Goal: Communication & Community: Answer question/provide support

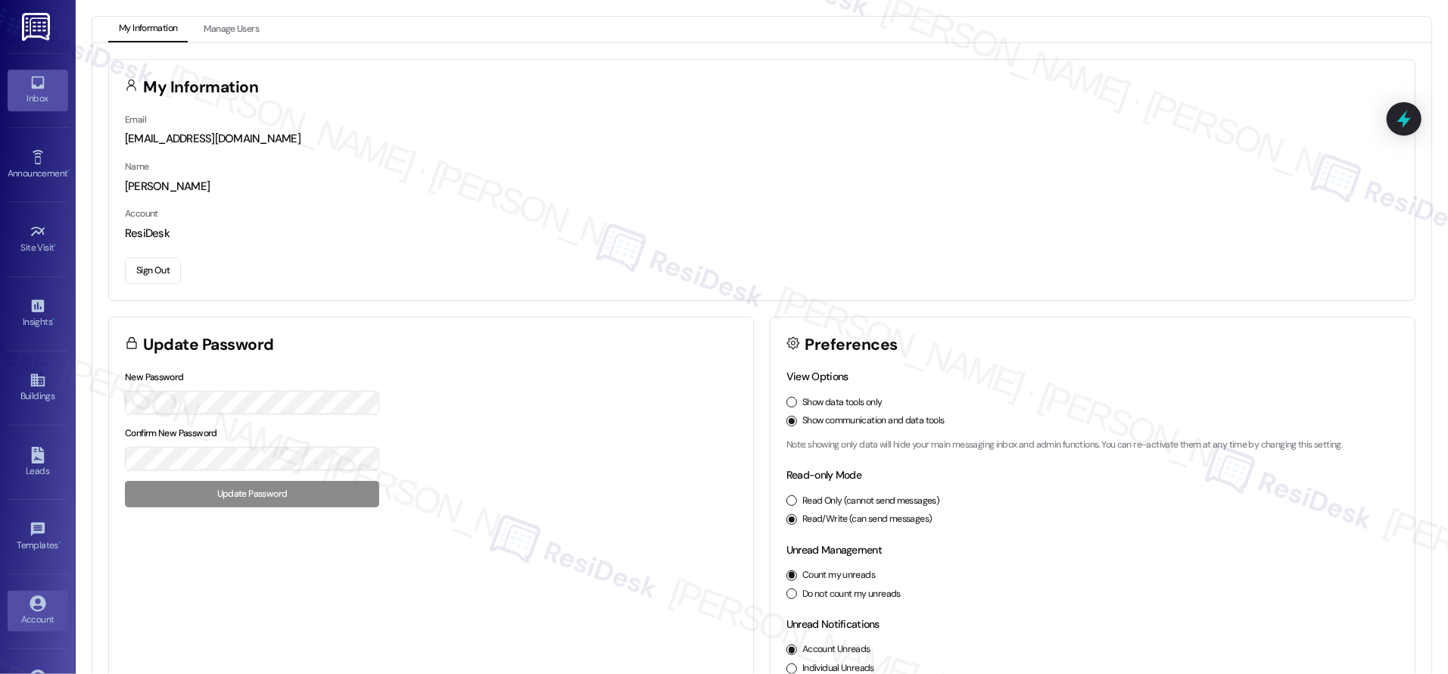
drag, startPoint x: 42, startPoint y: 71, endPoint x: 42, endPoint y: 84, distance: 12.9
click at [42, 71] on link "Inbox" at bounding box center [38, 90] width 61 height 41
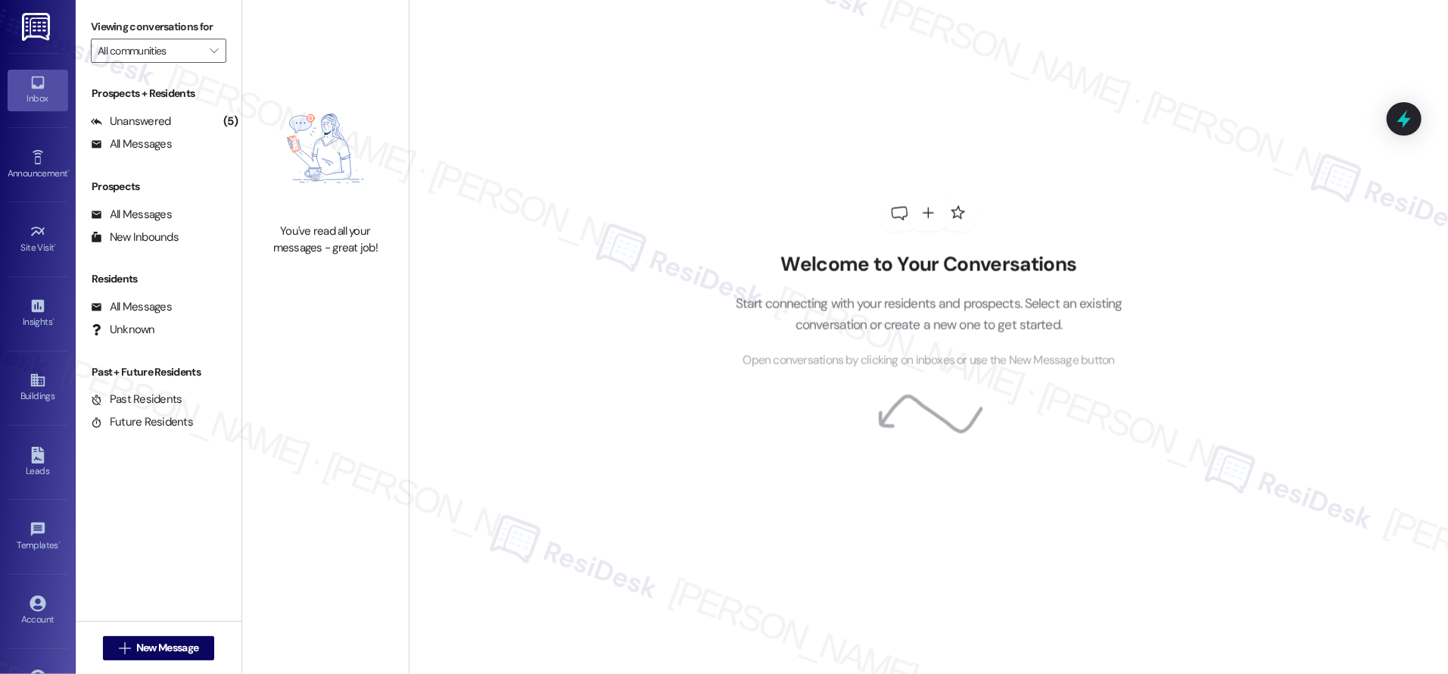
click at [41, 98] on div "Inbox" at bounding box center [38, 98] width 76 height 15
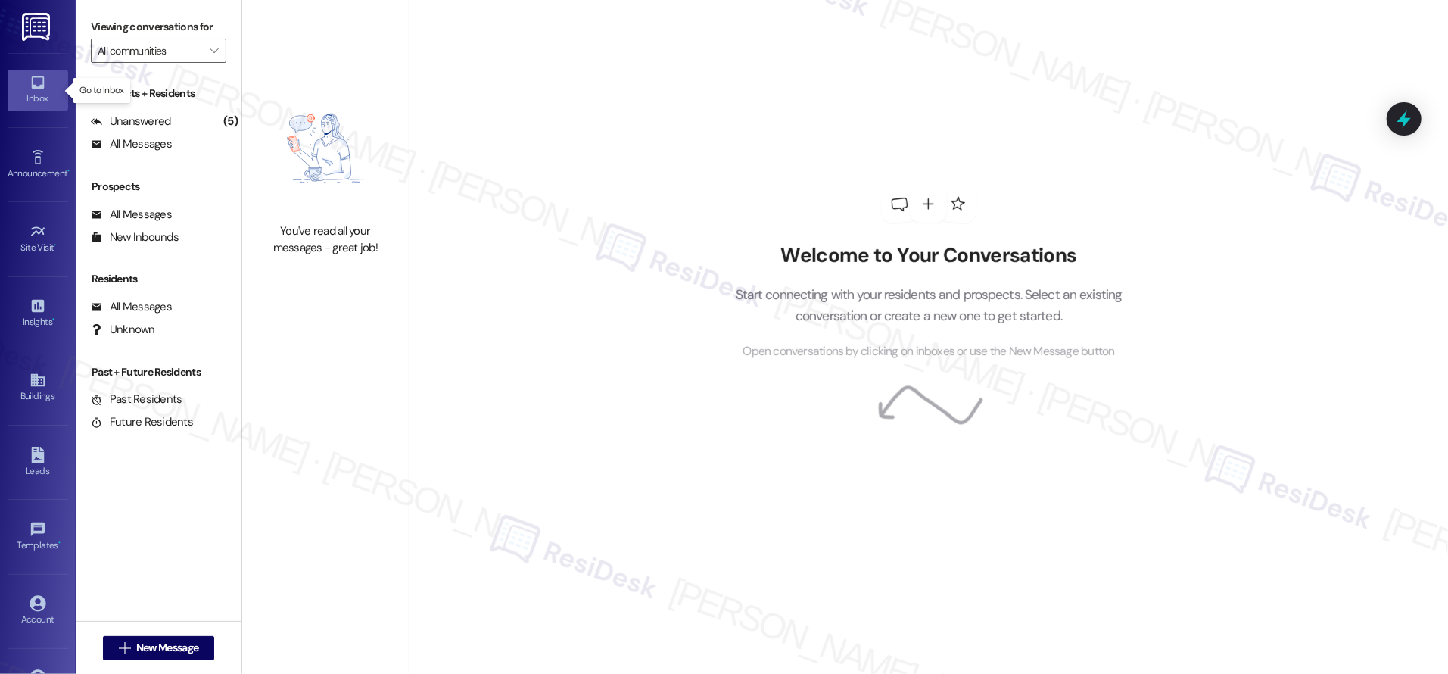
click at [41, 98] on div "Inbox" at bounding box center [38, 98] width 76 height 15
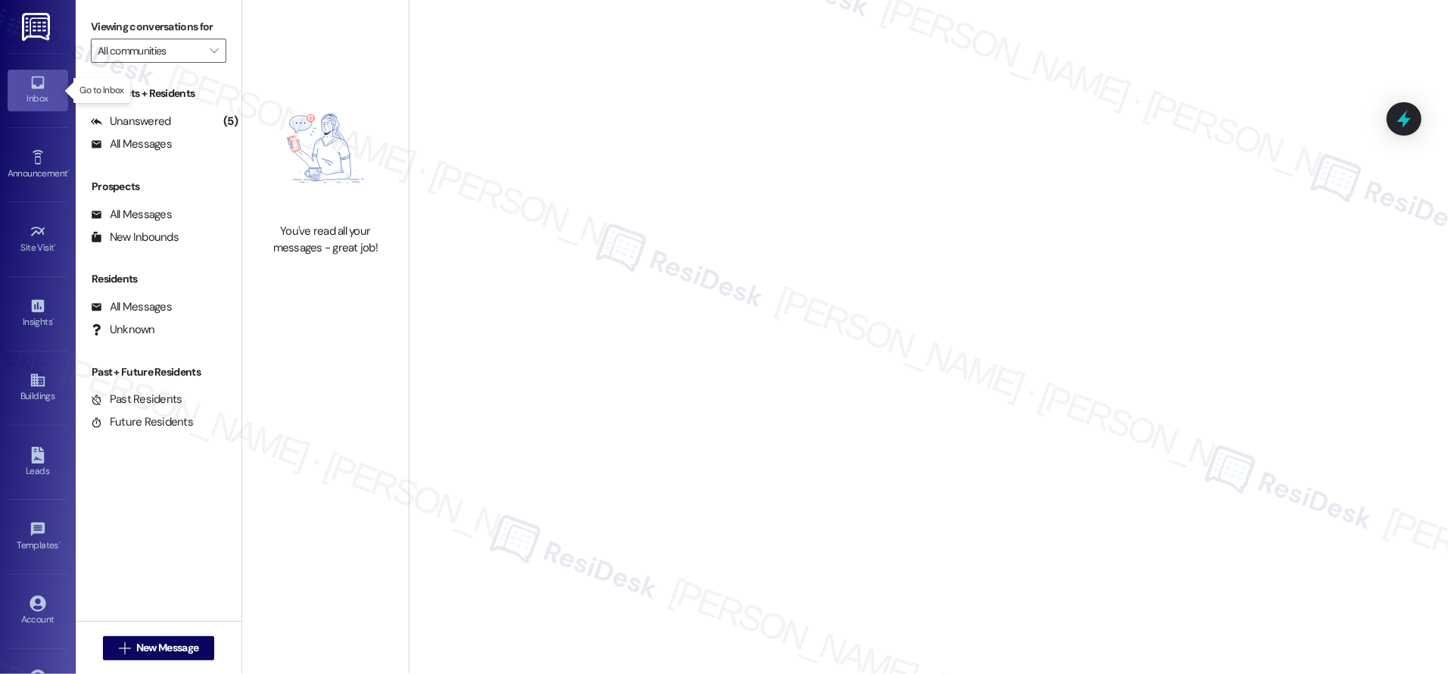
click at [41, 98] on div "Inbox" at bounding box center [38, 98] width 76 height 15
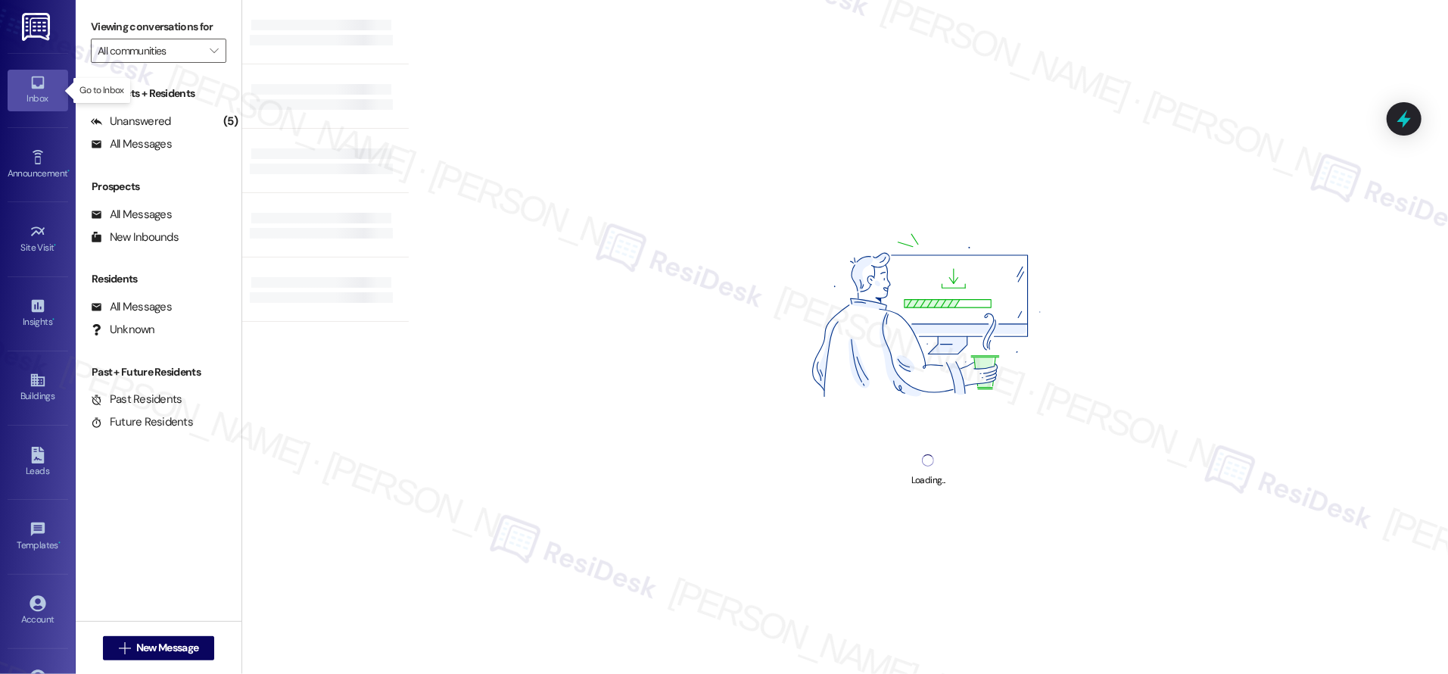
click at [41, 98] on div "Inbox" at bounding box center [38, 98] width 76 height 15
click at [43, 101] on div "Inbox" at bounding box center [38, 98] width 76 height 15
click at [45, 102] on div "Inbox" at bounding box center [38, 98] width 76 height 15
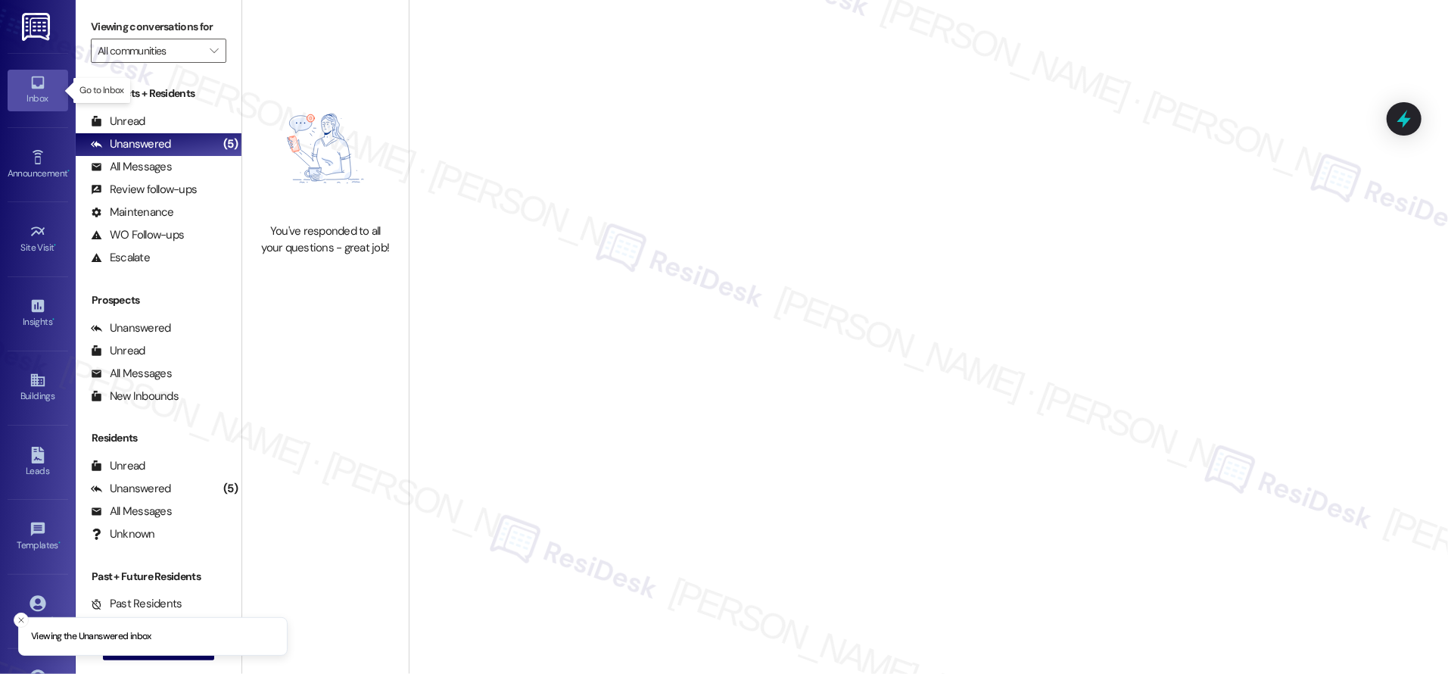
click at [48, 104] on div "Inbox" at bounding box center [38, 98] width 76 height 15
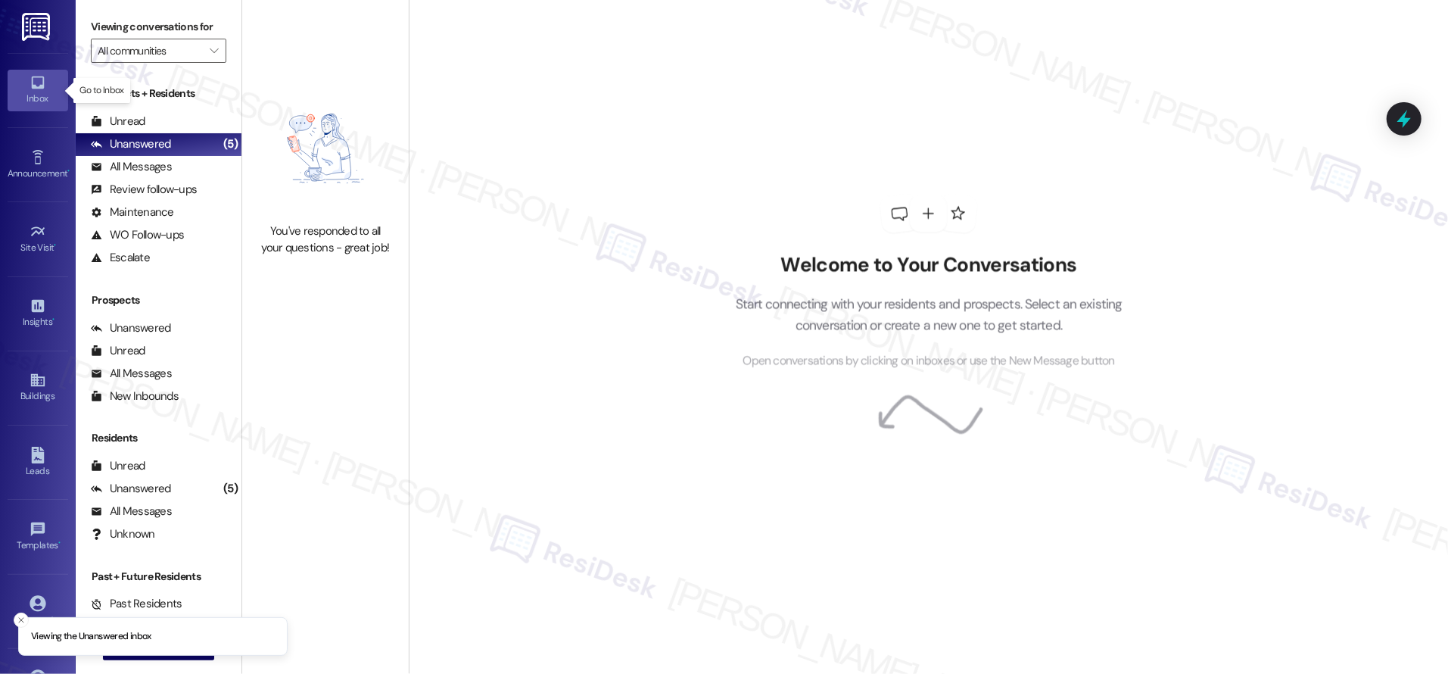
click at [47, 104] on div "Inbox" at bounding box center [38, 98] width 76 height 15
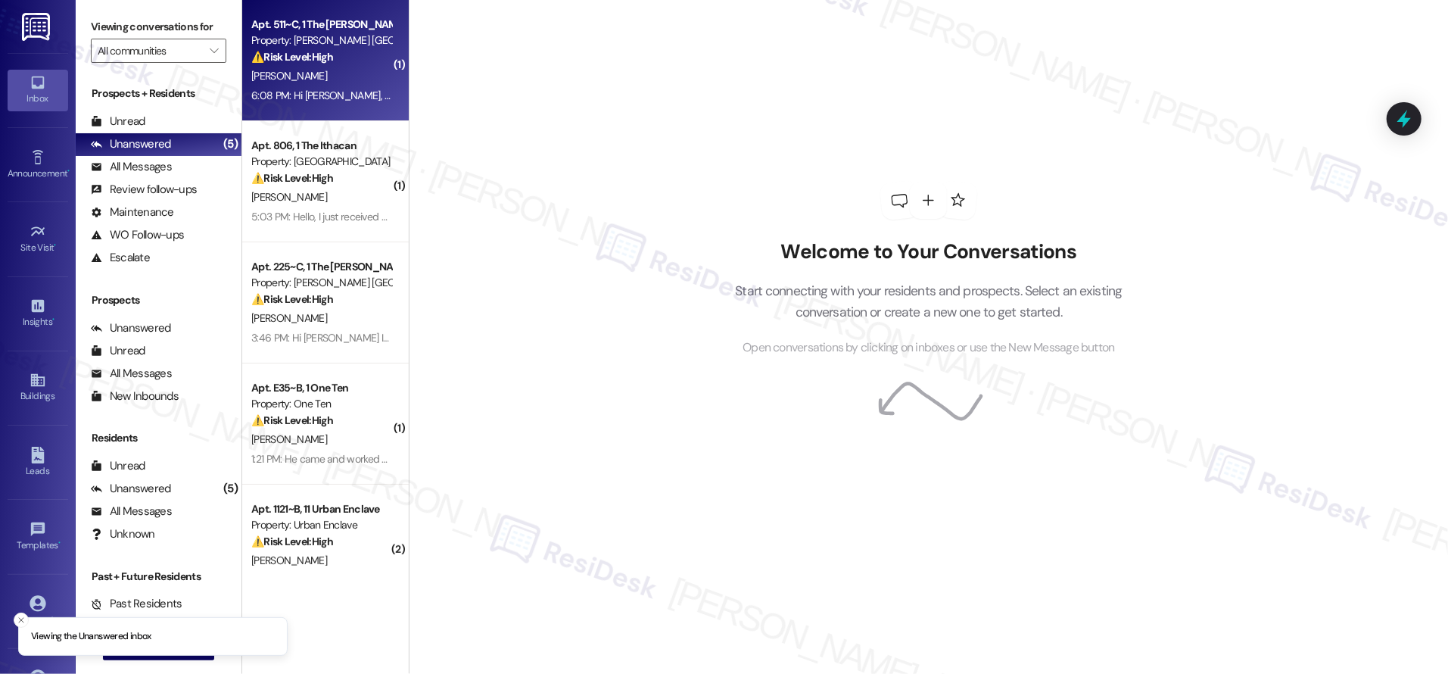
click at [308, 68] on div "[PERSON_NAME]" at bounding box center [321, 76] width 143 height 19
click at [308, 67] on div "[PERSON_NAME]" at bounding box center [321, 76] width 143 height 19
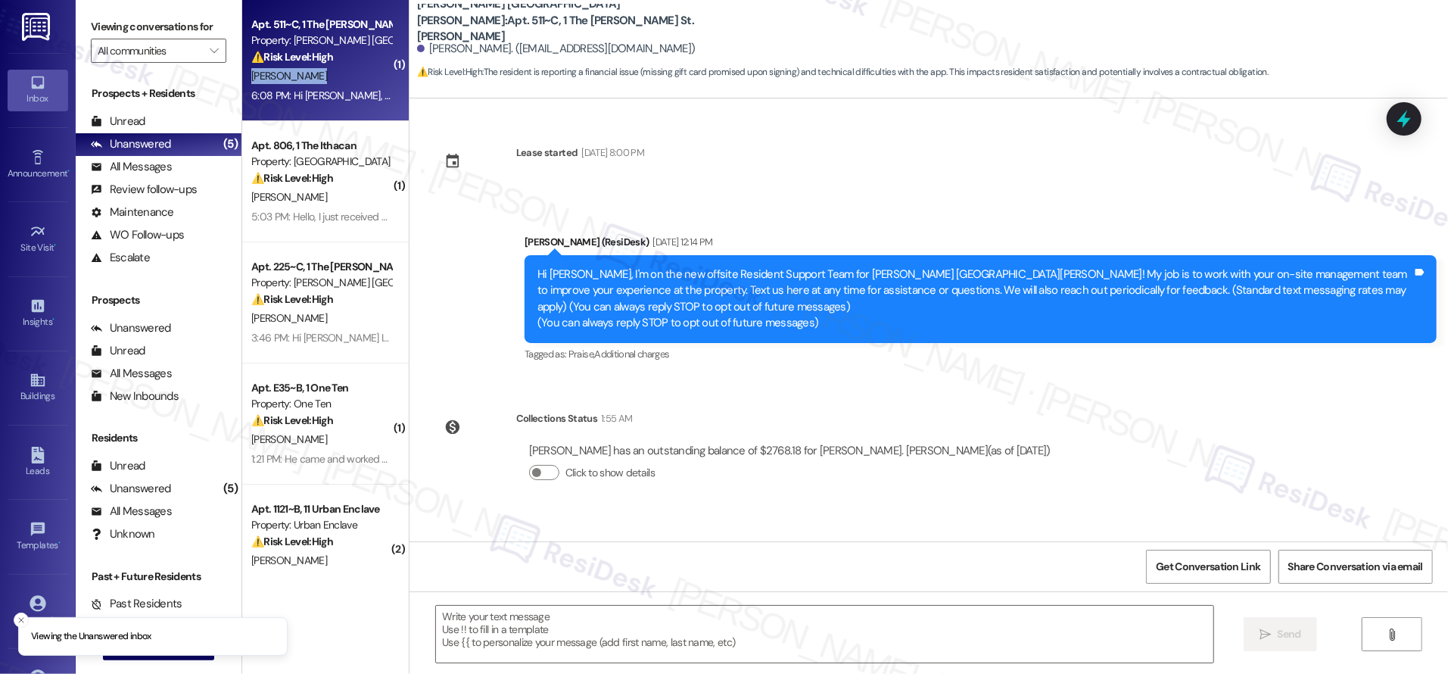
click at [308, 67] on div "[PERSON_NAME]" at bounding box center [321, 76] width 143 height 19
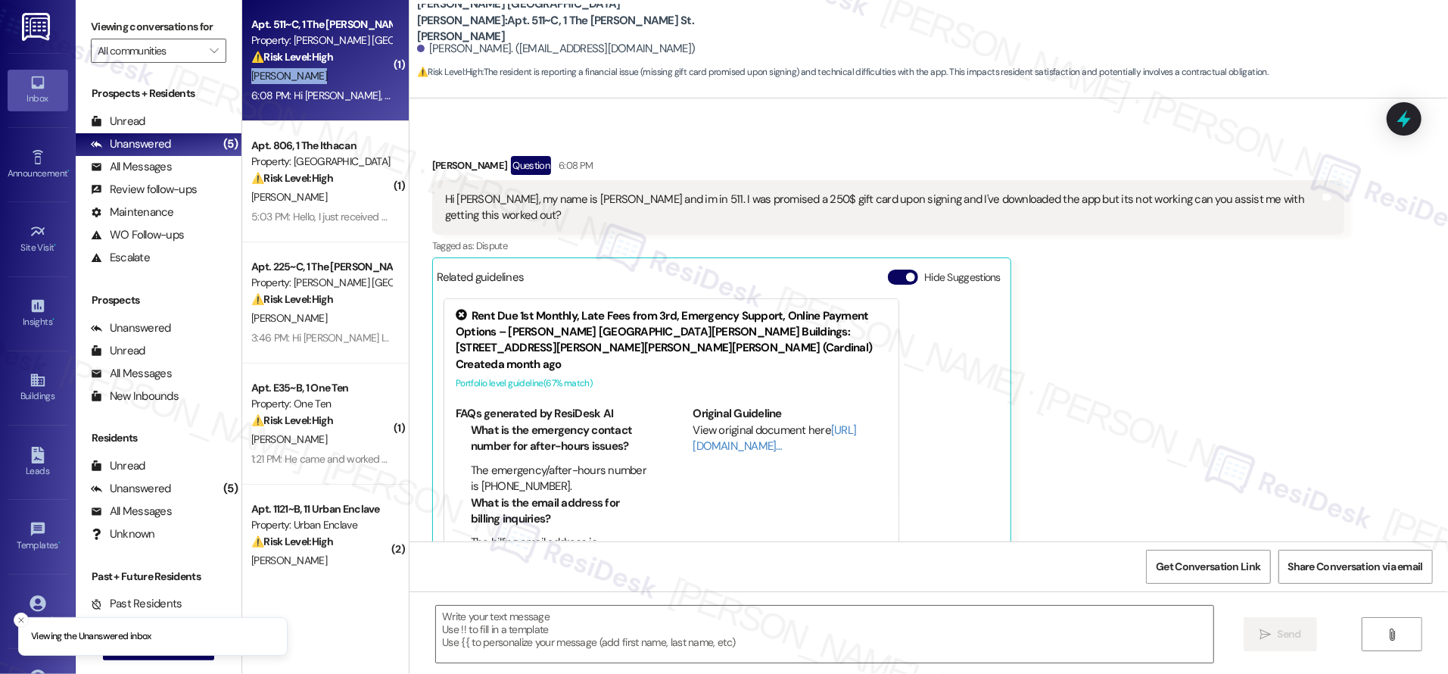
click at [309, 69] on div "[PERSON_NAME]" at bounding box center [321, 76] width 143 height 19
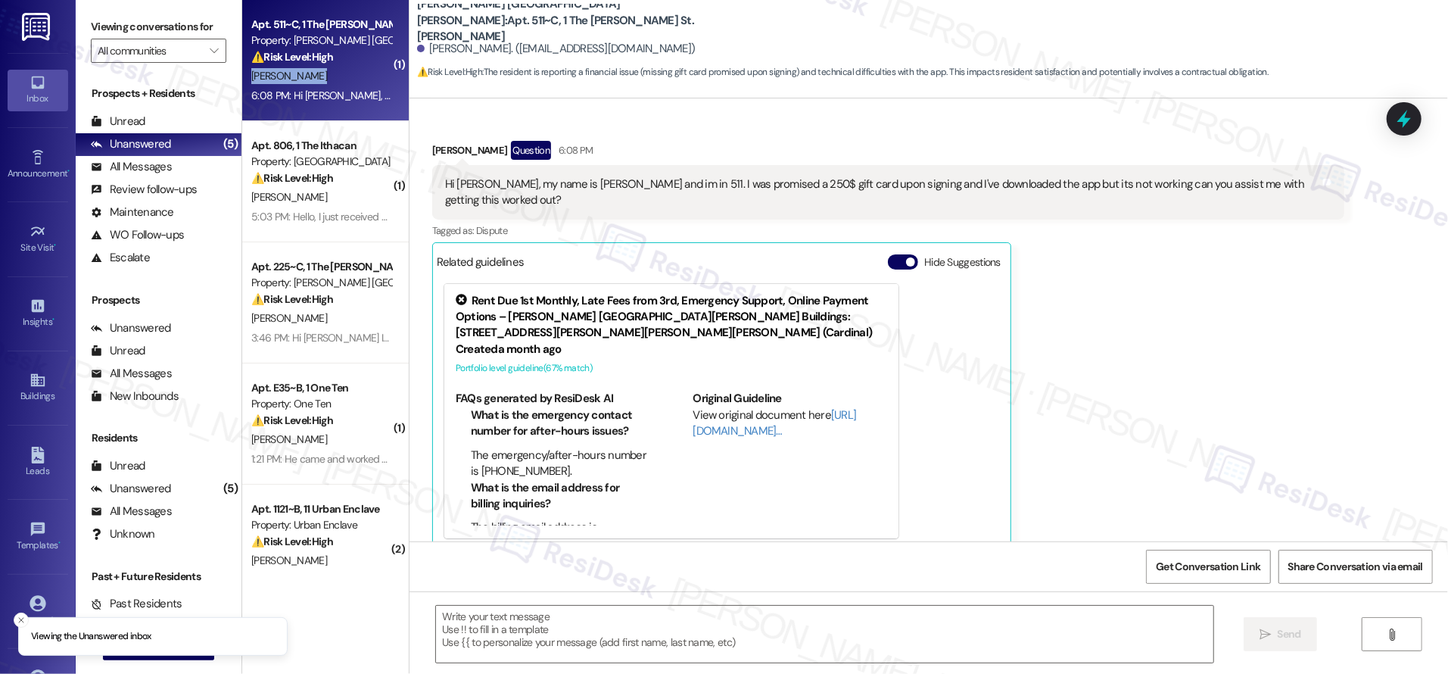
scroll to position [417, 0]
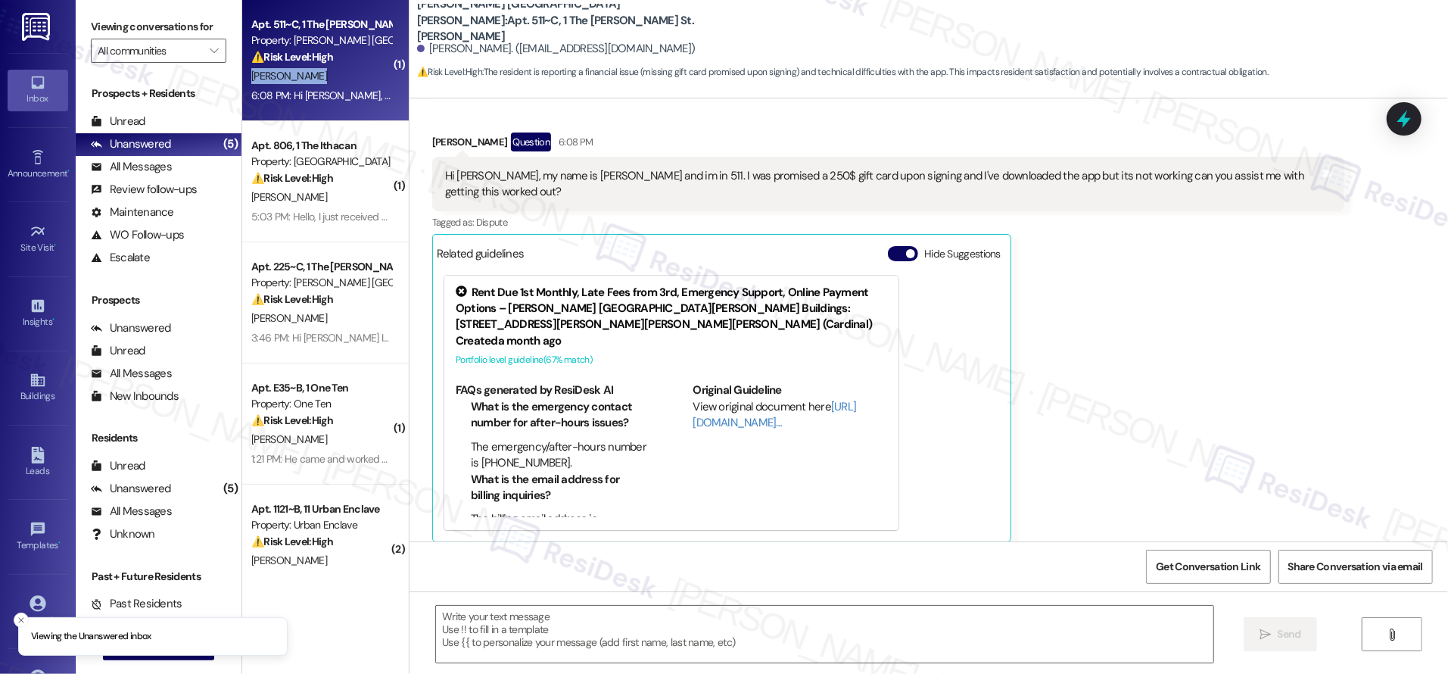
click at [310, 70] on div "[PERSON_NAME]" at bounding box center [321, 76] width 143 height 19
click at [310, 71] on div "[PERSON_NAME]" at bounding box center [321, 76] width 143 height 19
click at [310, 72] on div "[PERSON_NAME]" at bounding box center [321, 76] width 143 height 19
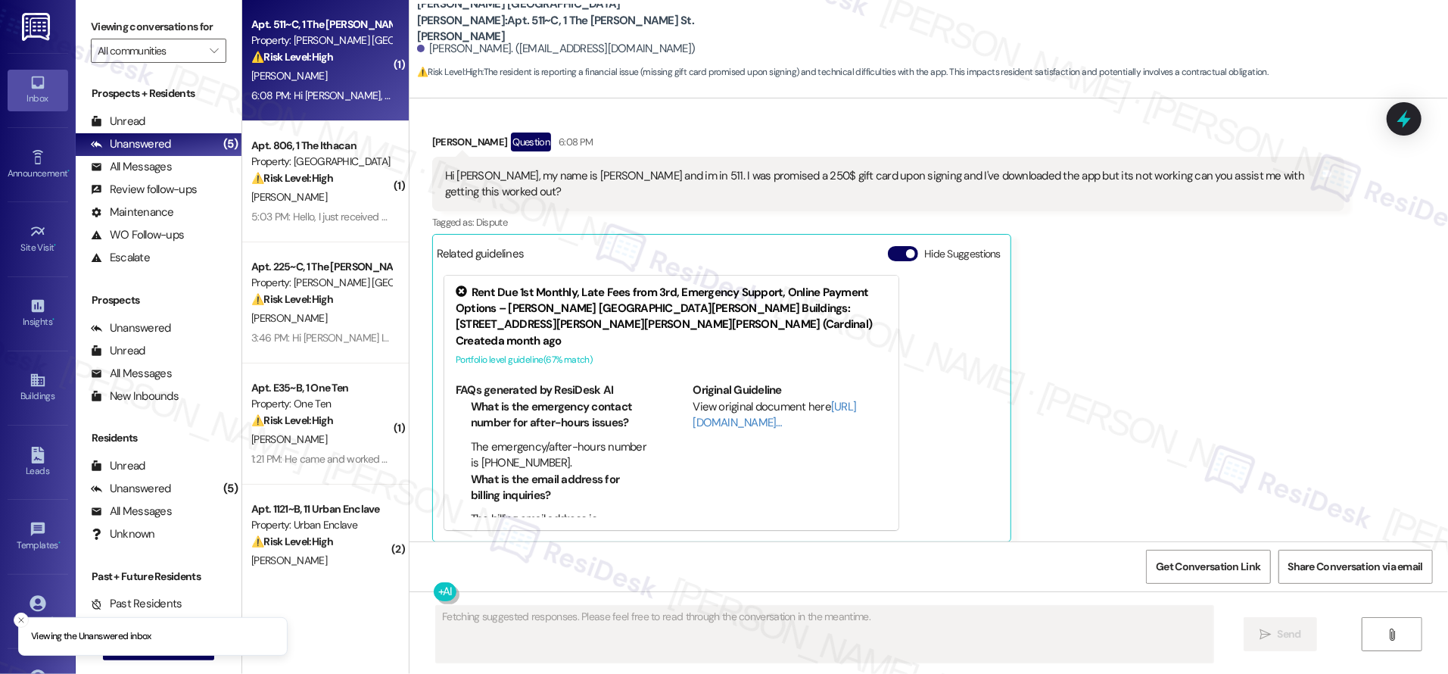
click at [312, 73] on div "[PERSON_NAME]" at bounding box center [321, 76] width 143 height 19
click at [316, 73] on div "[PERSON_NAME]" at bounding box center [321, 76] width 143 height 19
drag, startPoint x: 317, startPoint y: 72, endPoint x: 310, endPoint y: 99, distance: 28.1
click at [316, 71] on div "[PERSON_NAME]" at bounding box center [321, 76] width 143 height 19
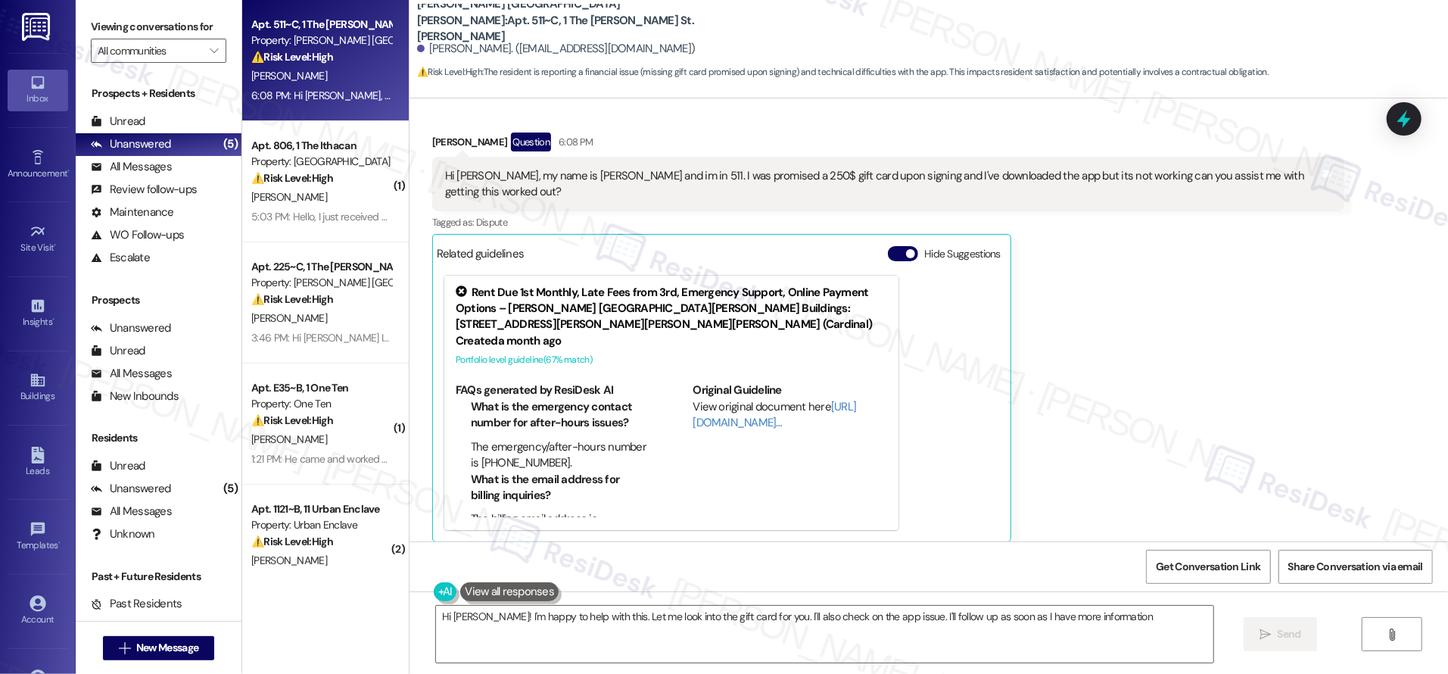
type textarea "Hi [PERSON_NAME]! I'm happy to help with this. Let me look into the gift card f…"
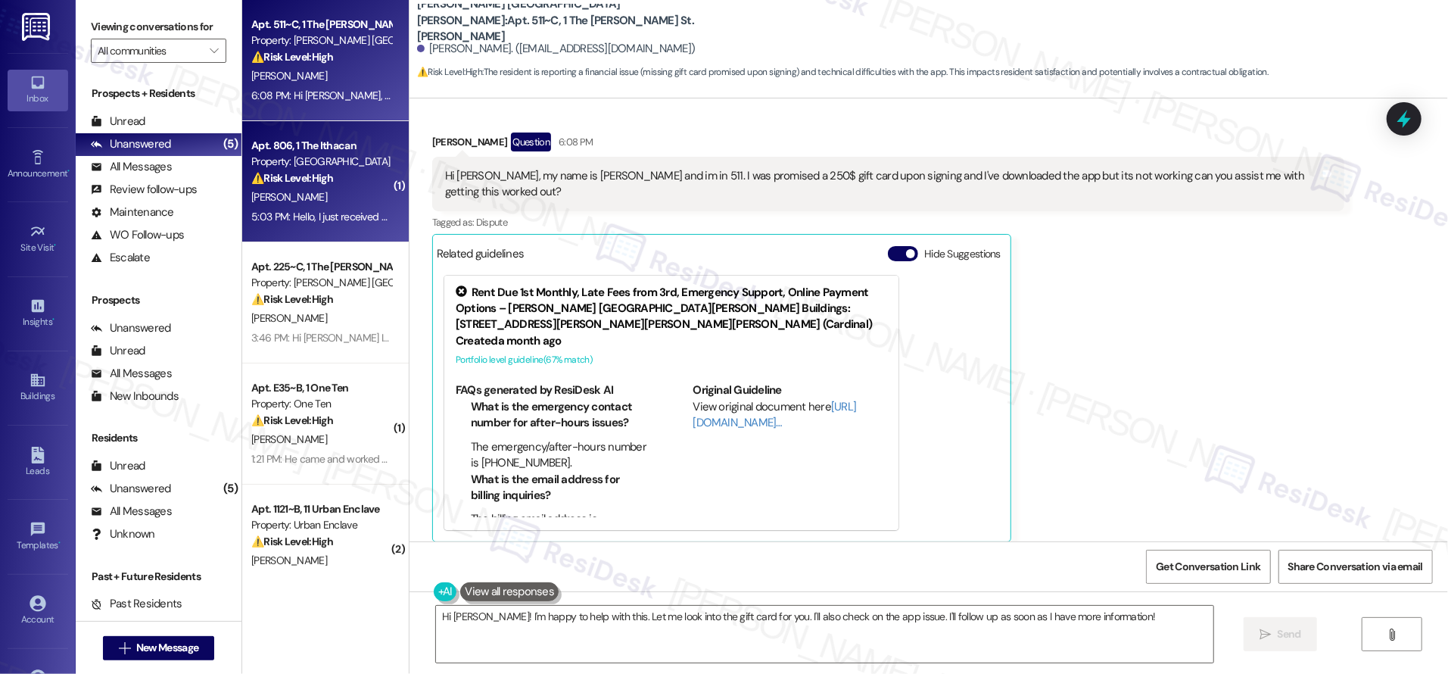
click at [382, 193] on div "Apt. 806, 1 The Ithacan Property: Ithacan ⚠️ Risk Level: High The resident is r…" at bounding box center [325, 181] width 167 height 121
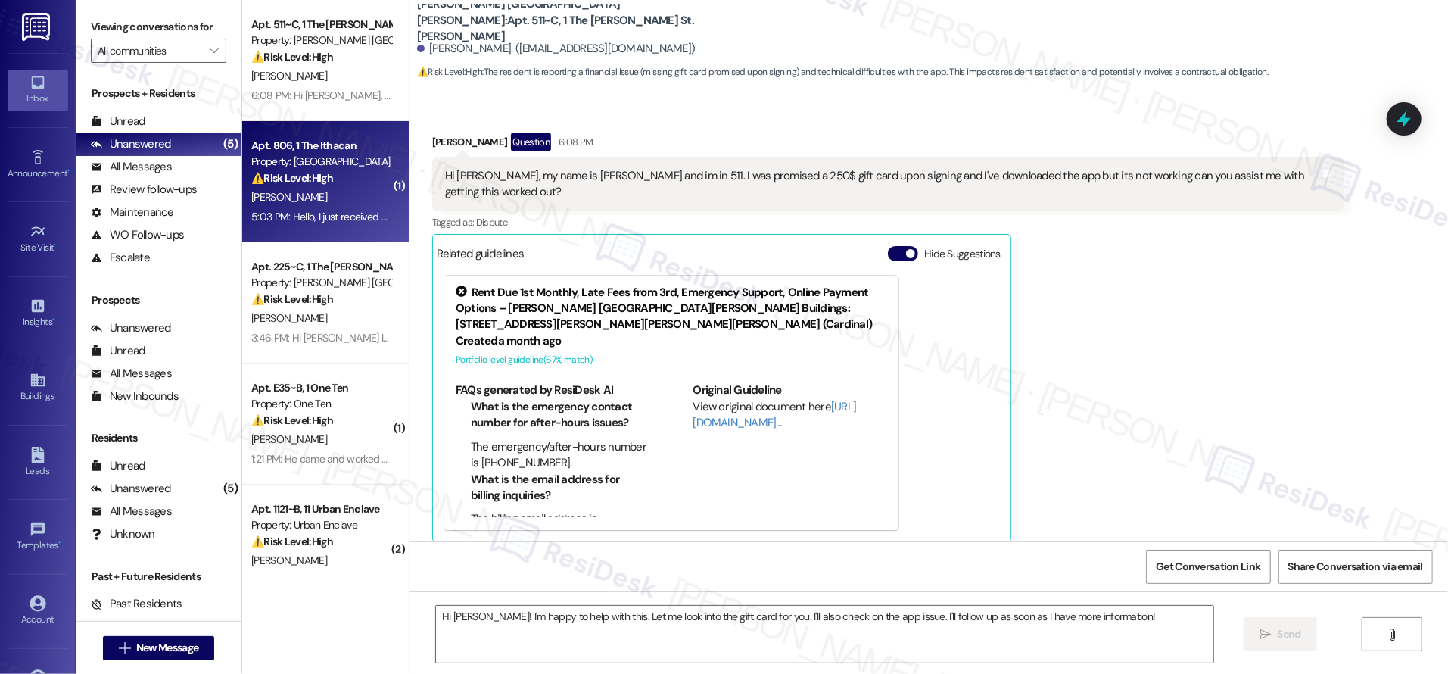
click at [326, 188] on div "[PERSON_NAME]" at bounding box center [321, 197] width 143 height 19
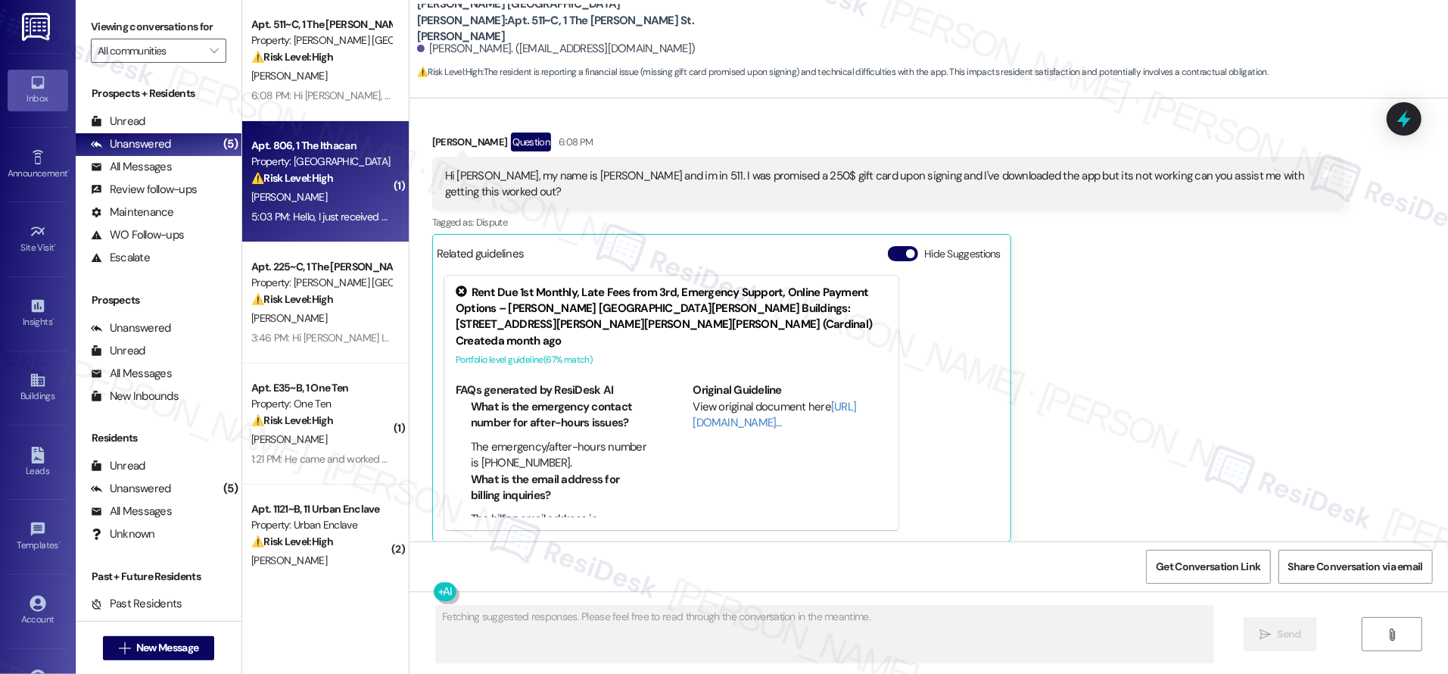
click at [326, 188] on div "[PERSON_NAME]" at bounding box center [321, 197] width 143 height 19
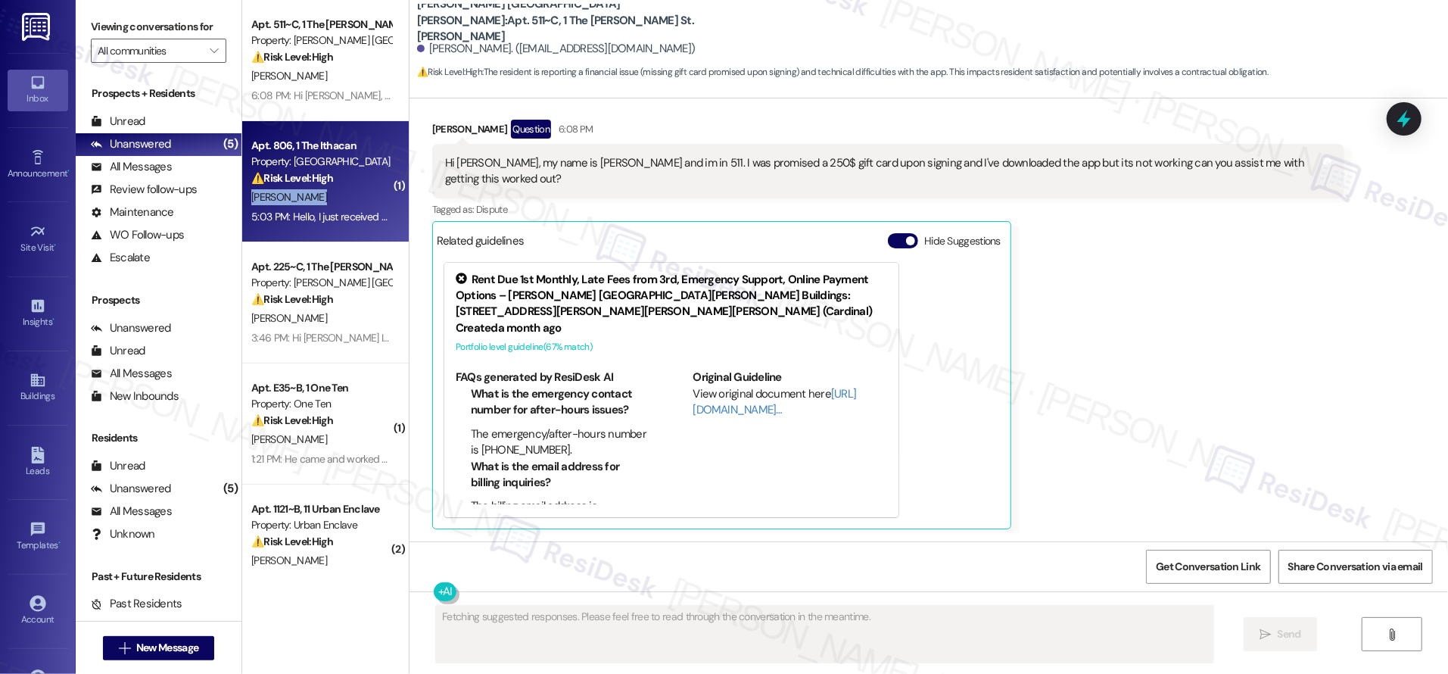
click at [326, 188] on div "[PERSON_NAME]" at bounding box center [321, 197] width 143 height 19
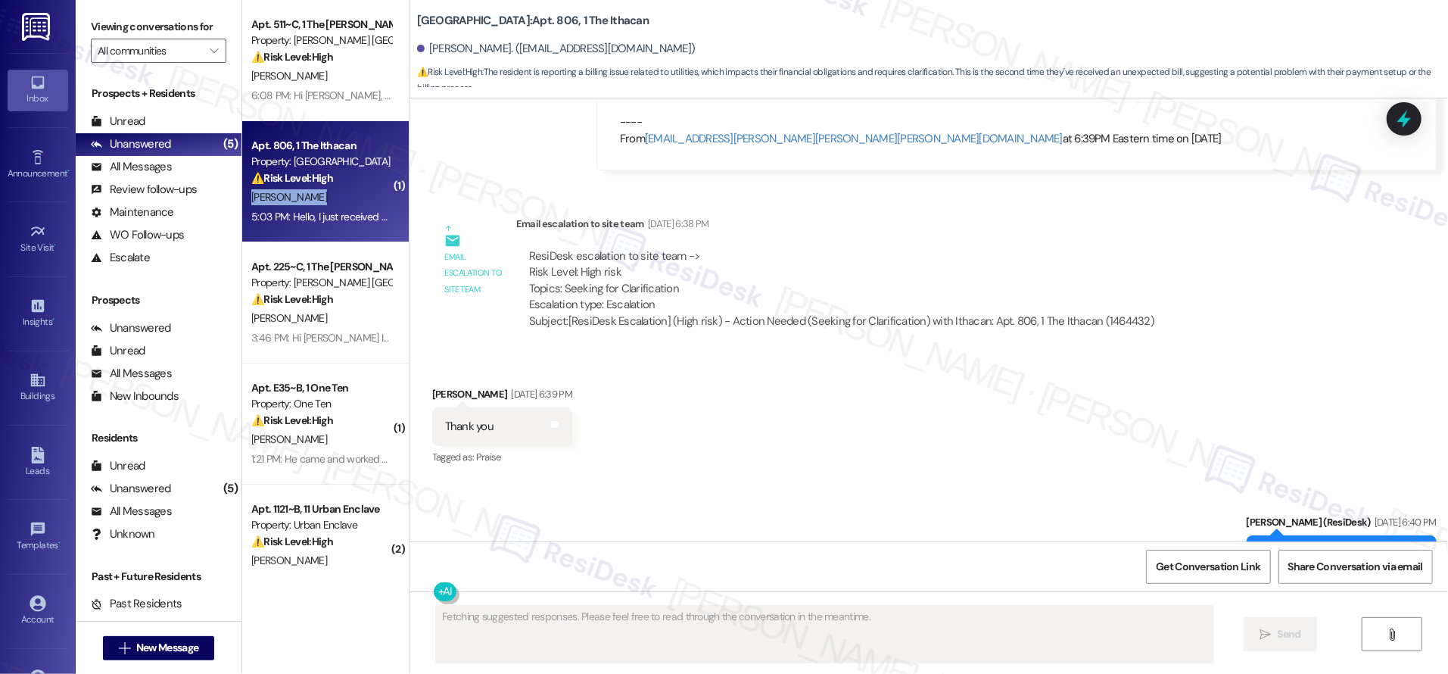
click at [326, 188] on div "[PERSON_NAME]" at bounding box center [321, 197] width 143 height 19
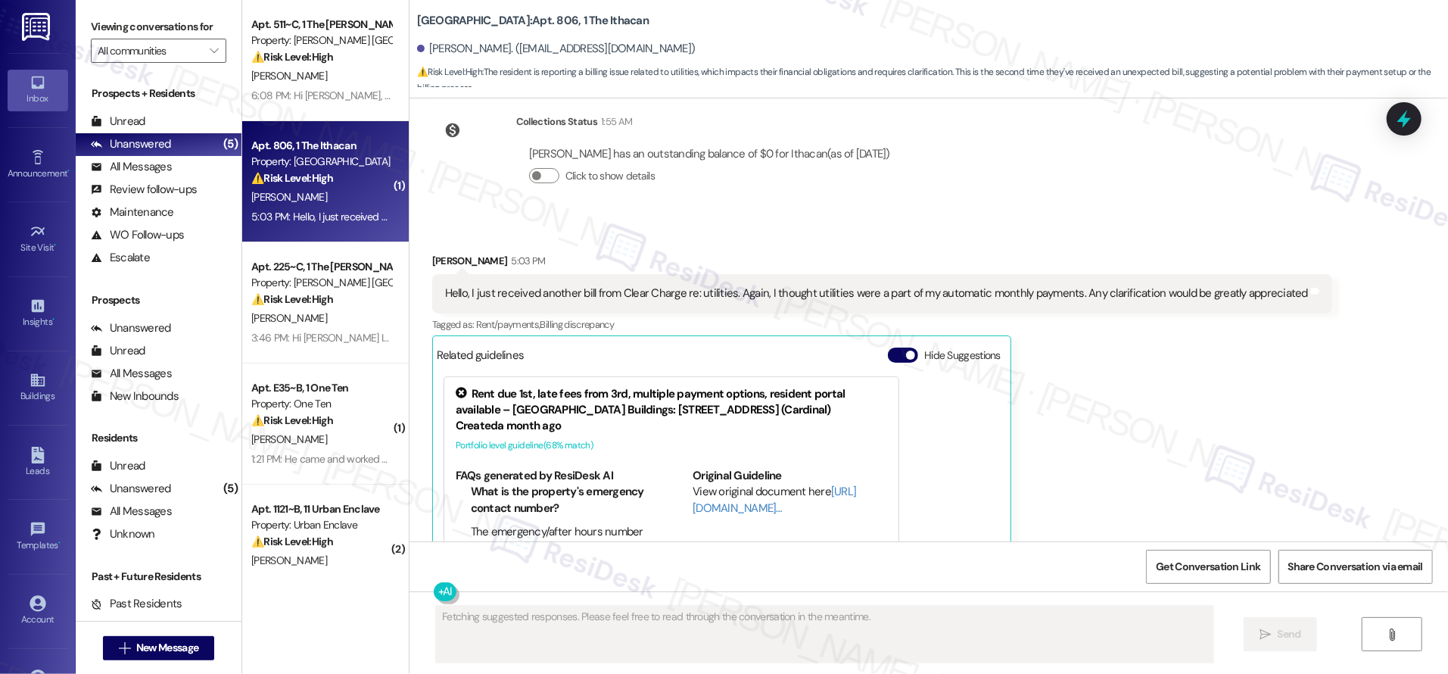
scroll to position [2200, 0]
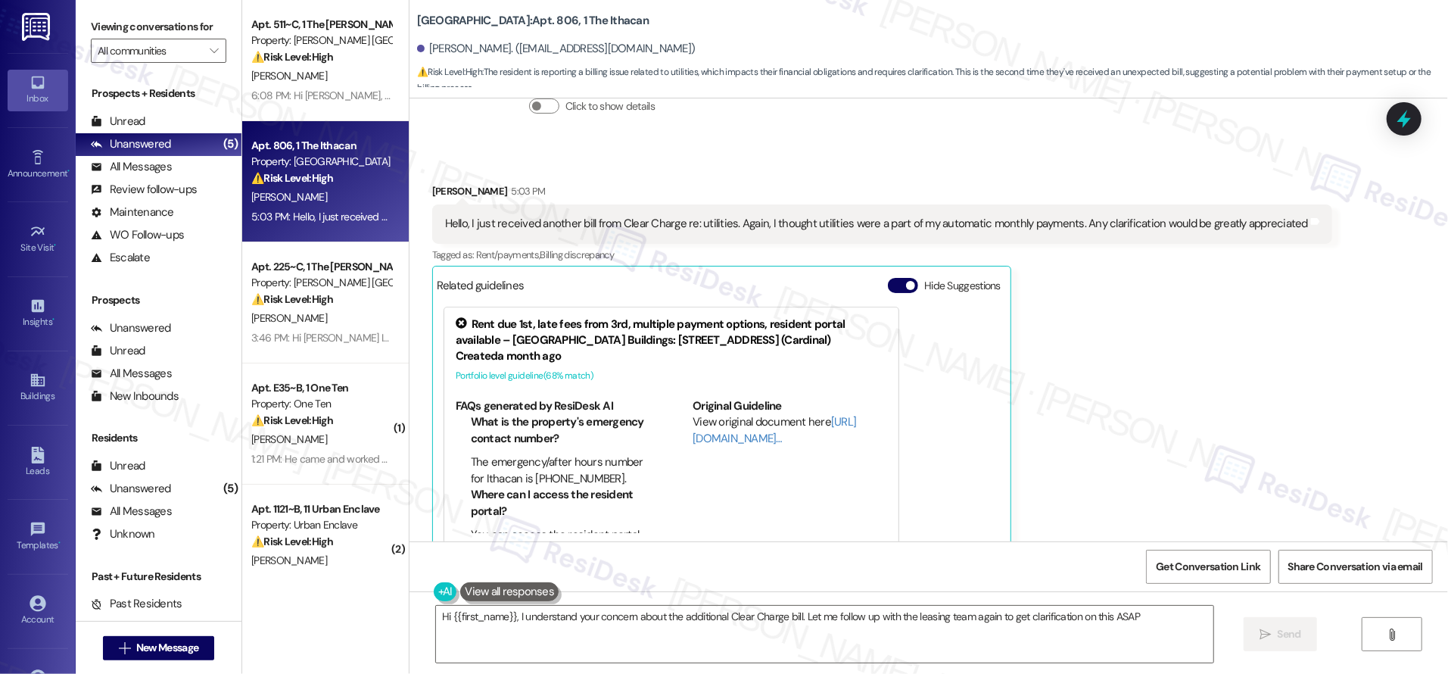
type textarea "Hi {{first_name}}, I understand your concern about the additional Clear Charge …"
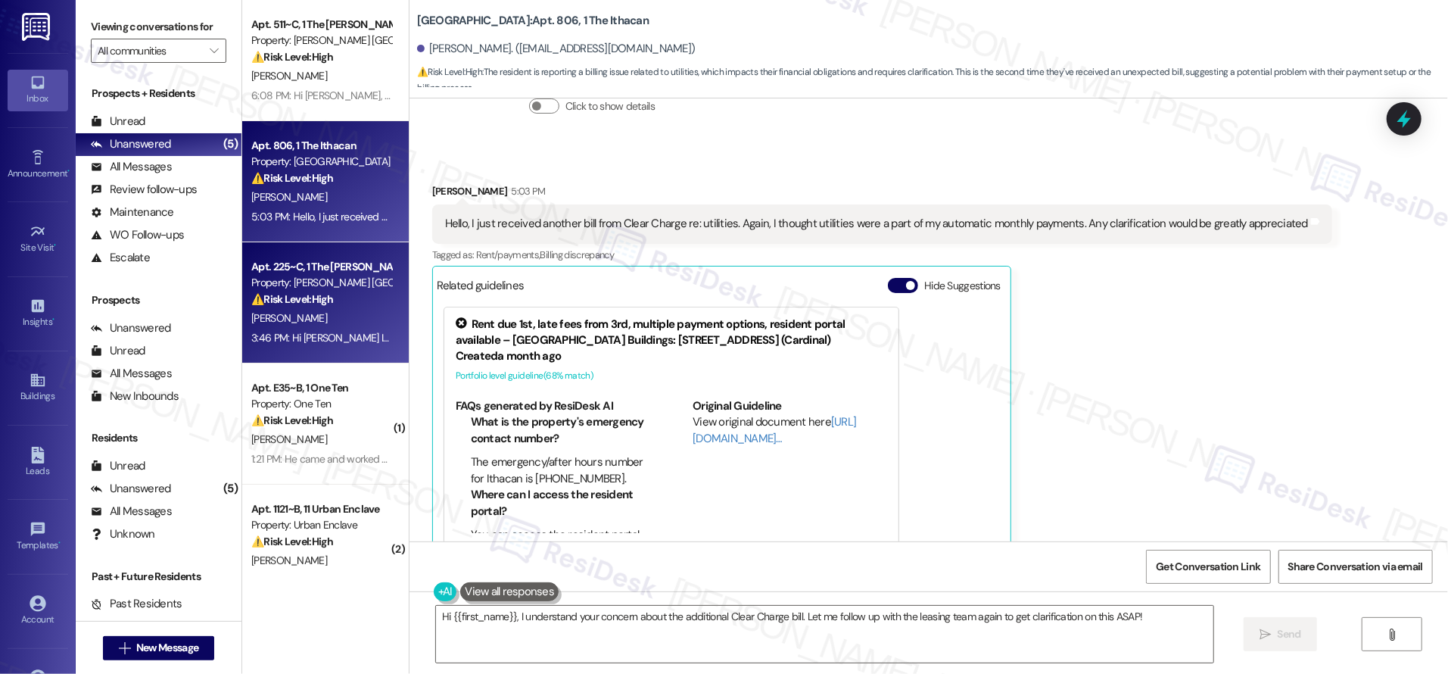
click at [291, 254] on div "Apt. 225~C, 1 The [PERSON_NAME] St. [PERSON_NAME] Property: [PERSON_NAME] St. […" at bounding box center [325, 302] width 167 height 121
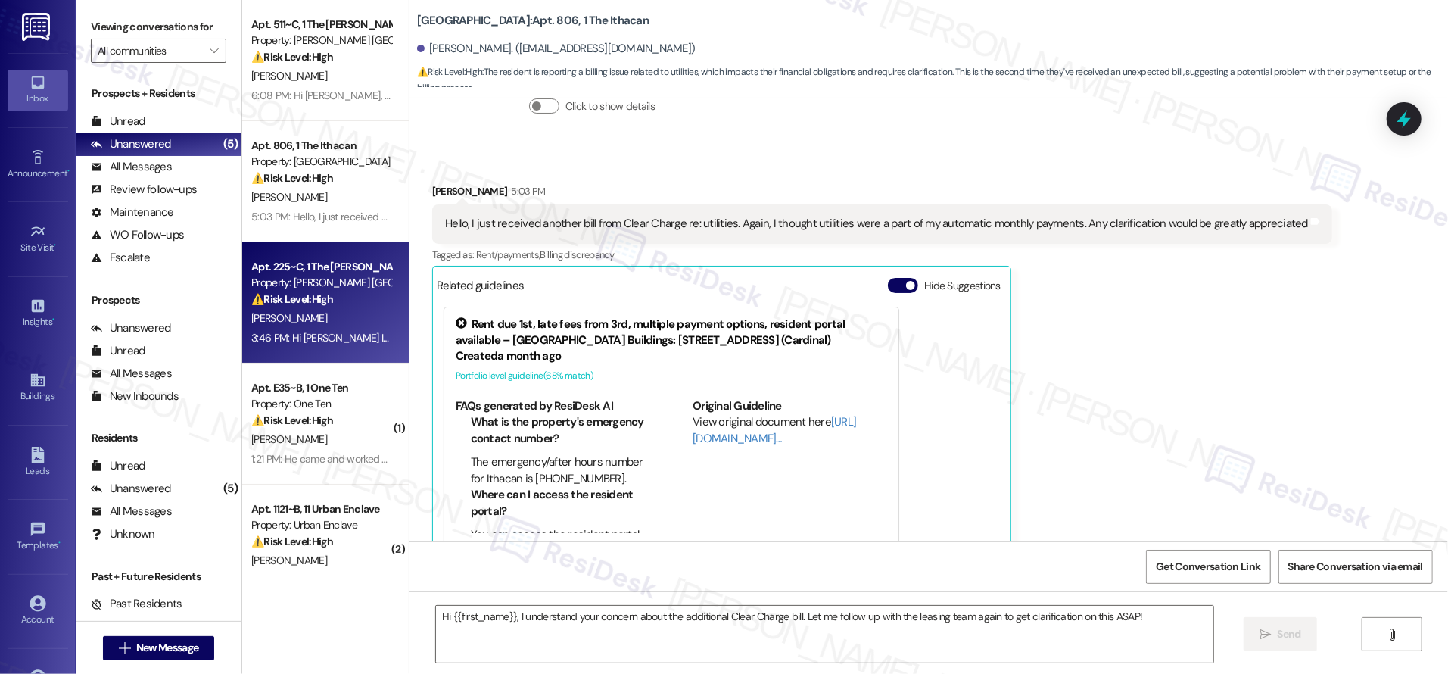
click at [311, 269] on div "Apt. 225~C, 1 The [PERSON_NAME] St. [PERSON_NAME]" at bounding box center [321, 267] width 140 height 16
type textarea "Fetching suggested responses. Please feel free to read through the conversation…"
click at [311, 269] on div "Apt. 225~C, 1 The [PERSON_NAME] St. [PERSON_NAME]" at bounding box center [321, 267] width 140 height 16
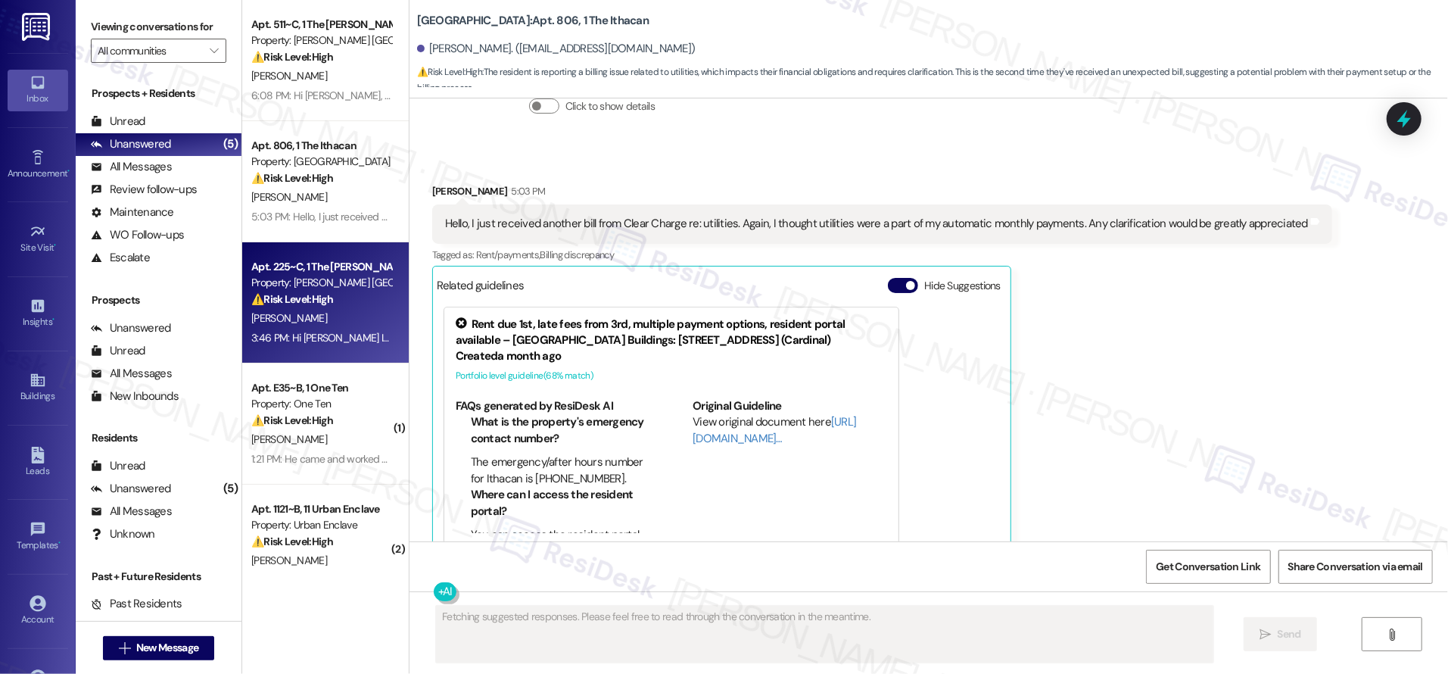
click at [311, 269] on div "Apt. 225~C, 1 The [PERSON_NAME] St. [PERSON_NAME]" at bounding box center [321, 267] width 140 height 16
click at [312, 270] on div "Apt. 225~C, 1 The [PERSON_NAME] St. [PERSON_NAME]" at bounding box center [321, 267] width 140 height 16
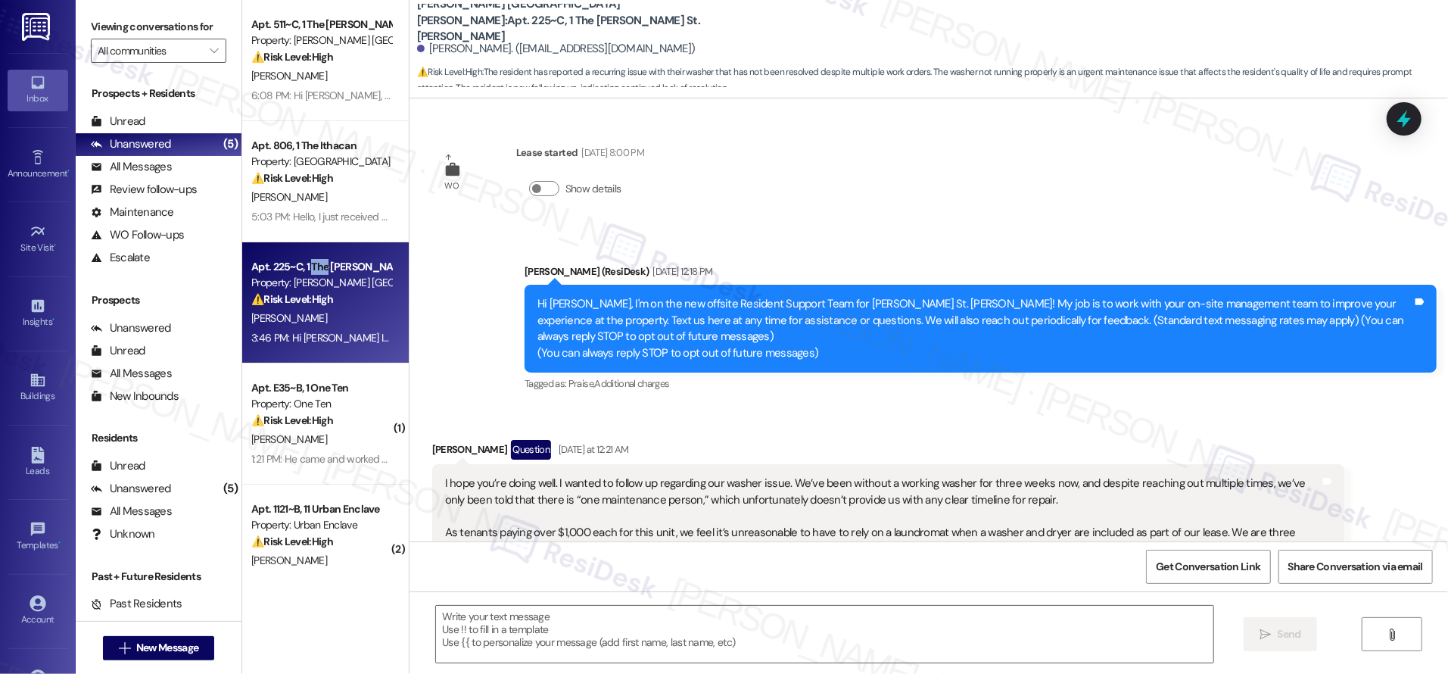
click at [313, 270] on div "Apt. 225~C, 1 The [PERSON_NAME] St. [PERSON_NAME]" at bounding box center [321, 267] width 140 height 16
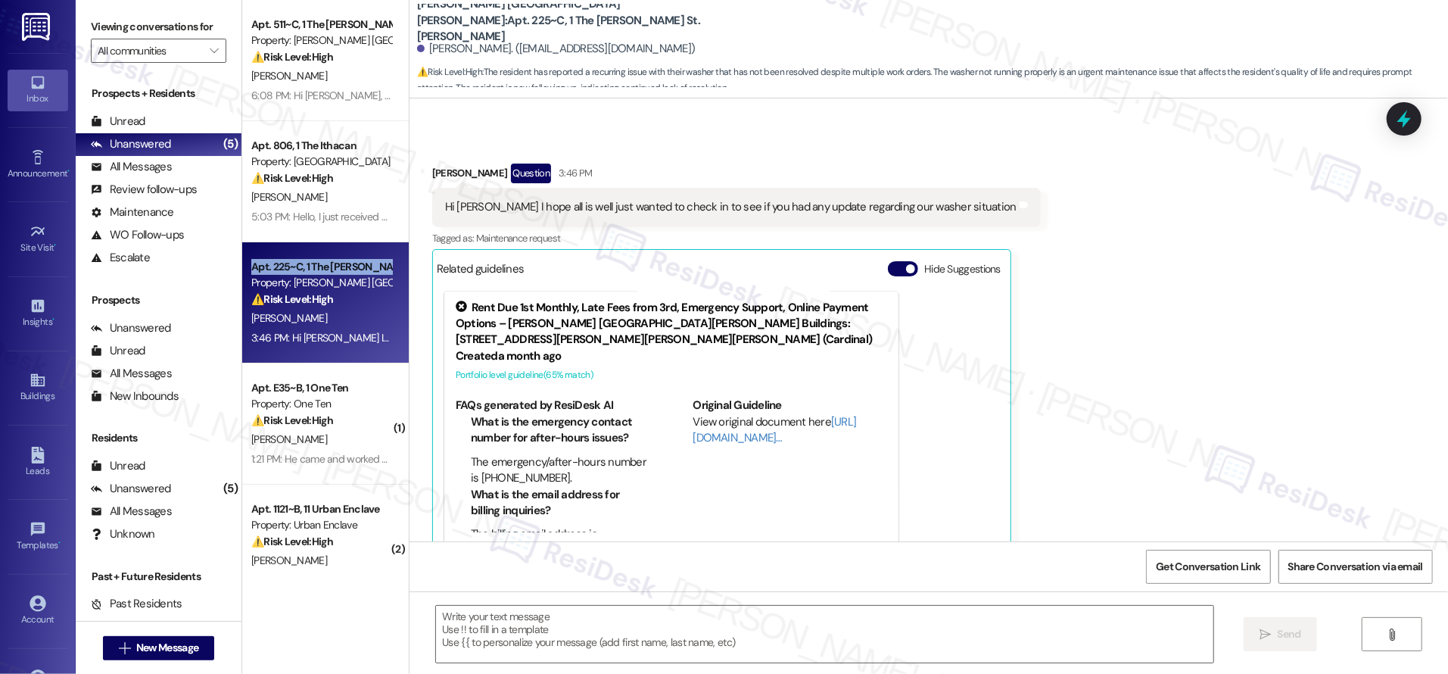
click at [313, 270] on div "Apt. 225~C, 1 The [PERSON_NAME] St. [PERSON_NAME]" at bounding box center [321, 267] width 140 height 16
type textarea "Fetching suggested responses. Please feel free to read through the conversation…"
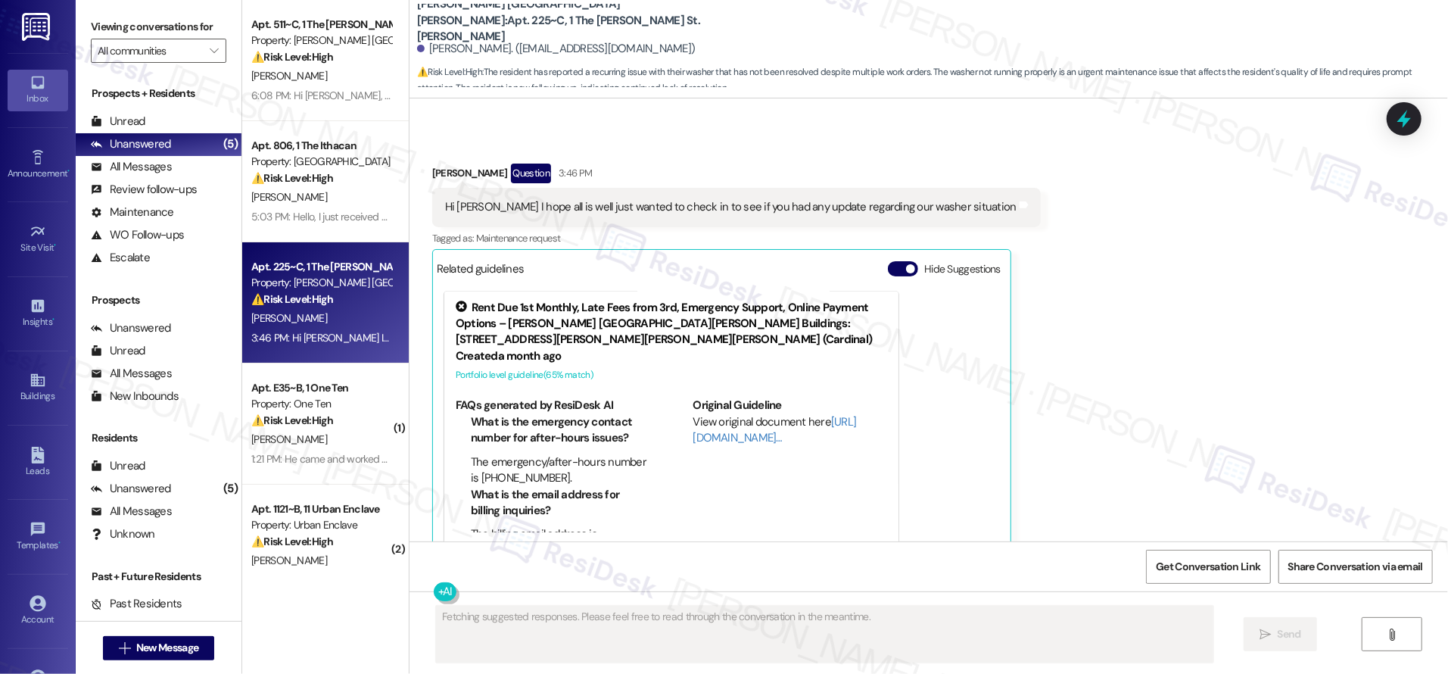
click at [313, 270] on div "Apt. 225~C, 1 The [PERSON_NAME] St. [PERSON_NAME]" at bounding box center [321, 267] width 140 height 16
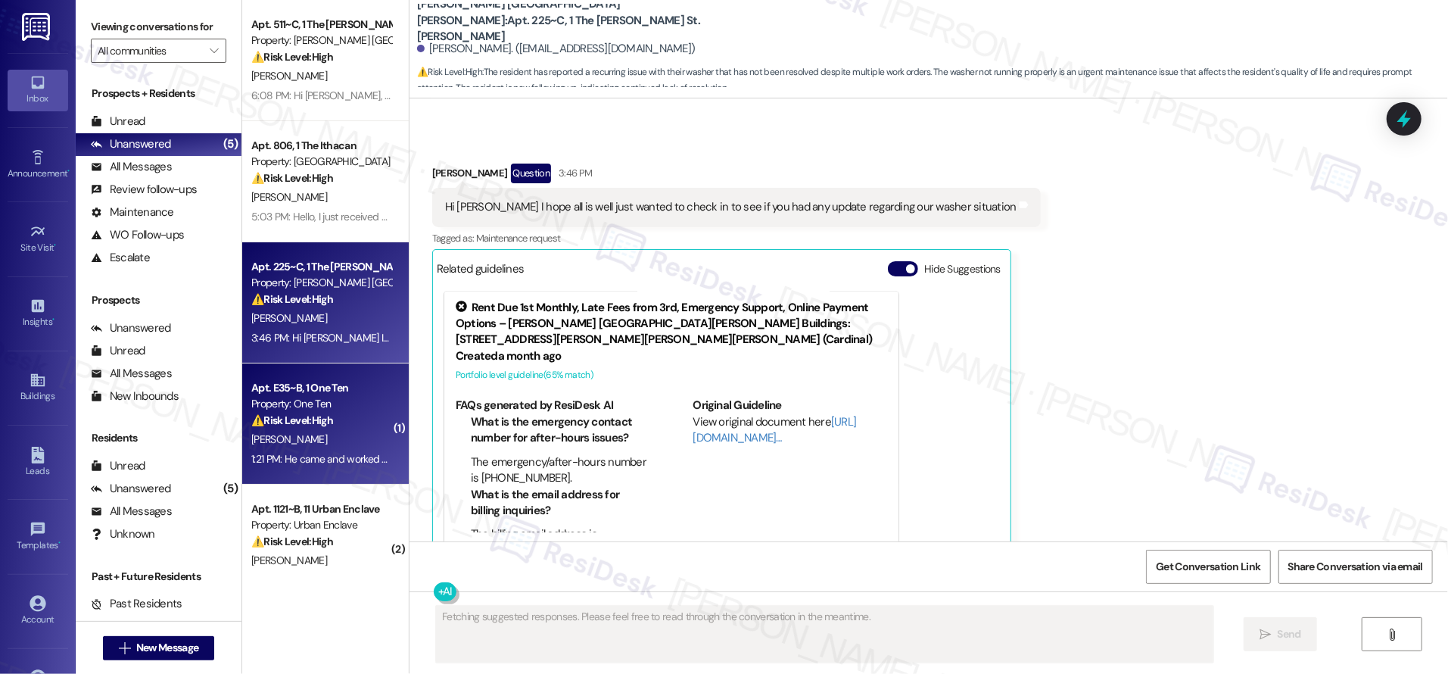
click at [333, 469] on div "Apt. E35~B, 1 One Ten Property: One Ten ⚠️ Risk Level: High The resident report…" at bounding box center [325, 423] width 167 height 121
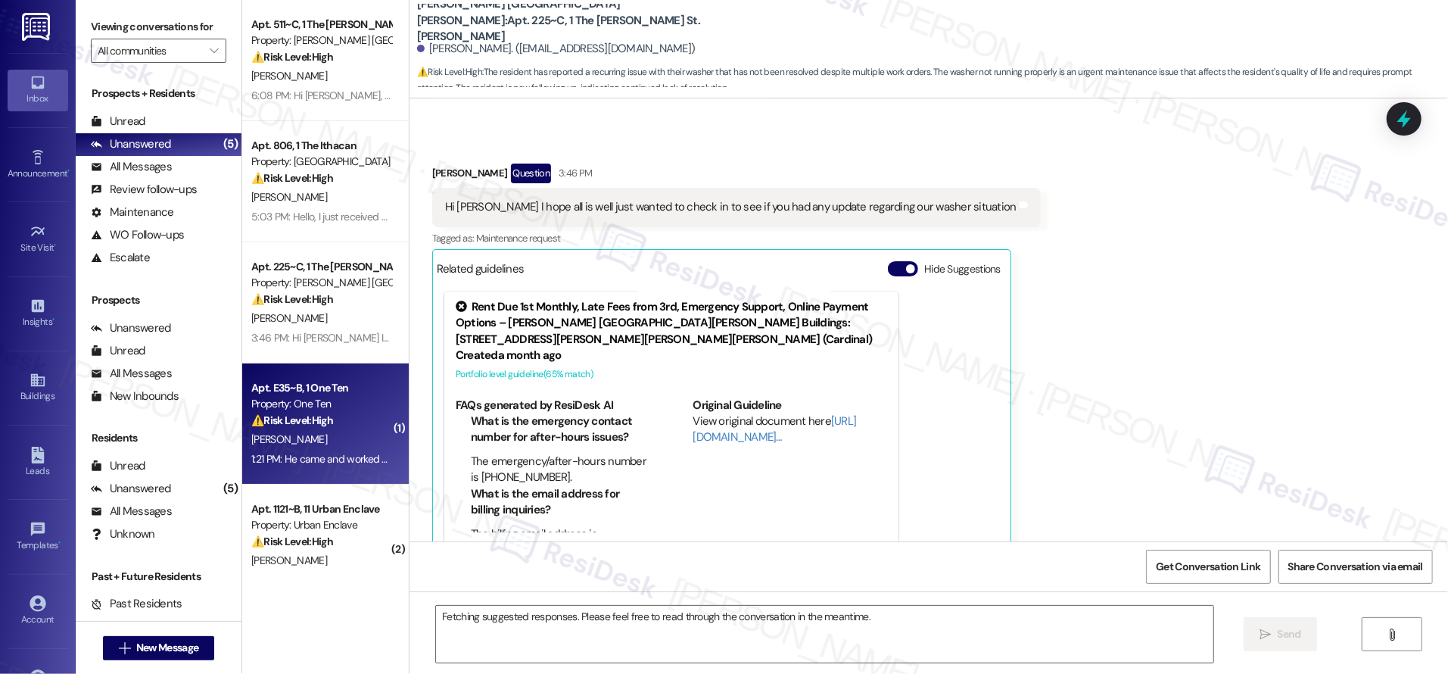
click at [333, 468] on div "Apt. E35~B, 1 One Ten Property: One Ten ⚠️ Risk Level: High The resident report…" at bounding box center [325, 423] width 167 height 121
click at [333, 467] on div "1:21 PM: He came and worked on some stuff last week but it's still not on yet s…" at bounding box center [321, 459] width 143 height 19
click at [332, 466] on div "1:21 PM: He came and worked on some stuff last week but it's still not on yet s…" at bounding box center [321, 459] width 143 height 19
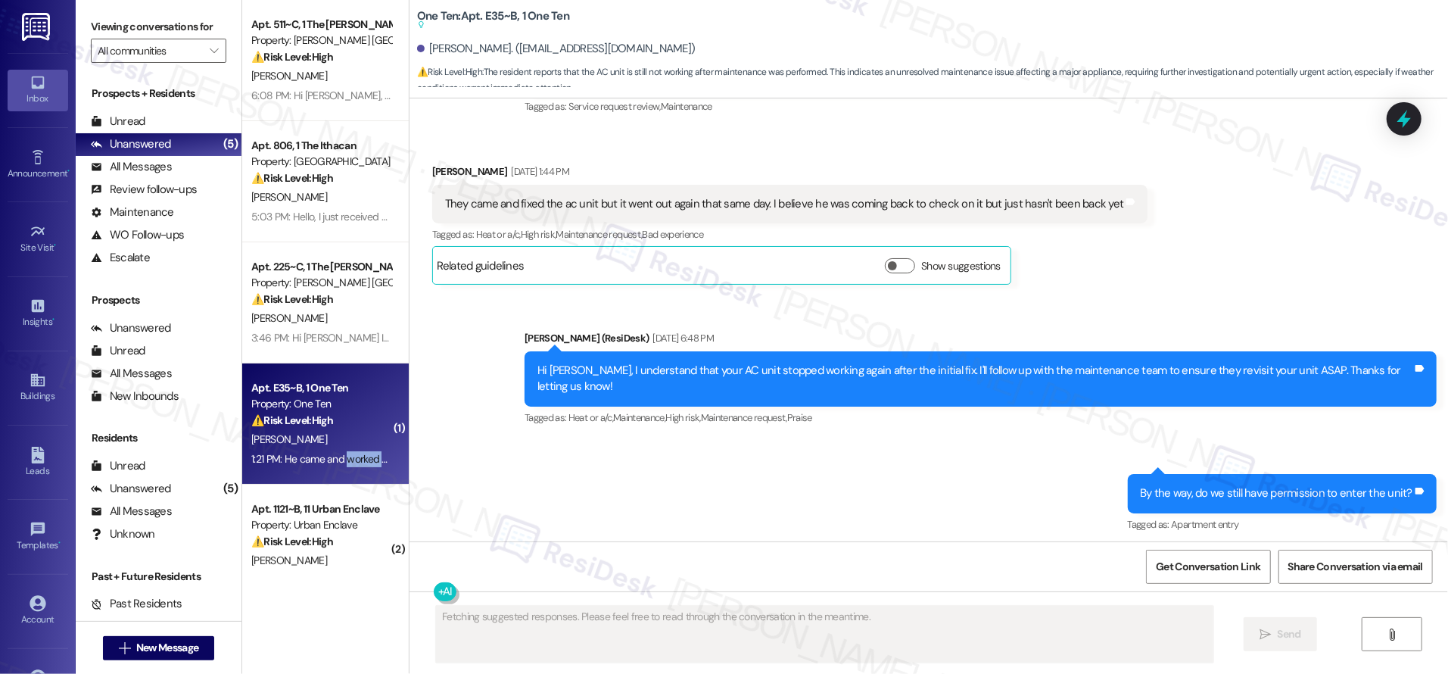
click at [332, 466] on div "1:21 PM: He came and worked on some stuff last week but it's still not on yet s…" at bounding box center [321, 459] width 143 height 19
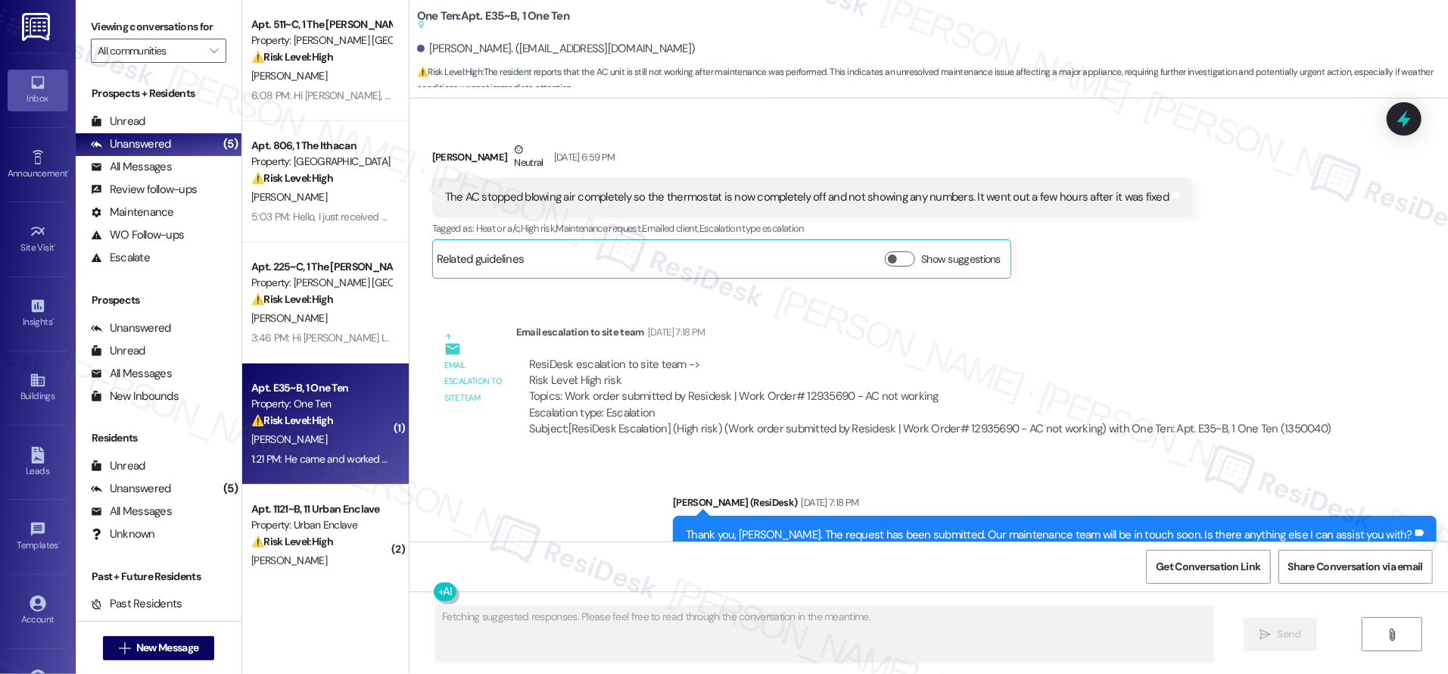
click at [332, 466] on div "1:21 PM: He came and worked on some stuff last week but it's still not on yet s…" at bounding box center [321, 459] width 143 height 19
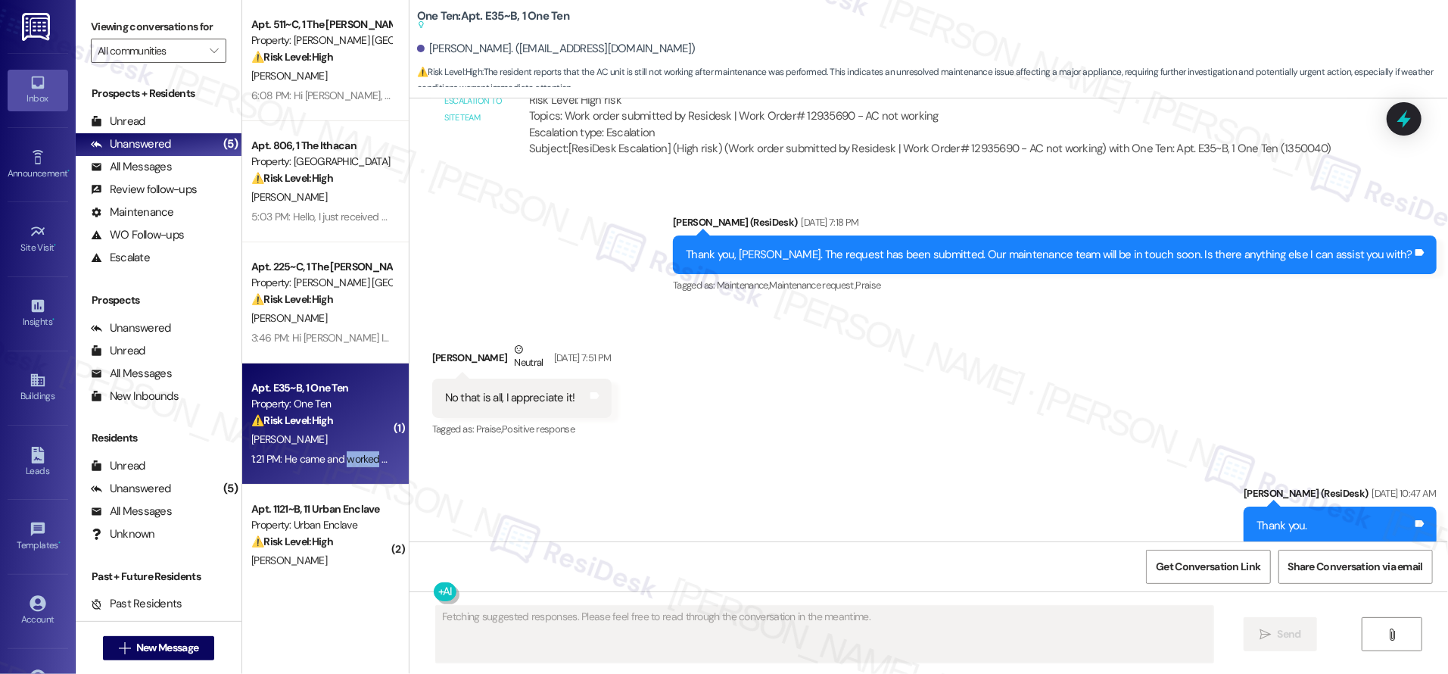
click at [332, 466] on div "1:21 PM: He came and worked on some stuff last week but it's still not on yet s…" at bounding box center [321, 459] width 143 height 19
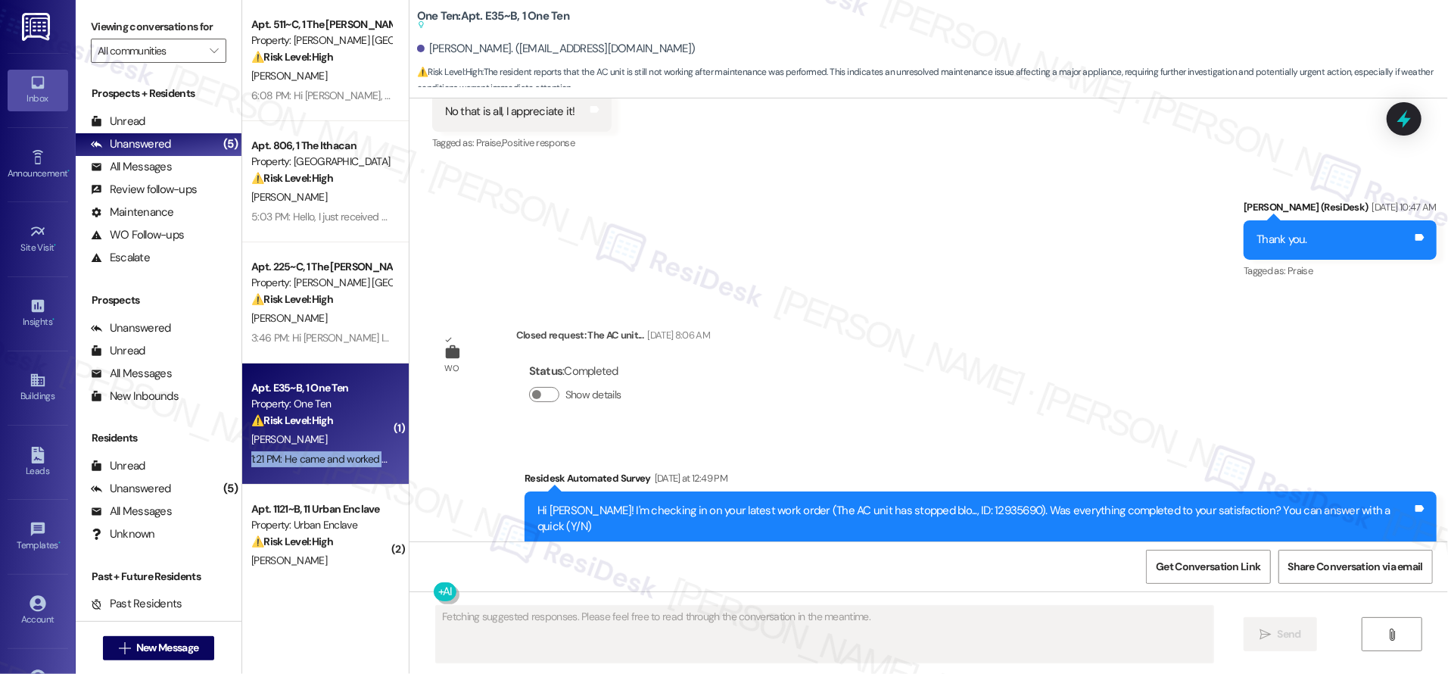
click at [332, 466] on div "1:21 PM: He came and worked on some stuff last week but it's still not on yet s…" at bounding box center [321, 459] width 143 height 19
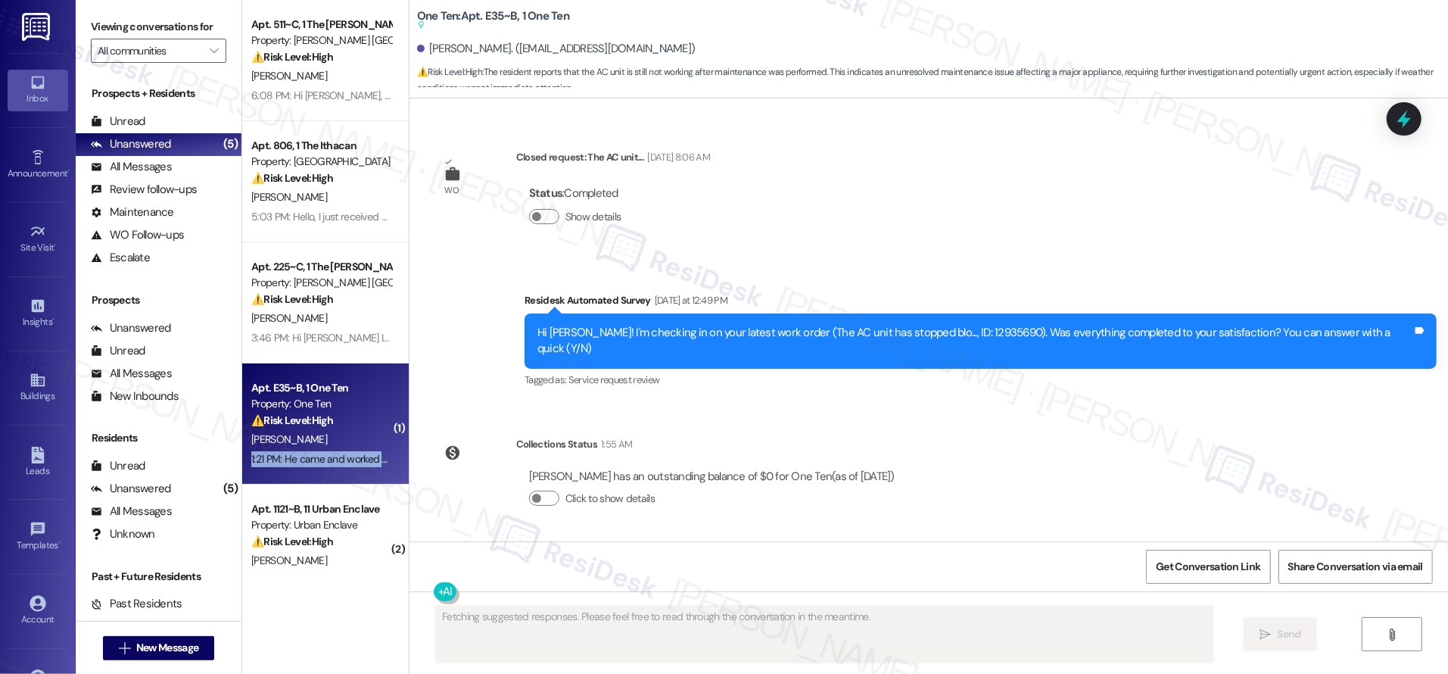
click at [332, 466] on div "1:21 PM: He came and worked on some stuff last week but it's still not on yet s…" at bounding box center [321, 459] width 143 height 19
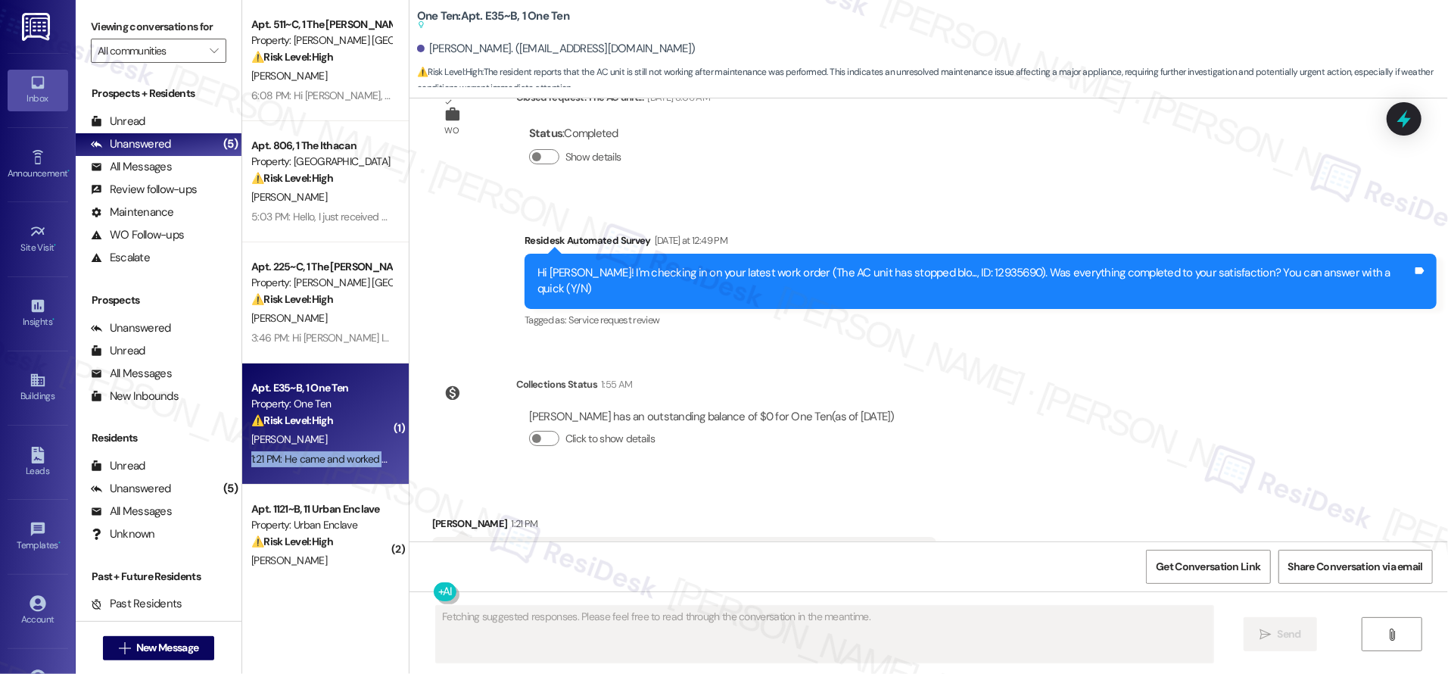
click at [332, 466] on div "1:21 PM: He came and worked on some stuff last week but it's still not on yet s…" at bounding box center [321, 459] width 143 height 19
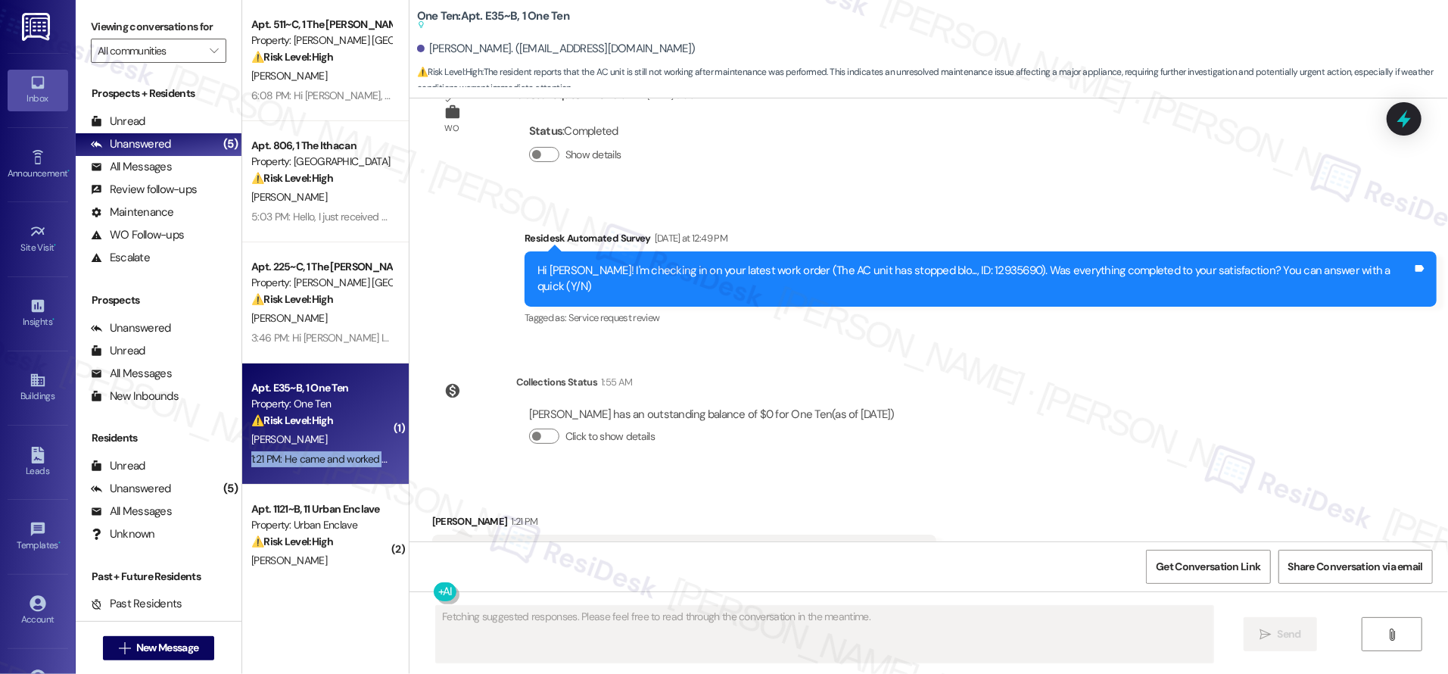
click at [332, 466] on div "1:21 PM: He came and worked on some stuff last week but it's still not on yet s…" at bounding box center [321, 459] width 143 height 19
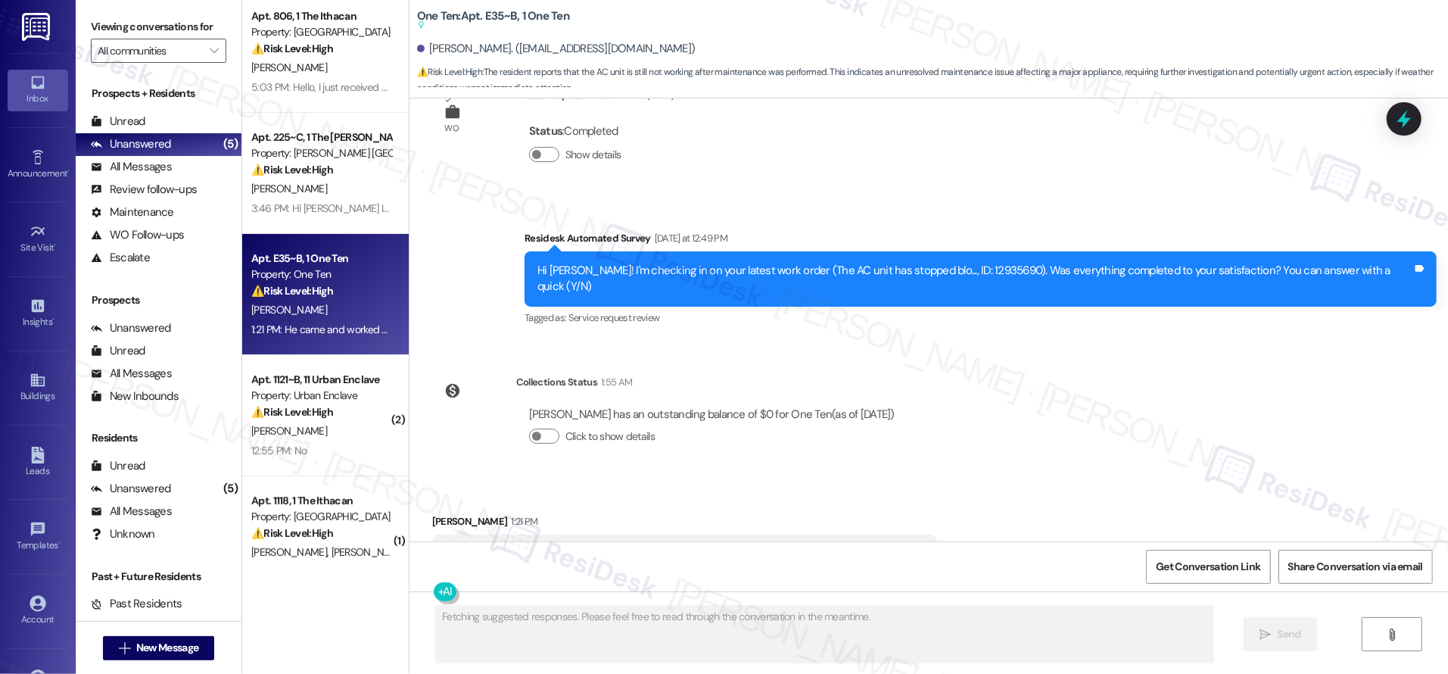
scroll to position [222, 0]
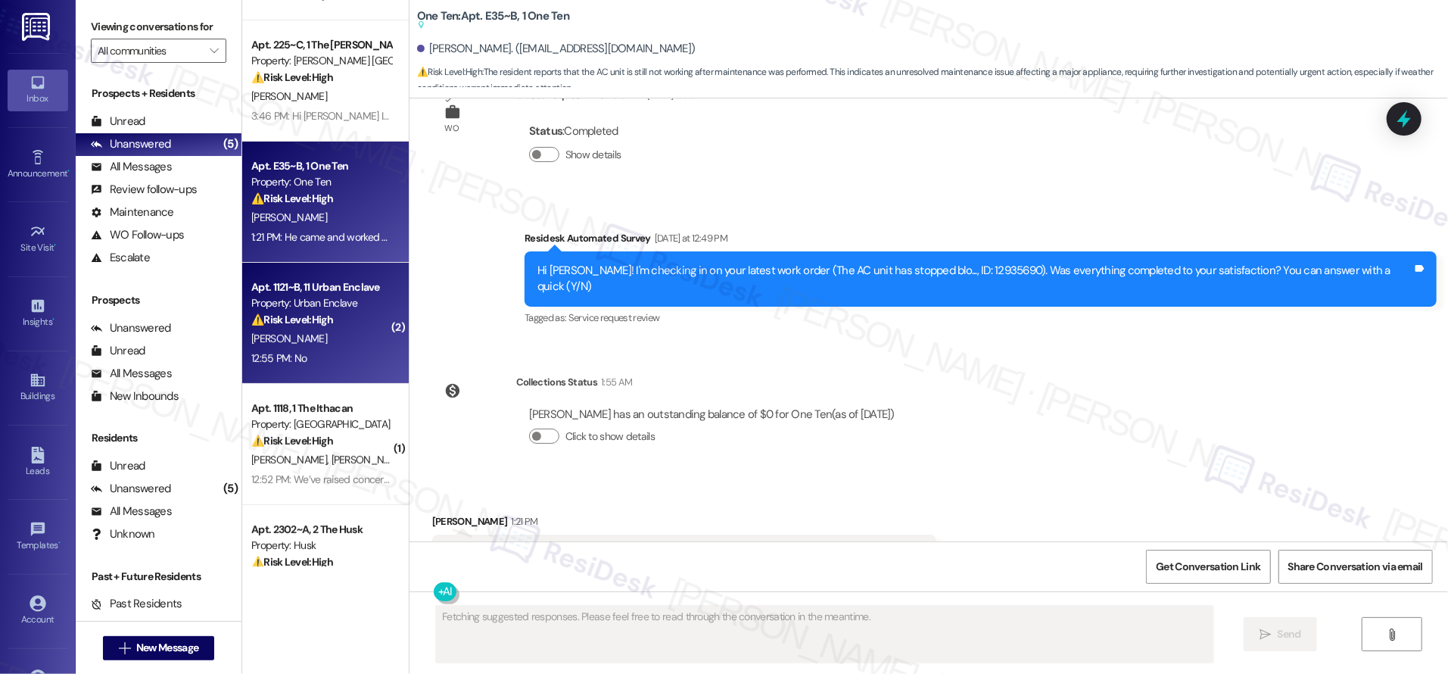
click at [327, 370] on div "Apt. 1121~B, 11 Urban Enclave Property: Urban Enclave ⚠️ Risk Level: High The r…" at bounding box center [325, 323] width 167 height 121
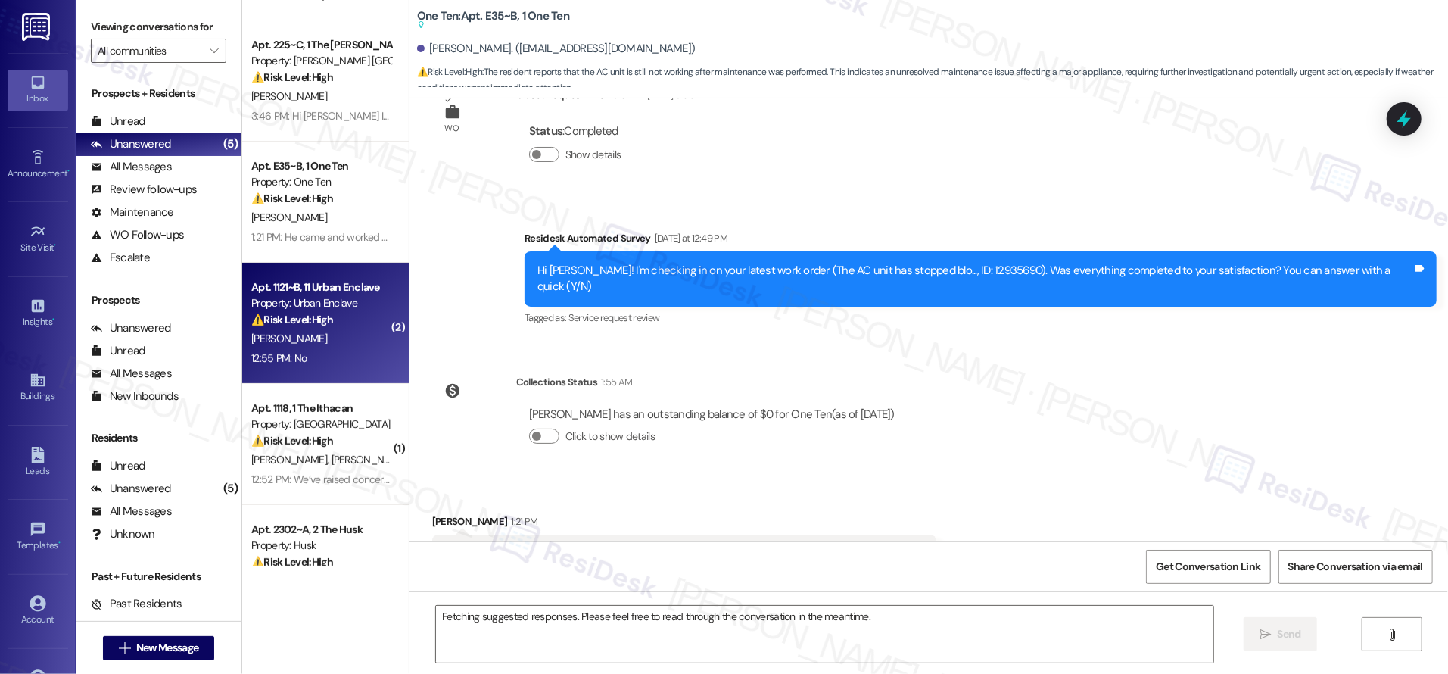
click at [317, 350] on div "12:55 PM: No 12:55 PM: No" at bounding box center [321, 358] width 143 height 19
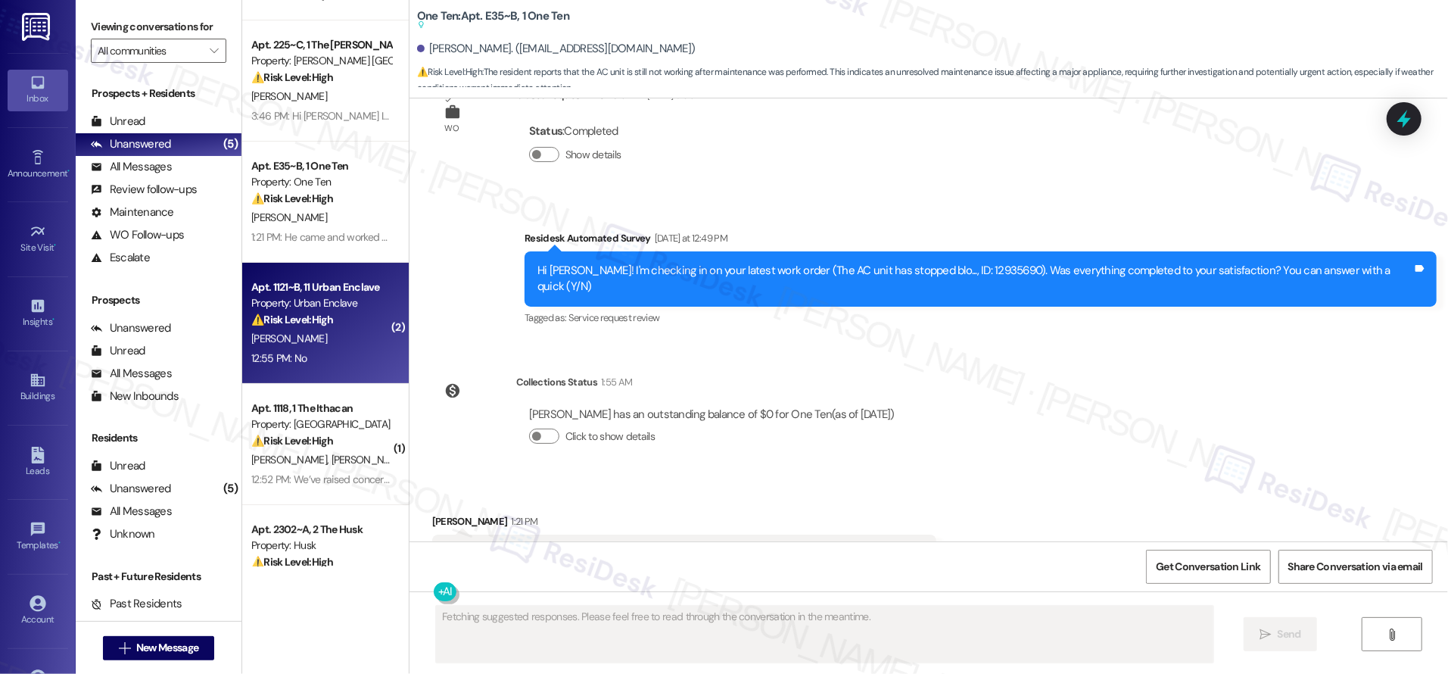
click at [317, 350] on div "12:55 PM: No 12:55 PM: No" at bounding box center [321, 358] width 143 height 19
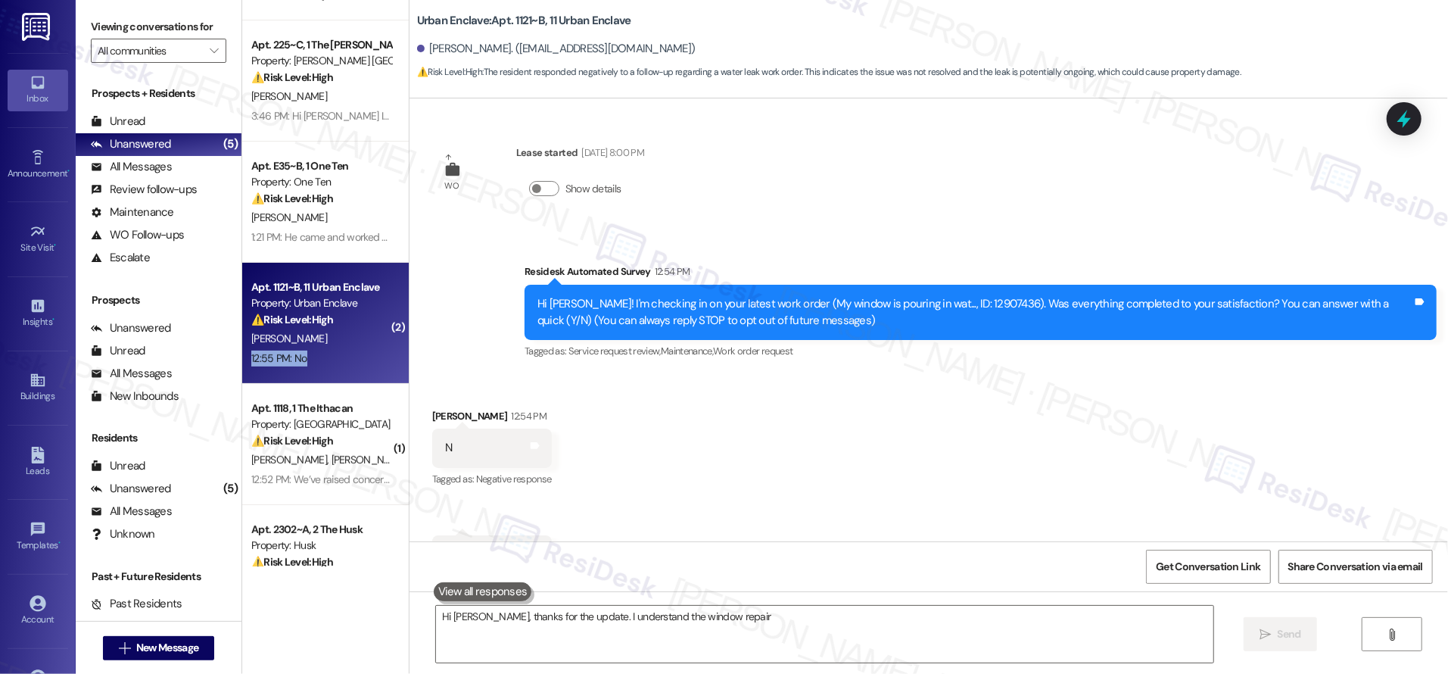
click at [317, 350] on div "12:55 PM: No 12:55 PM: No" at bounding box center [321, 358] width 143 height 19
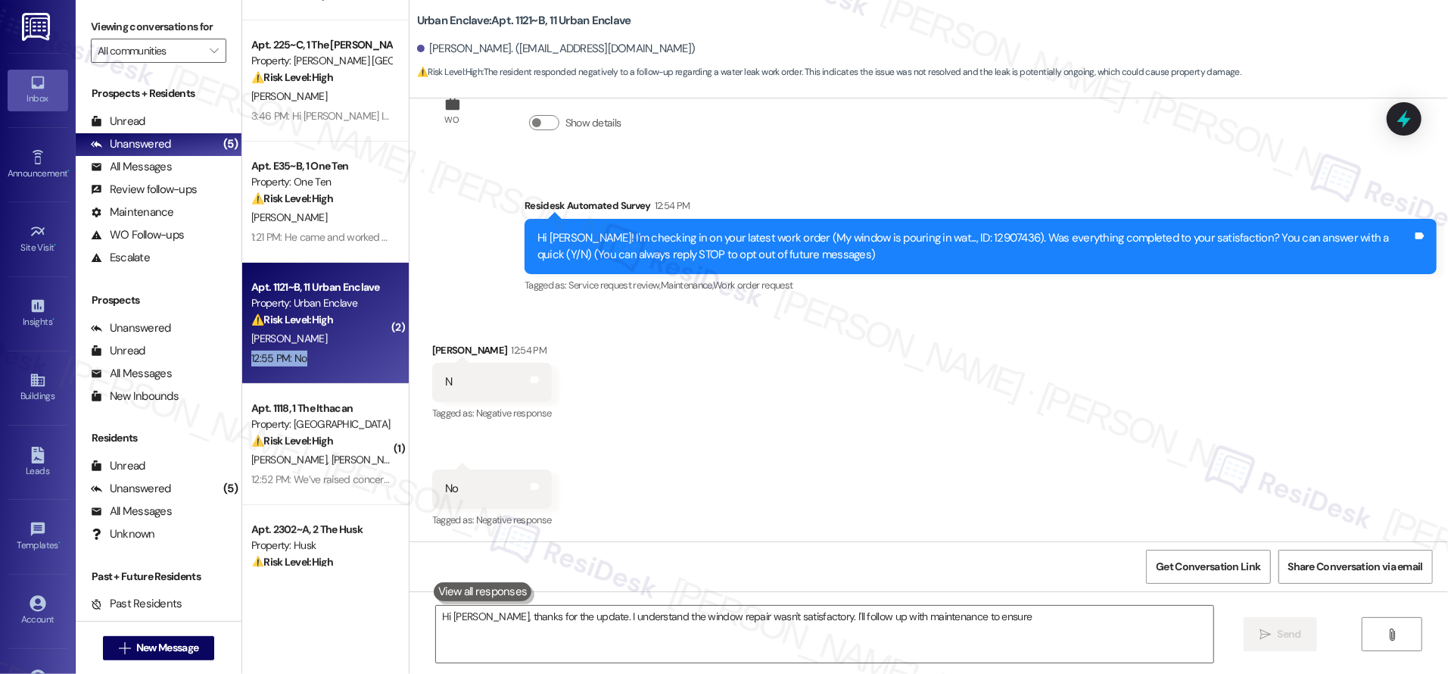
drag, startPoint x: 327, startPoint y: 370, endPoint x: 318, endPoint y: 349, distance: 23.1
click at [318, 349] on div "12:55 PM: No 12:55 PM: No" at bounding box center [321, 358] width 143 height 19
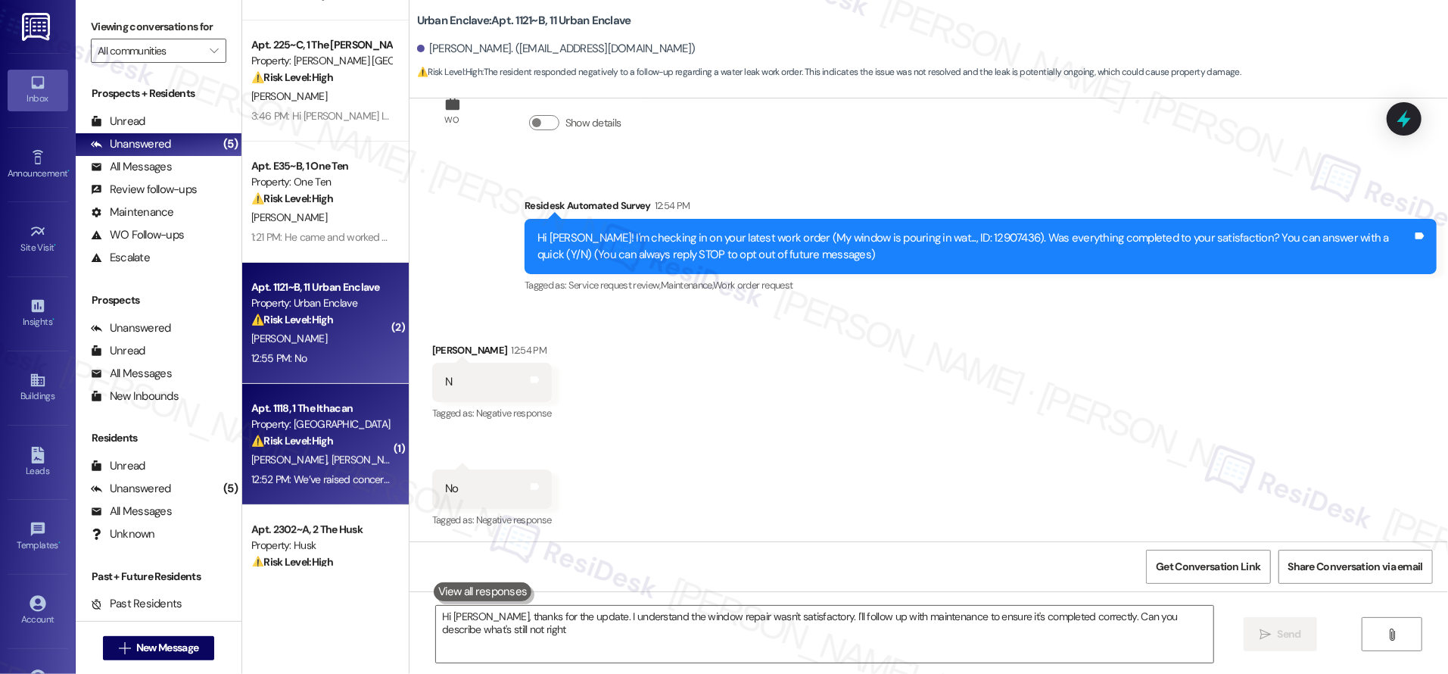
type textarea "Hi [PERSON_NAME], thanks for the update. I understand the window repair wasn't …"
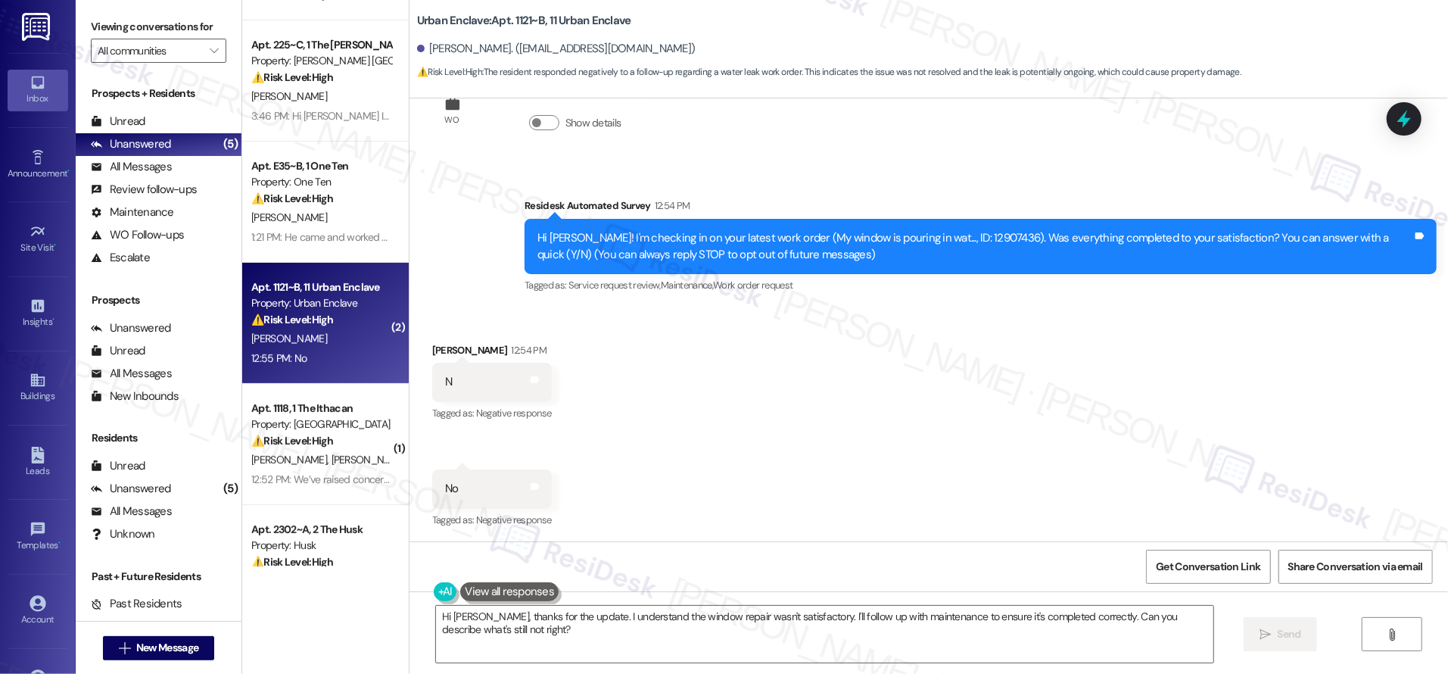
click at [313, 438] on div "Apt. 511~C, 1 The [PERSON_NAME] St. [PERSON_NAME] Property: [PERSON_NAME] St. […" at bounding box center [325, 283] width 167 height 566
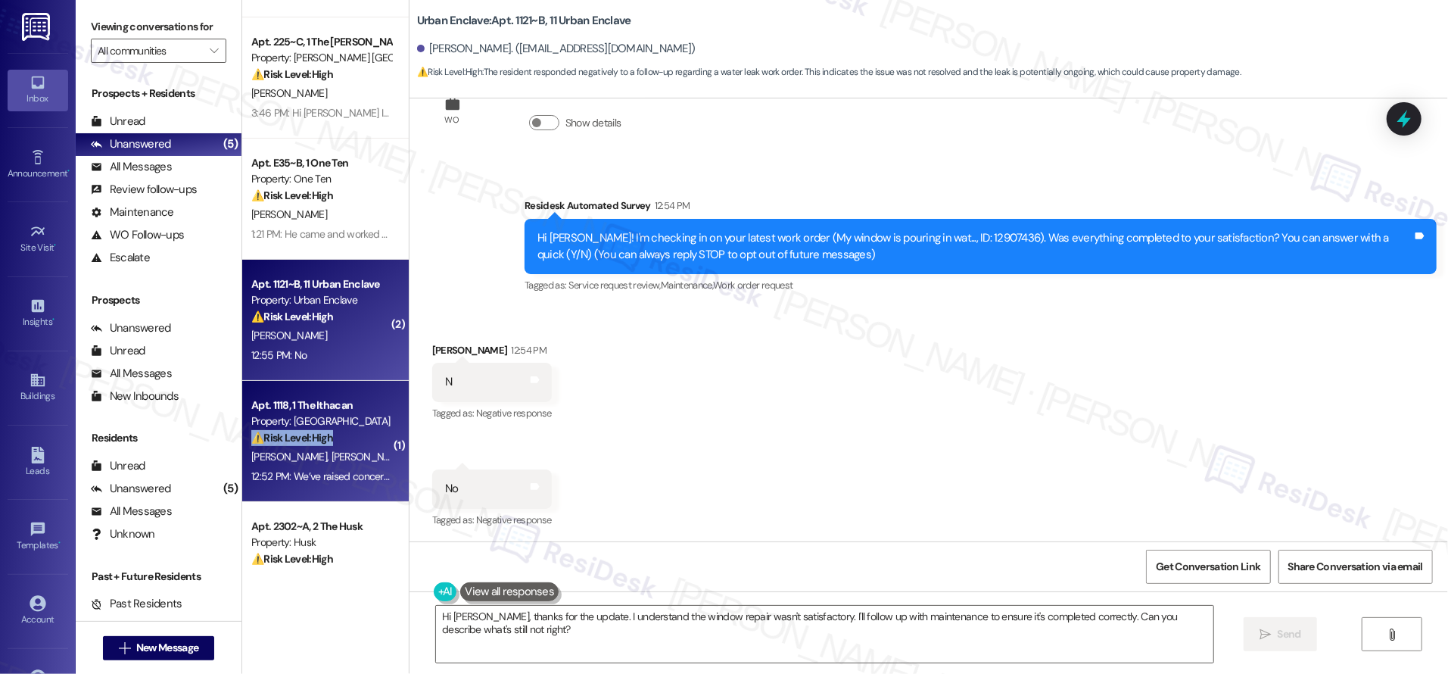
click at [313, 438] on strong "⚠️ Risk Level: High" at bounding box center [292, 438] width 82 height 14
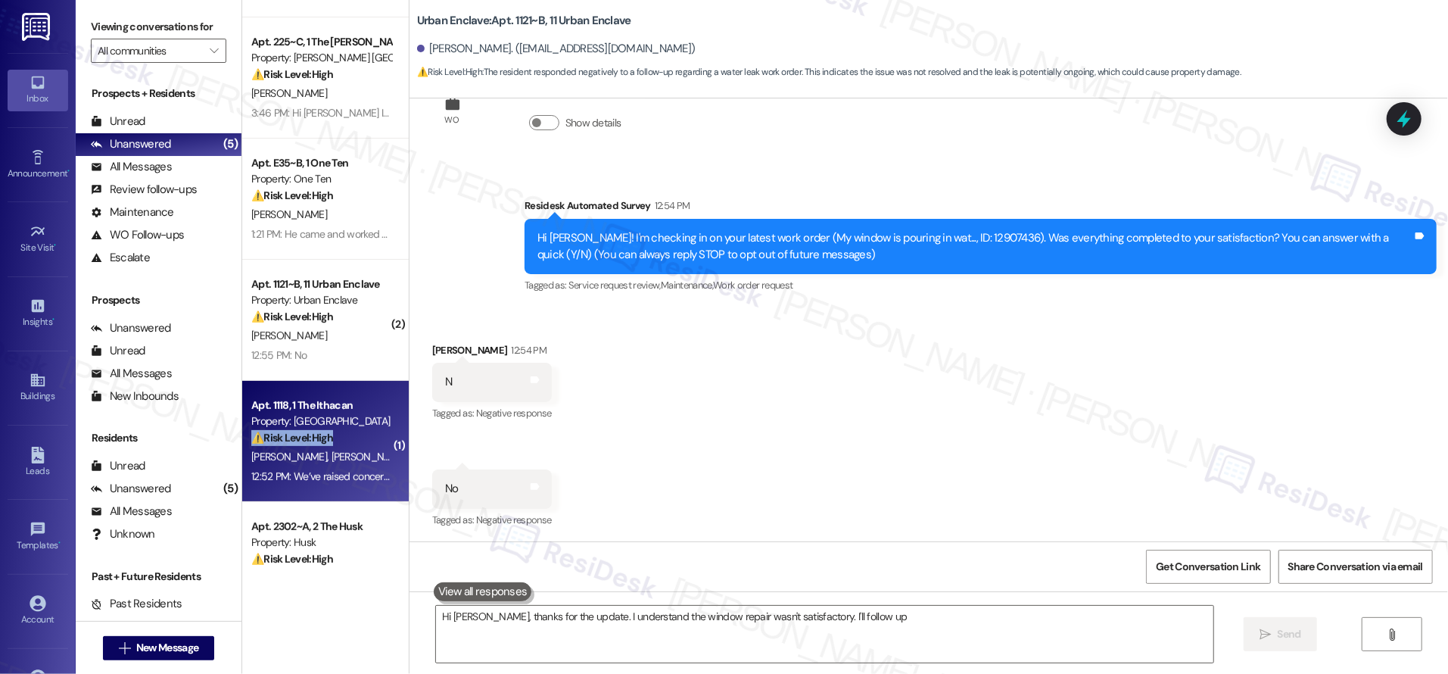
click at [314, 437] on strong "⚠️ Risk Level: High" at bounding box center [292, 438] width 82 height 14
type textarea "Hi [PERSON_NAME], thanks for the update. I understand the window repair wasn't …"
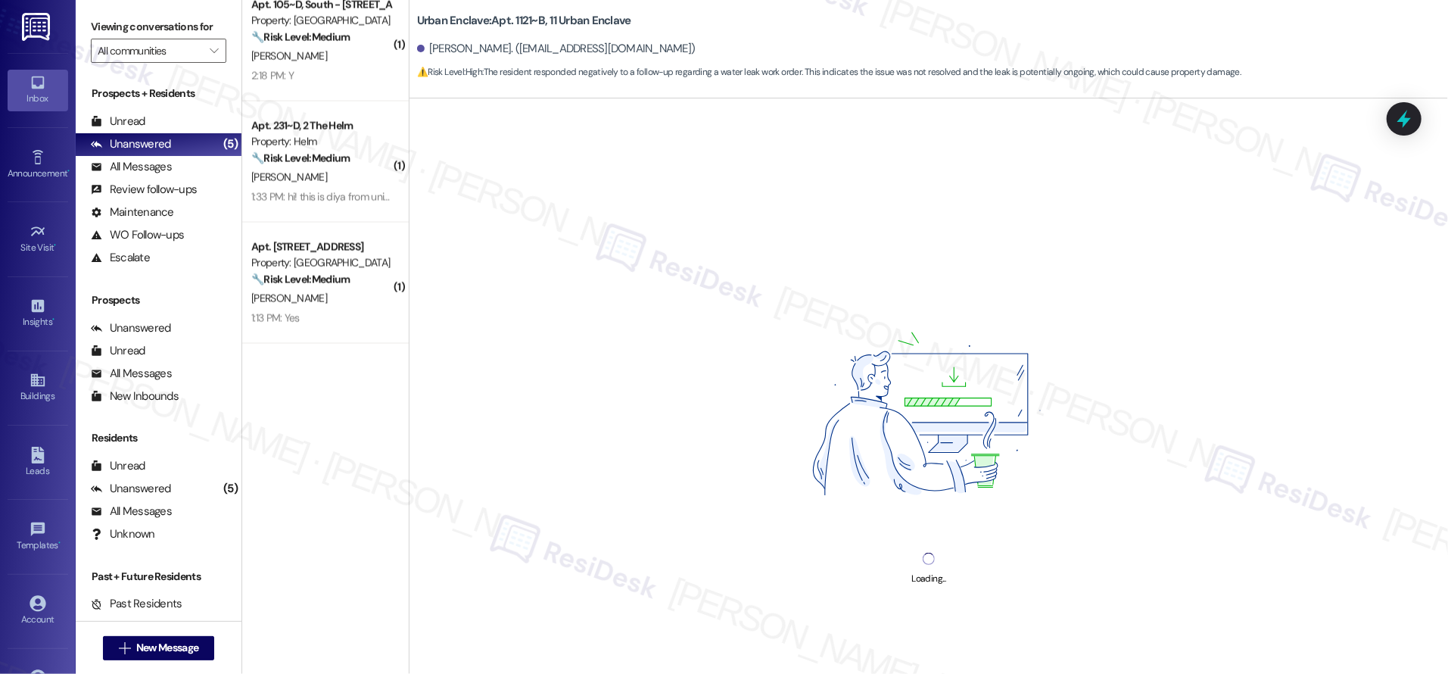
scroll to position [2477, 0]
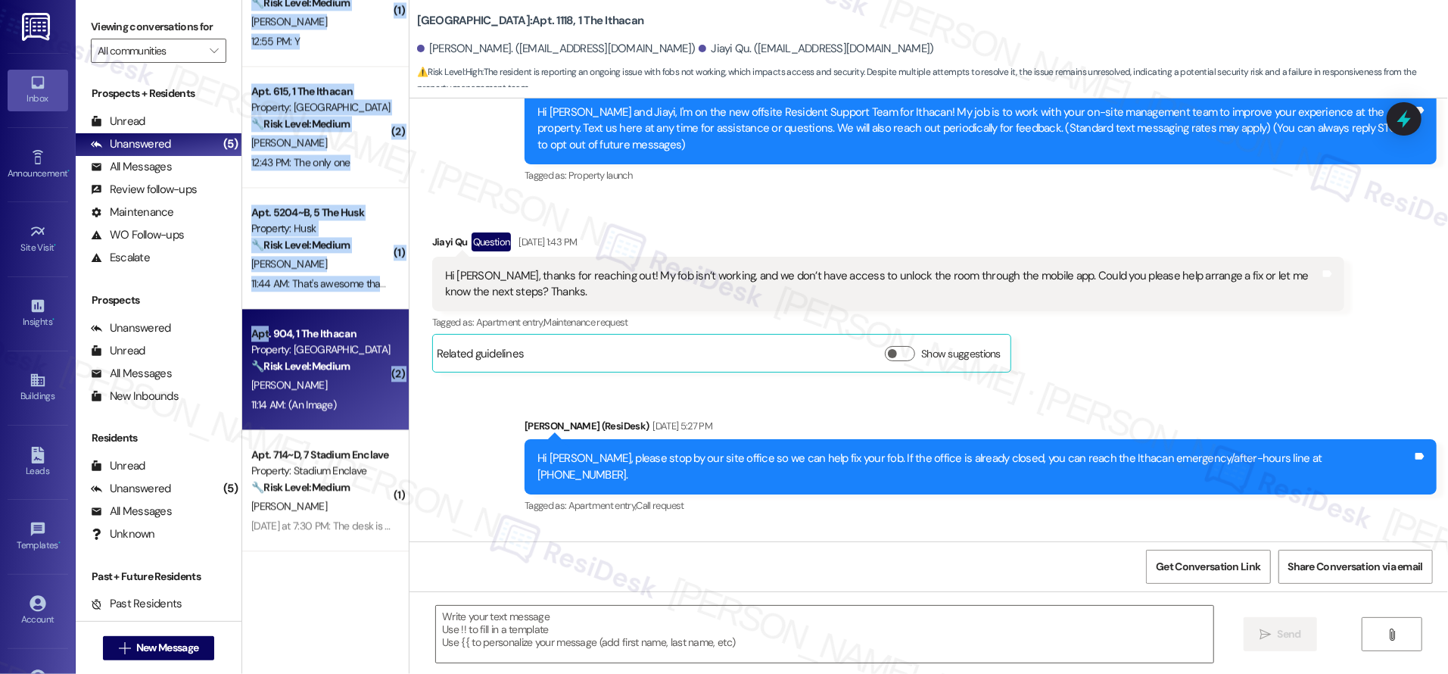
click at [337, 310] on div "( 1 ) Apt. 108~D, North - 1 Prospect Row Property: Prospect Row 🔧 Risk Level: M…" at bounding box center [325, 283] width 167 height 566
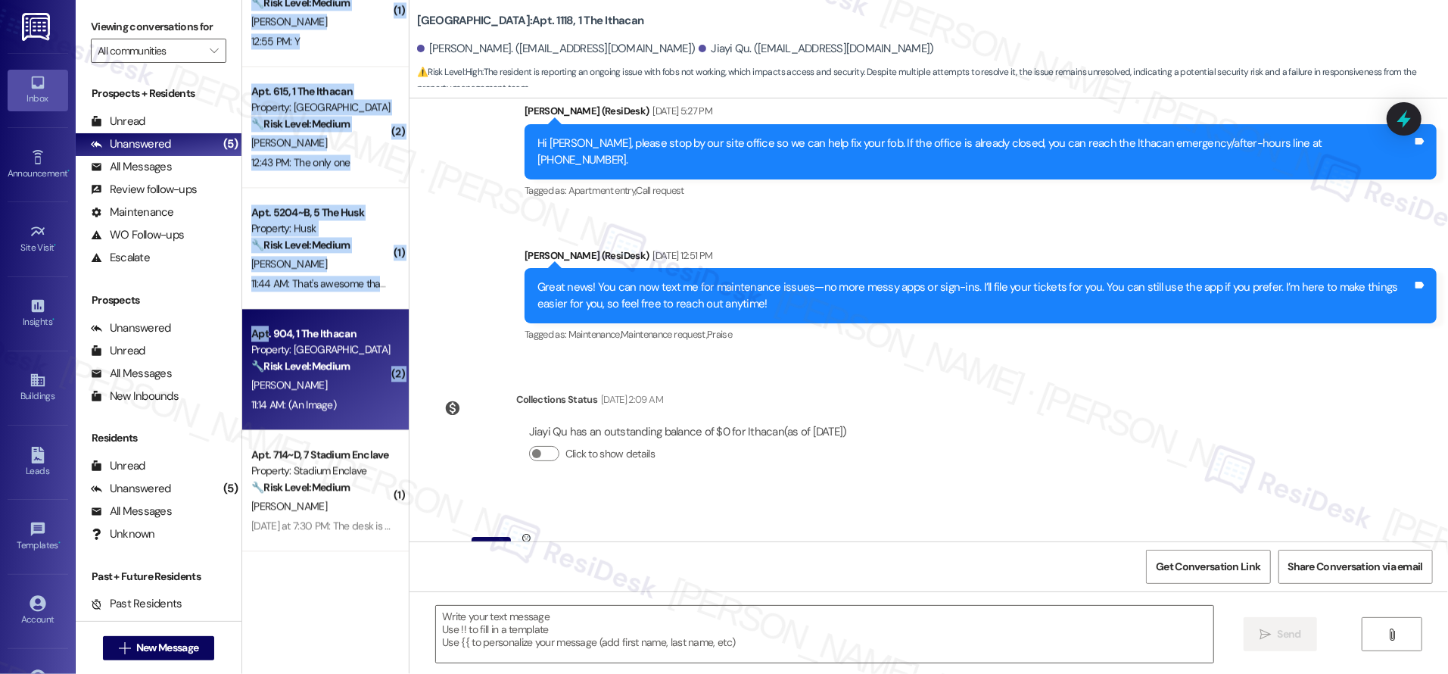
type textarea "Fetching suggested responses. Please feel free to read through the conversation…"
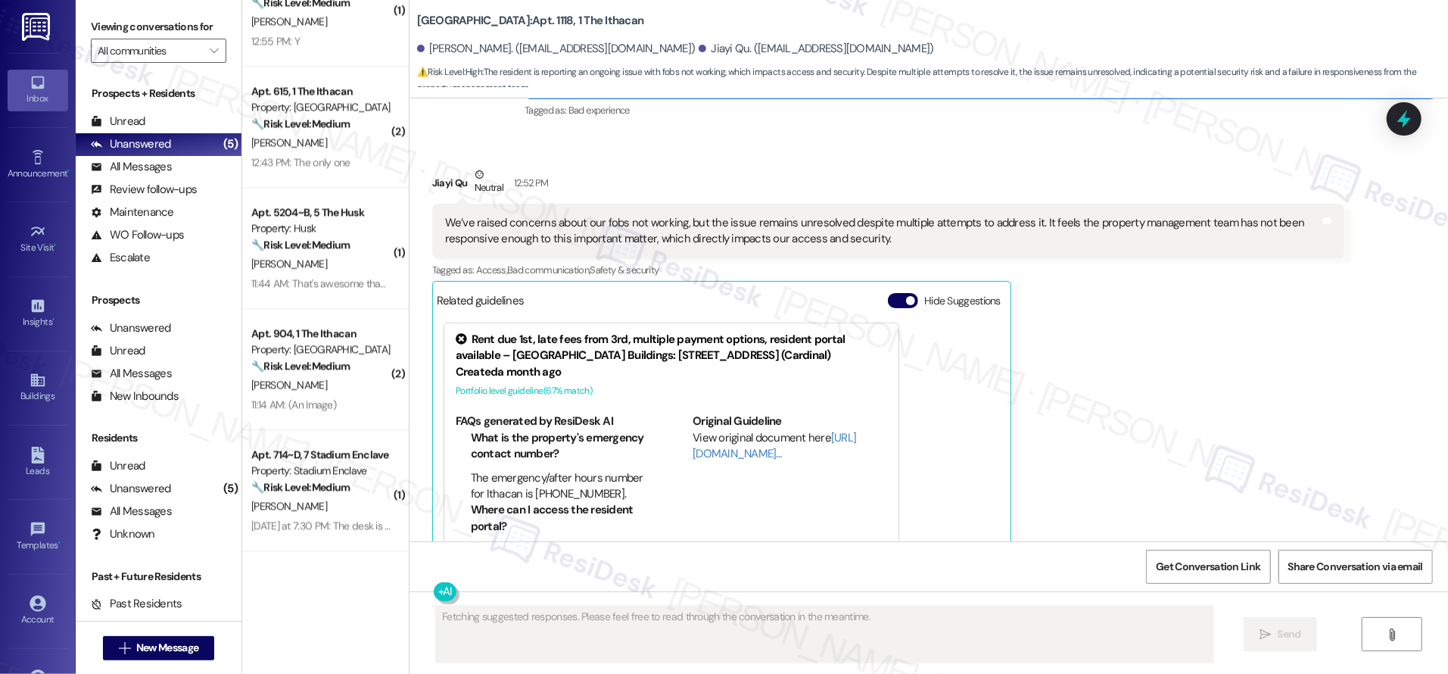
click at [326, 348] on div "Property: [GEOGRAPHIC_DATA]" at bounding box center [321, 349] width 140 height 16
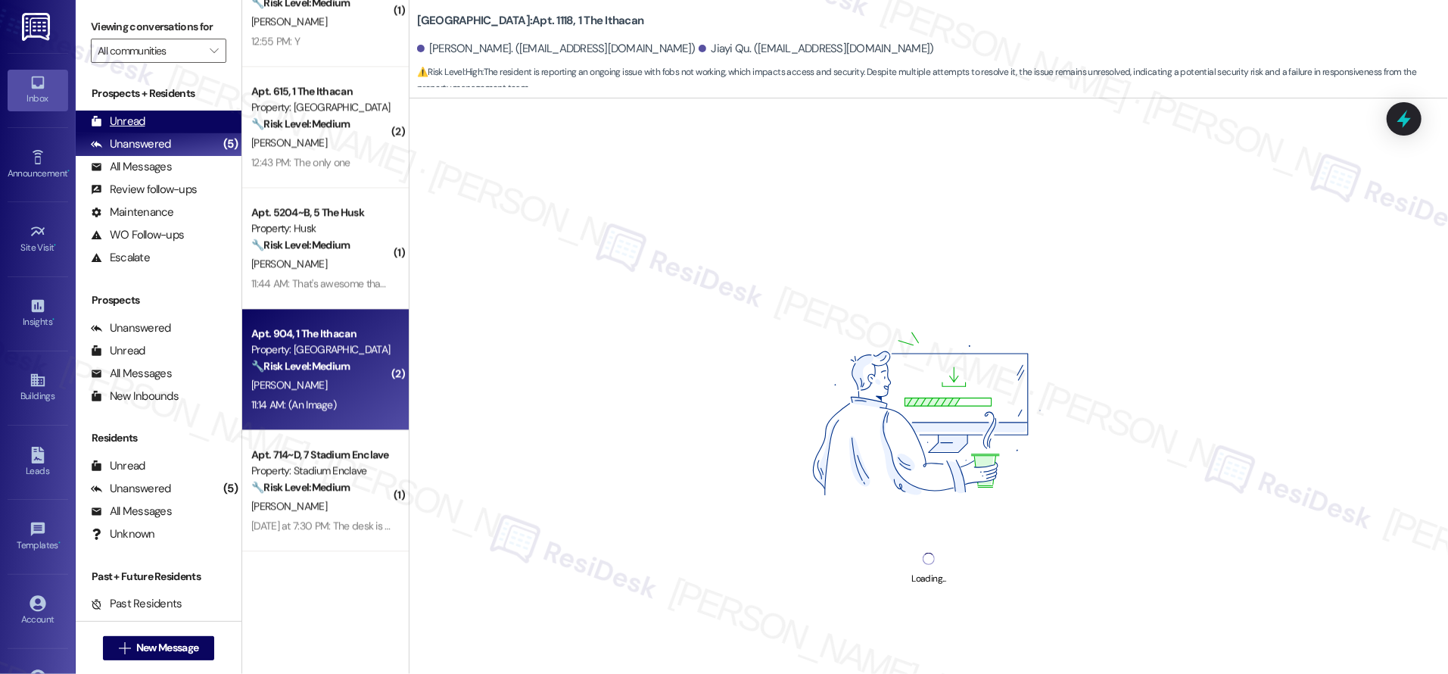
click at [141, 132] on div "Unread (0)" at bounding box center [159, 122] width 166 height 23
click at [140, 130] on div "Unread (0)" at bounding box center [159, 122] width 166 height 23
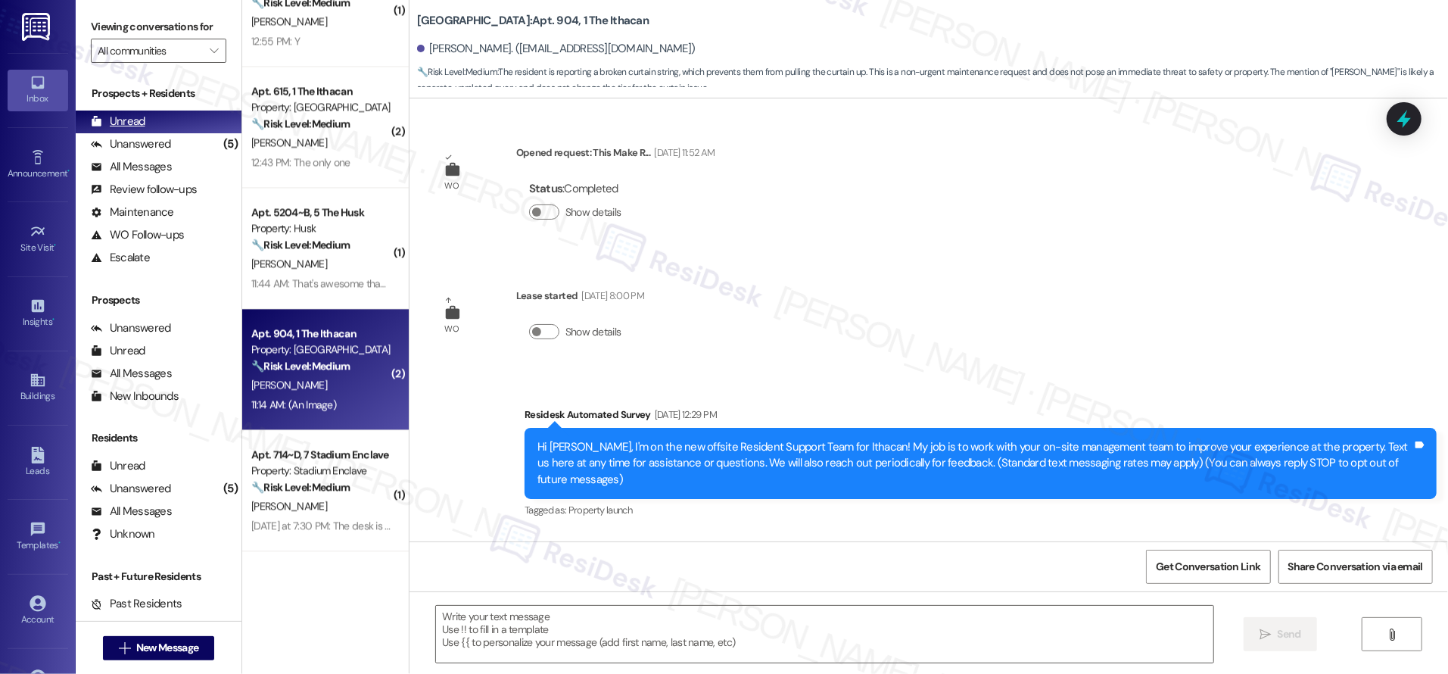
click at [141, 132] on div "Unread (0)" at bounding box center [159, 122] width 166 height 23
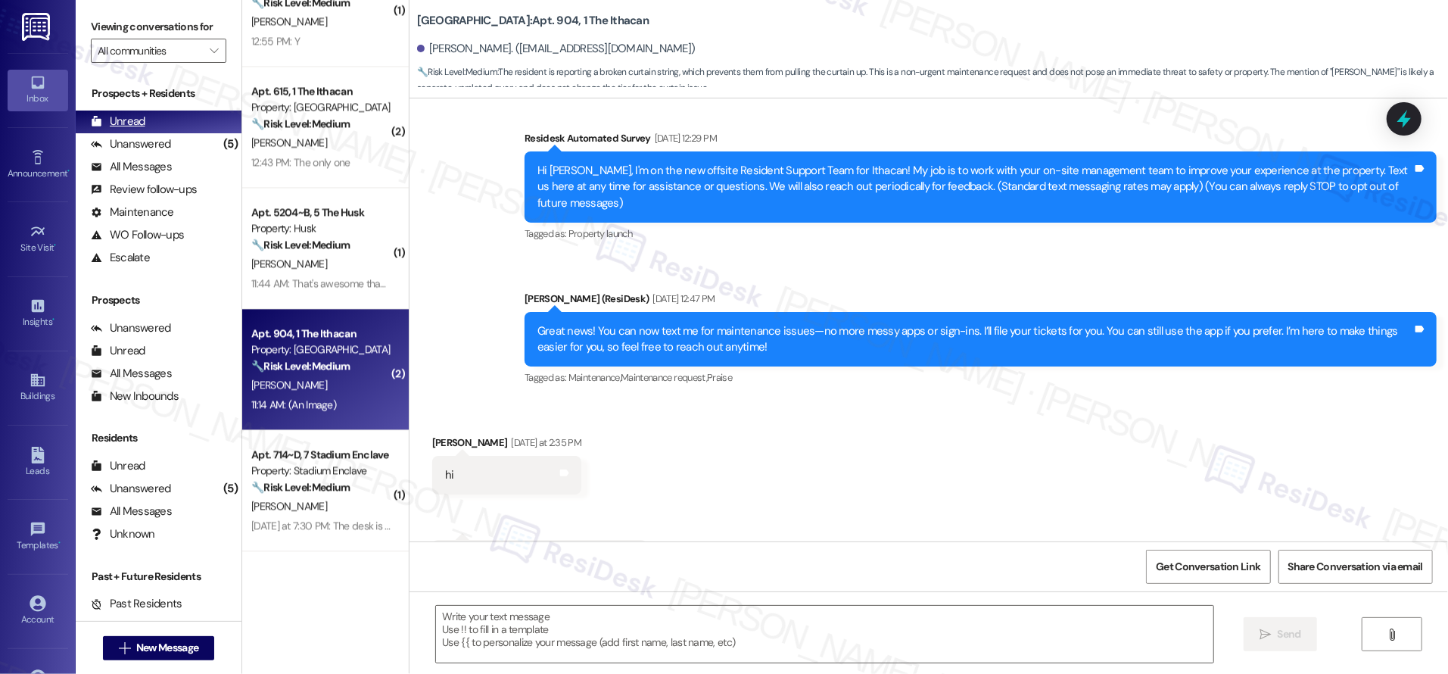
click at [142, 132] on div "Unread (0)" at bounding box center [159, 122] width 166 height 23
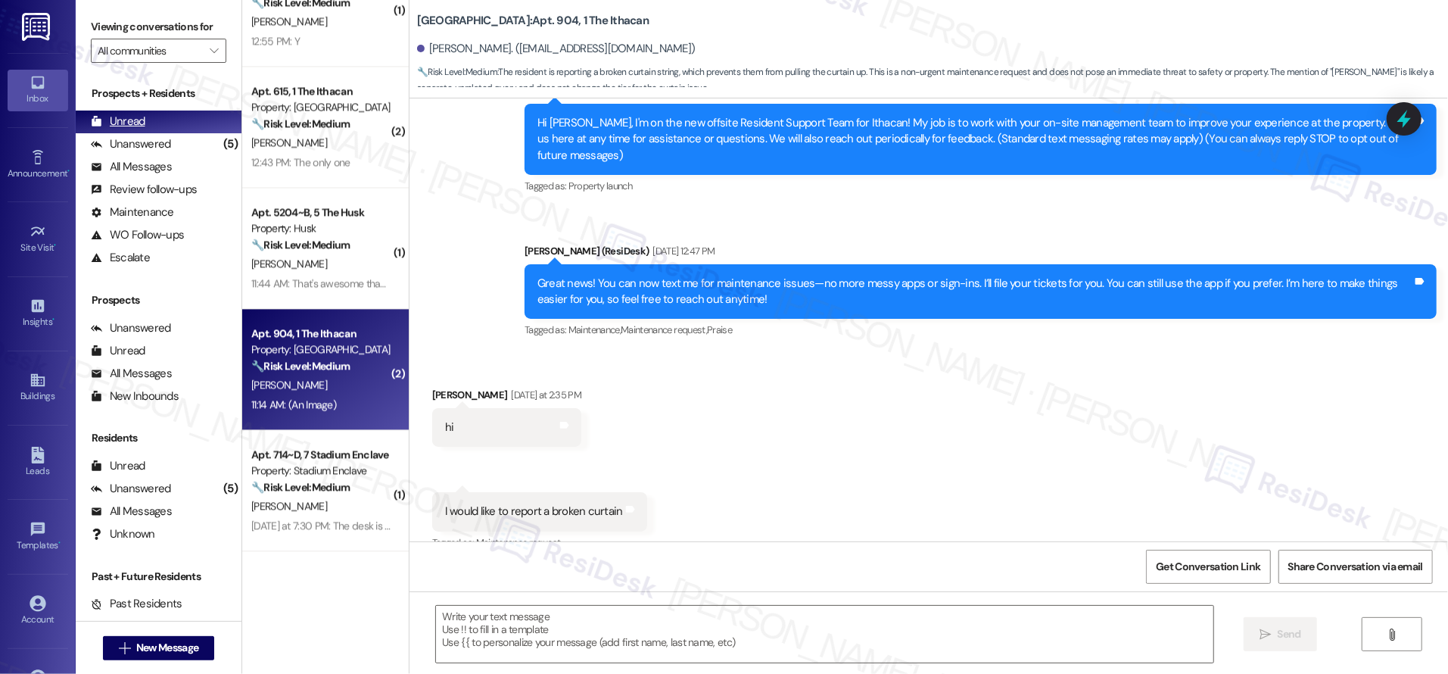
scroll to position [0, 0]
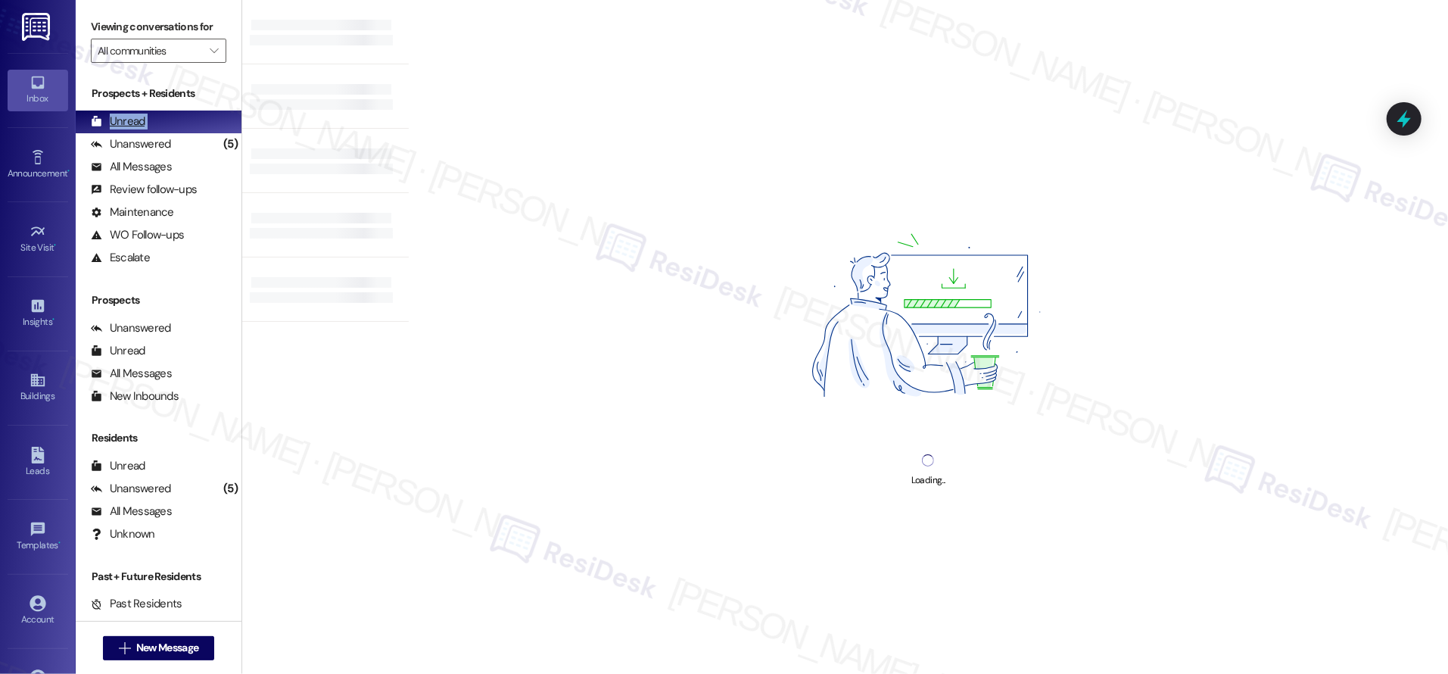
click at [142, 132] on div "Unread (0)" at bounding box center [159, 122] width 166 height 23
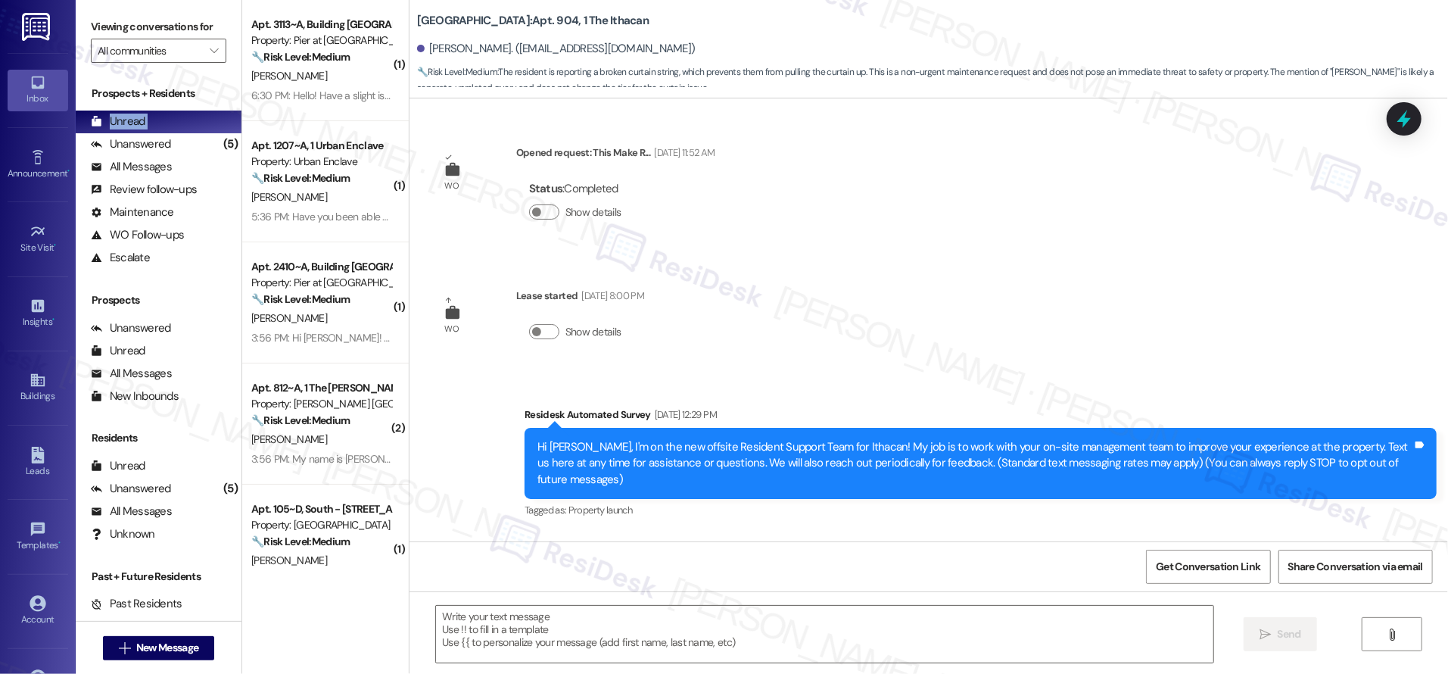
scroll to position [1215, 0]
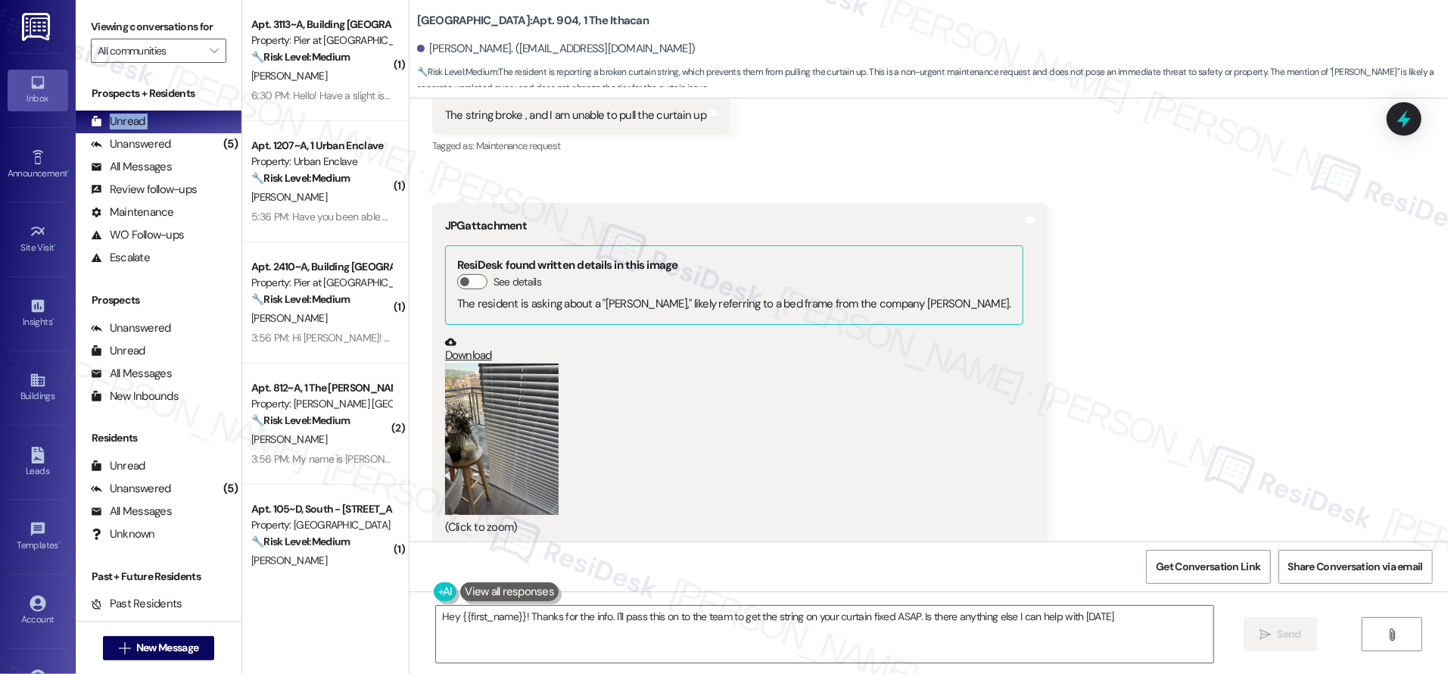
type textarea "Hey {{first_name}}! Thanks for the info. I'll pass this on to the team to get t…"
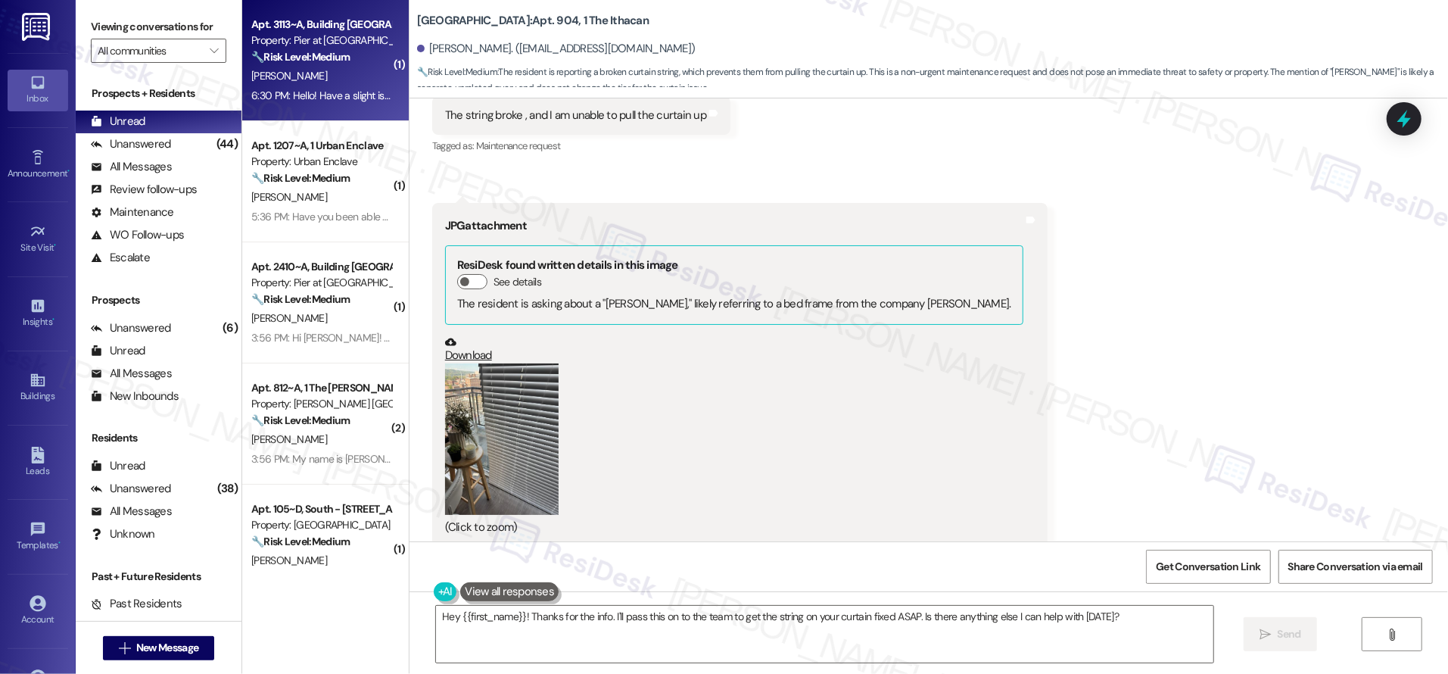
click at [319, 95] on div "6:30 PM: Hello! Have a slight issue with my parking permit, I haven't received …" at bounding box center [627, 96] width 753 height 14
click at [320, 89] on div "6:30 PM: Hello! Have a slight issue with my parking permit, I haven't received …" at bounding box center [627, 96] width 753 height 14
type textarea "Fetching suggested responses. Please feel free to read through the conversation…"
click at [320, 89] on div "6:30 PM: Hello! Have a slight issue with my parking permit, I haven't received …" at bounding box center [627, 96] width 753 height 14
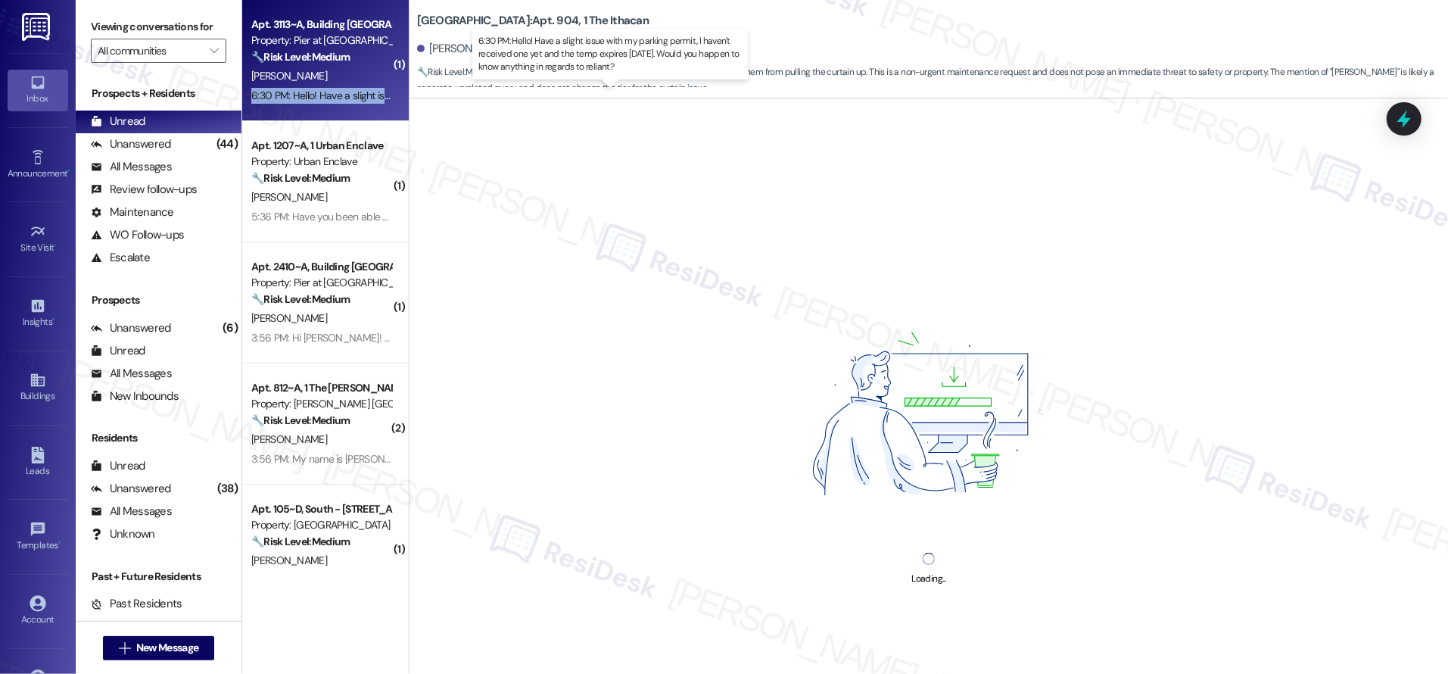
click at [320, 89] on div "6:30 PM: Hello! Have a slight issue with my parking permit, I haven't received …" at bounding box center [627, 96] width 753 height 14
click at [324, 90] on div "6:30 PM: Hello! Have a slight issue with my parking permit, I haven't received …" at bounding box center [627, 96] width 753 height 14
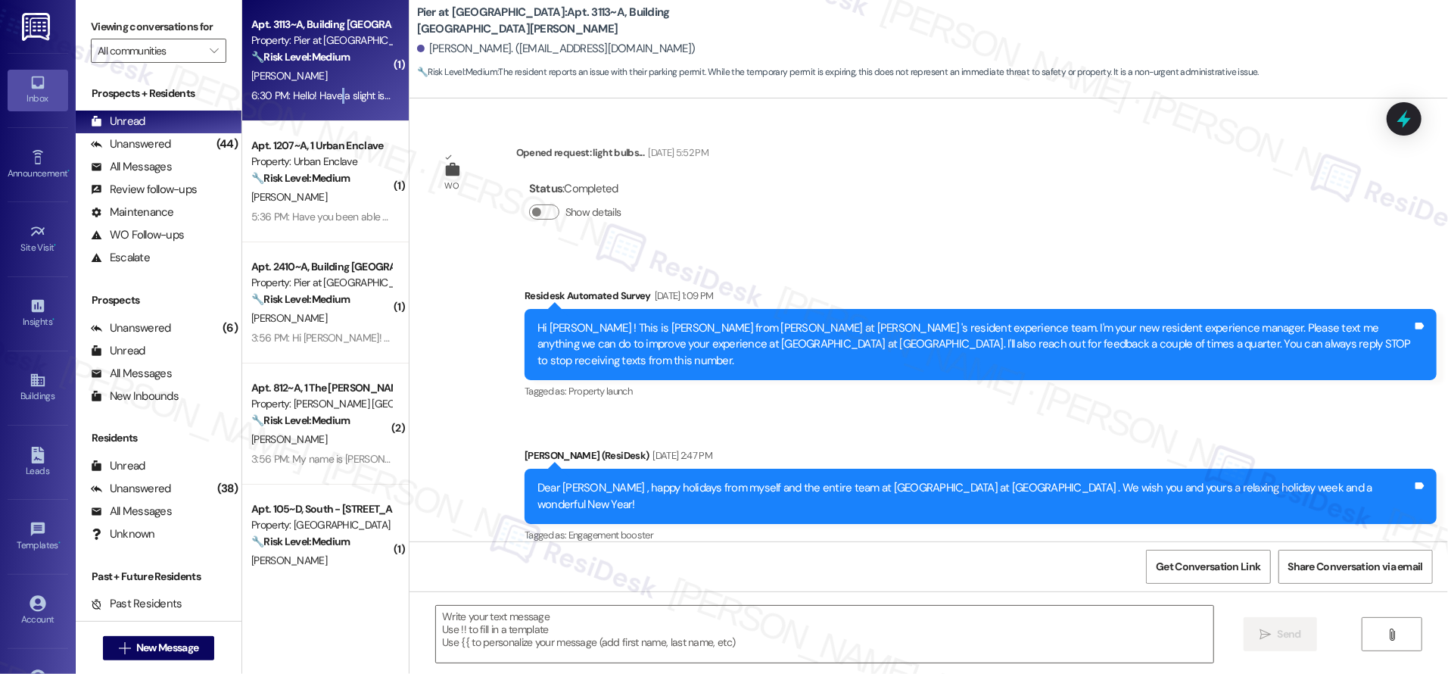
click at [325, 89] on div "6:30 PM: Hello! Have a slight issue with my parking permit, I haven't received …" at bounding box center [627, 96] width 753 height 14
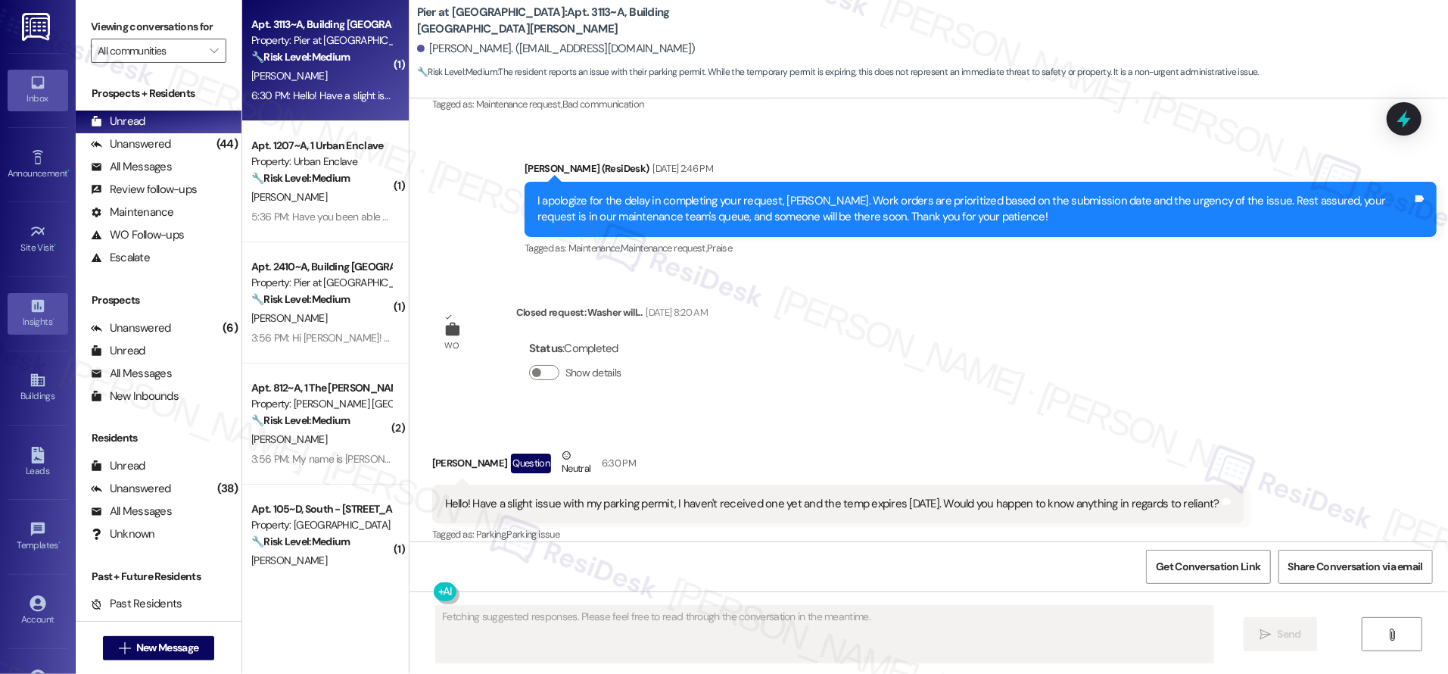
scroll to position [6814, 0]
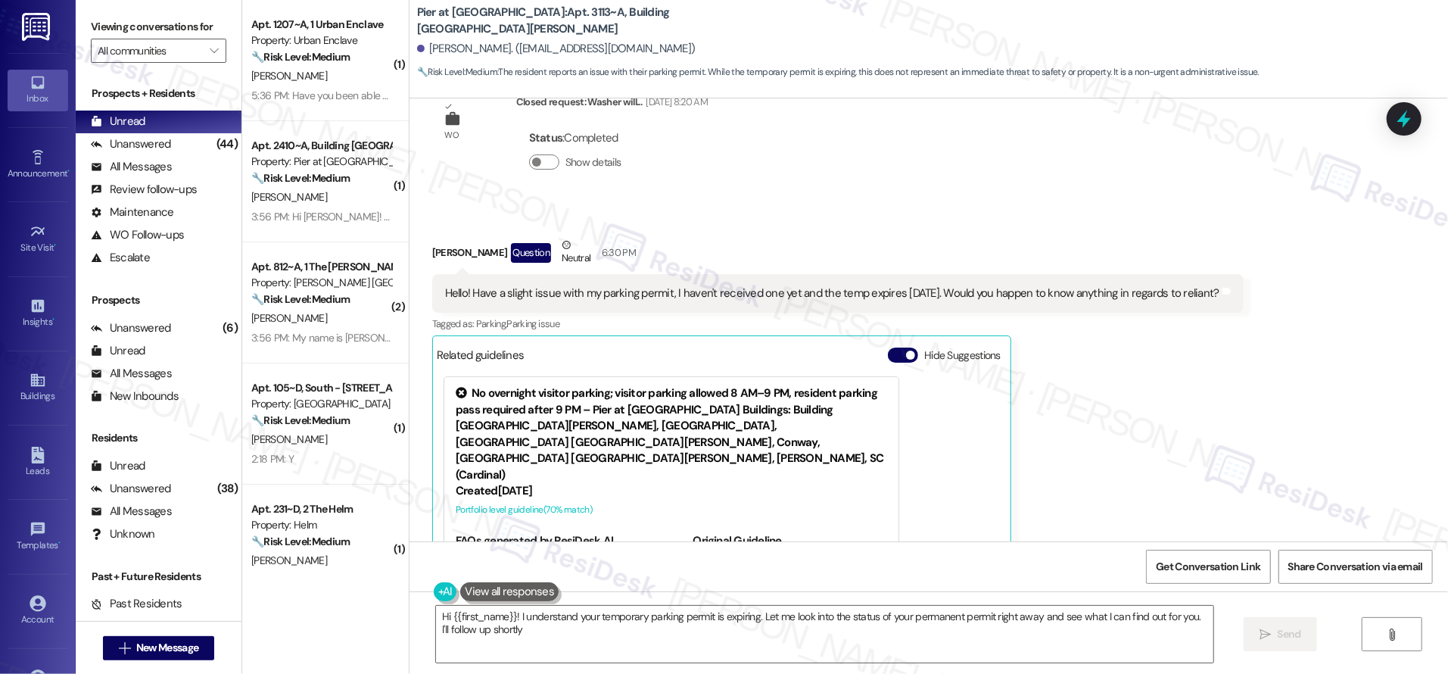
type textarea "Hi {{first_name}}! I understand your temporary parking permit is expiring. Let …"
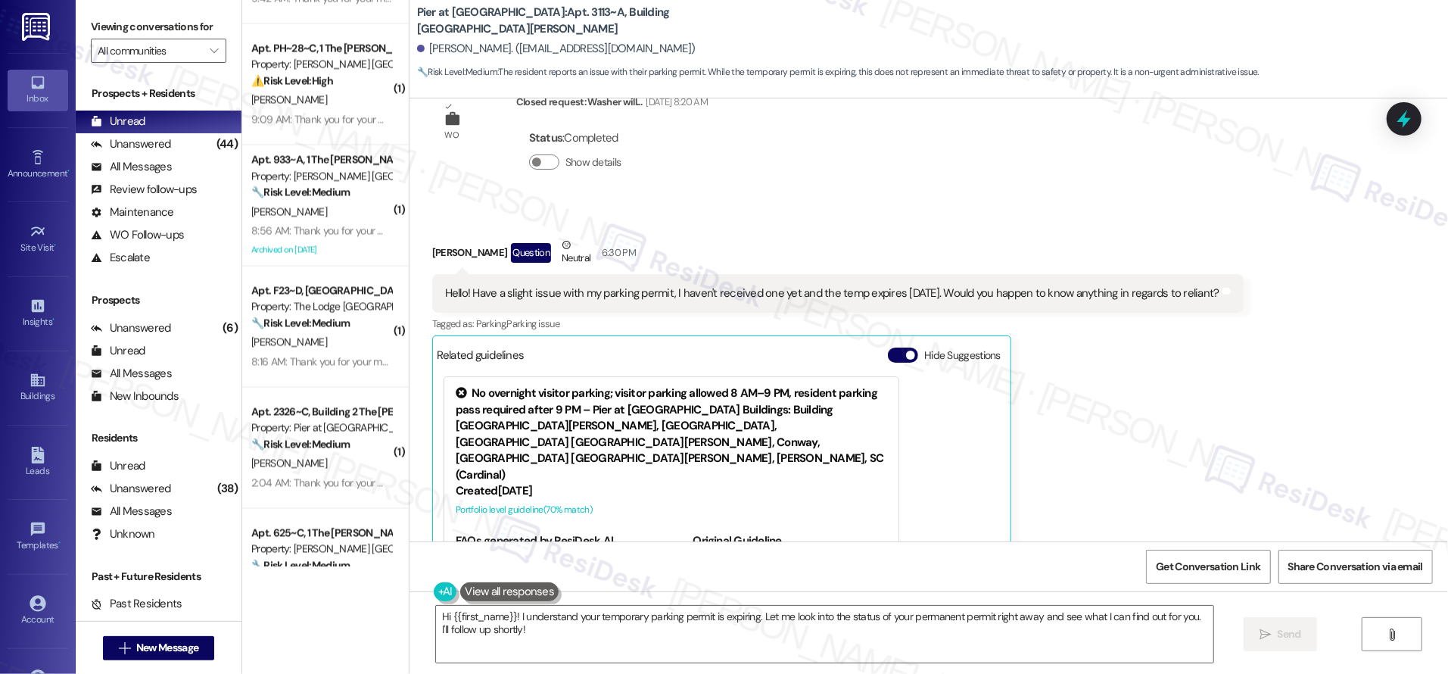
scroll to position [2449, 0]
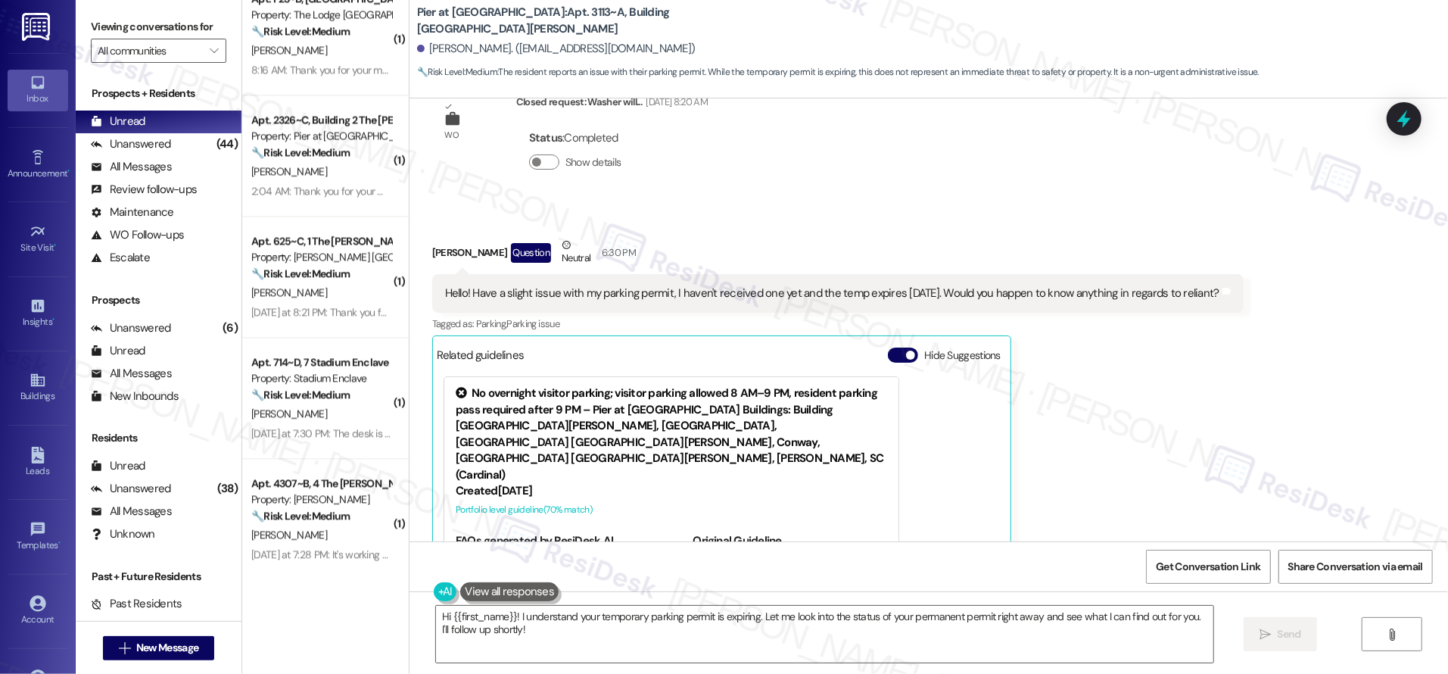
click at [329, 466] on div "( 1 ) Apt. 933~A, 1 The [PERSON_NAME] Louisville Property: [PERSON_NAME] Louisv…" at bounding box center [325, 283] width 167 height 566
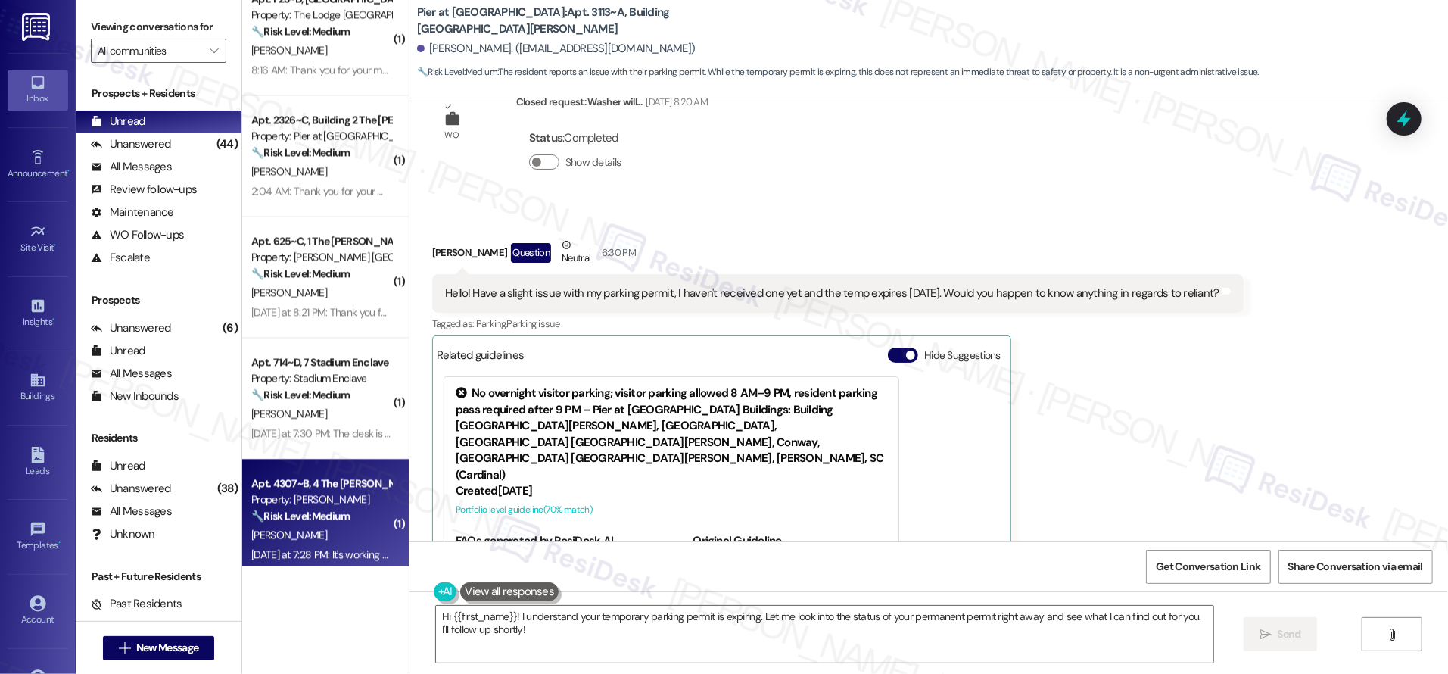
click at [329, 482] on div "Apt. 4307~B, 4 The [PERSON_NAME] Rochester" at bounding box center [321, 483] width 140 height 16
type textarea "Fetching suggested responses. Please feel free to read through the conversation…"
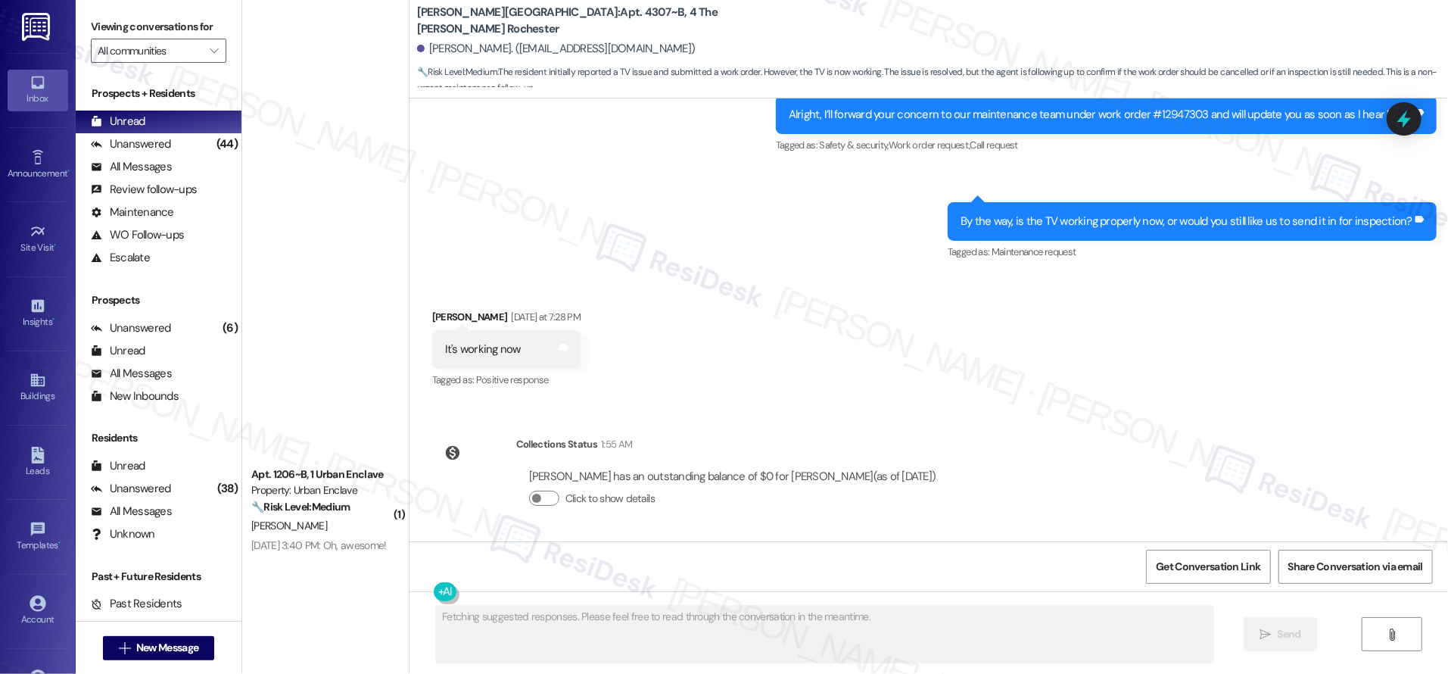
scroll to position [3949, 0]
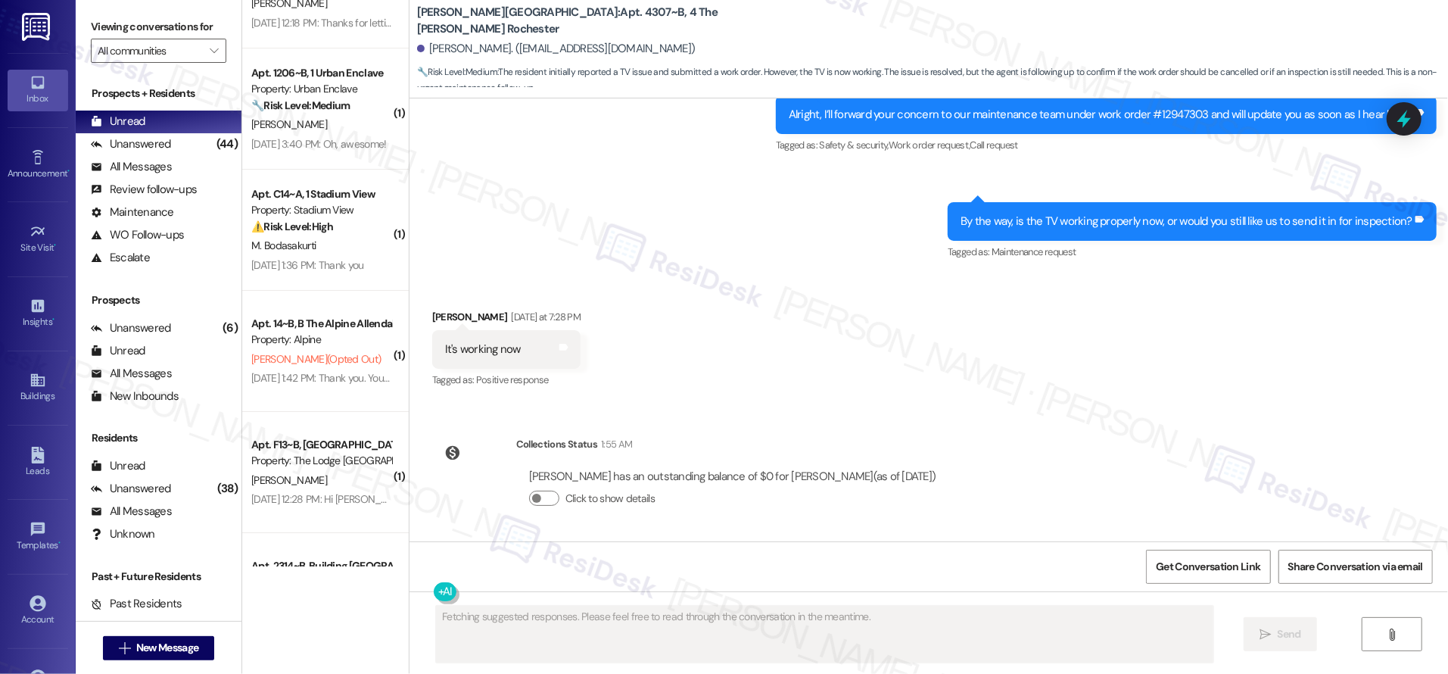
click at [323, 422] on div "( 2 ) Apt. 6204~A, 6 The Husk Property: Husk B. Phutietsile [DATE] 12:58 PM: Hi…" at bounding box center [325, 283] width 167 height 566
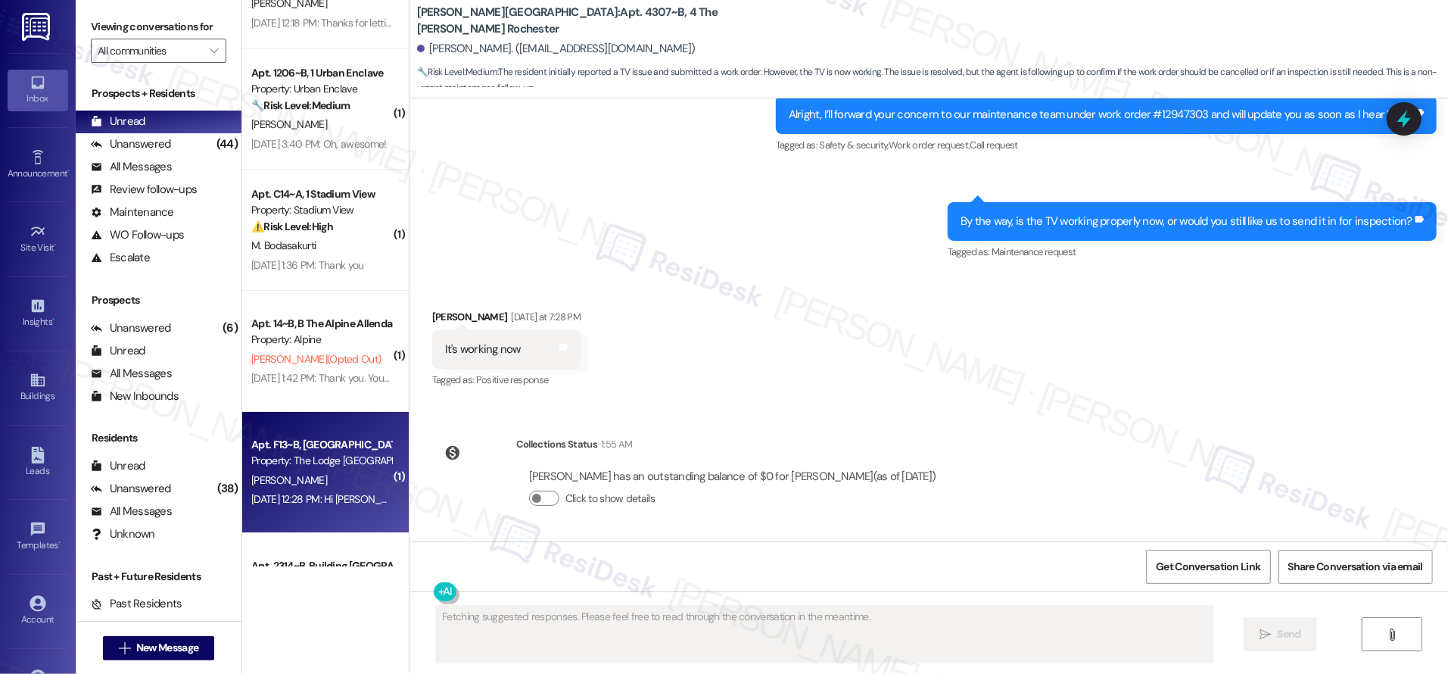
click at [326, 467] on div "Property: The Lodge [GEOGRAPHIC_DATA]" at bounding box center [321, 461] width 140 height 16
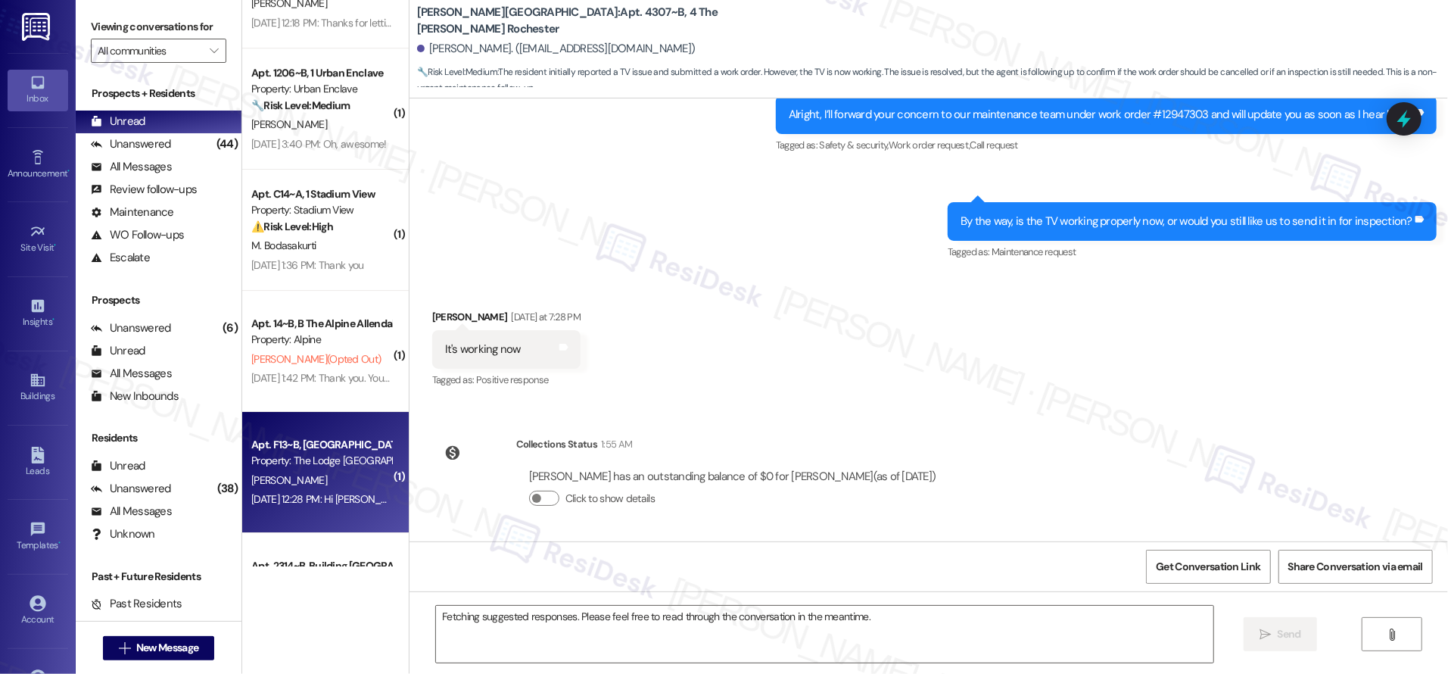
click at [326, 467] on div "Property: The Lodge [GEOGRAPHIC_DATA]" at bounding box center [321, 461] width 140 height 16
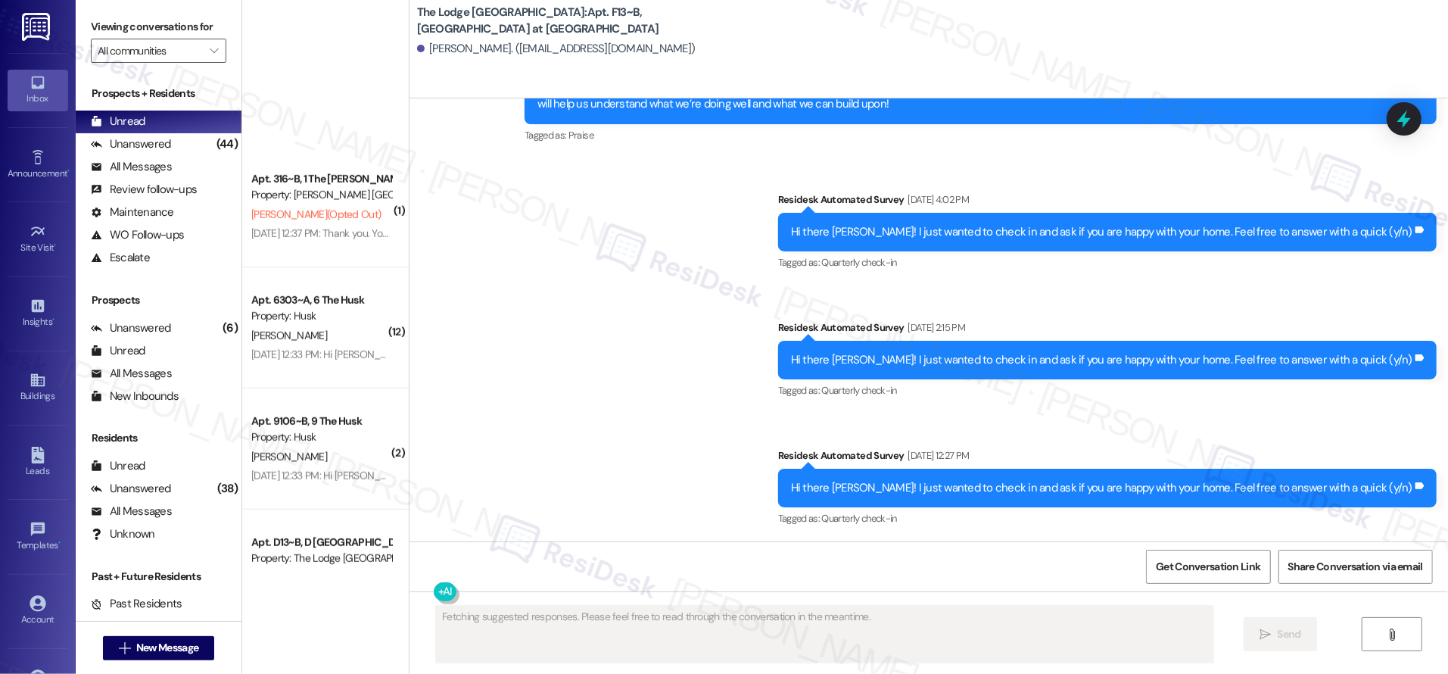
scroll to position [5491, 0]
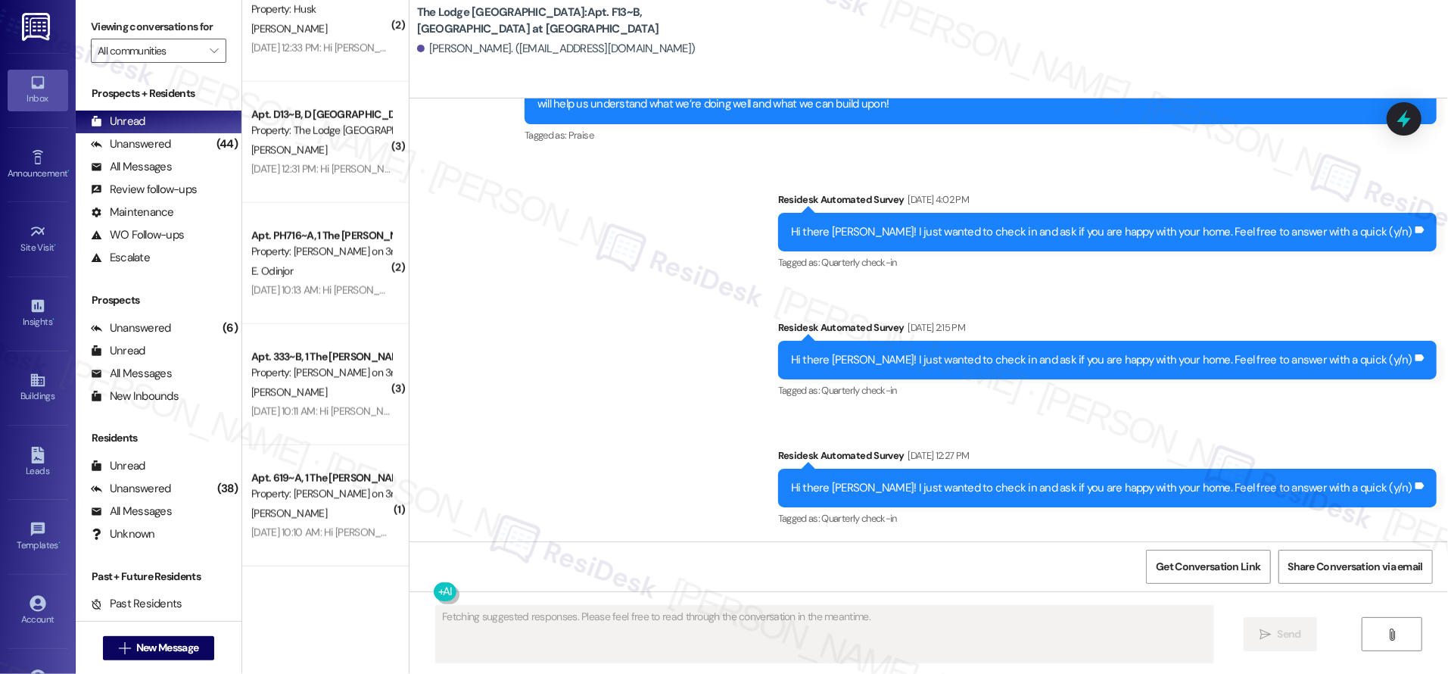
click at [334, 451] on div "( 1 ) Apt. 316~B, 1 The [PERSON_NAME] Louisville Property: [PERSON_NAME] Louisv…" at bounding box center [325, 283] width 167 height 566
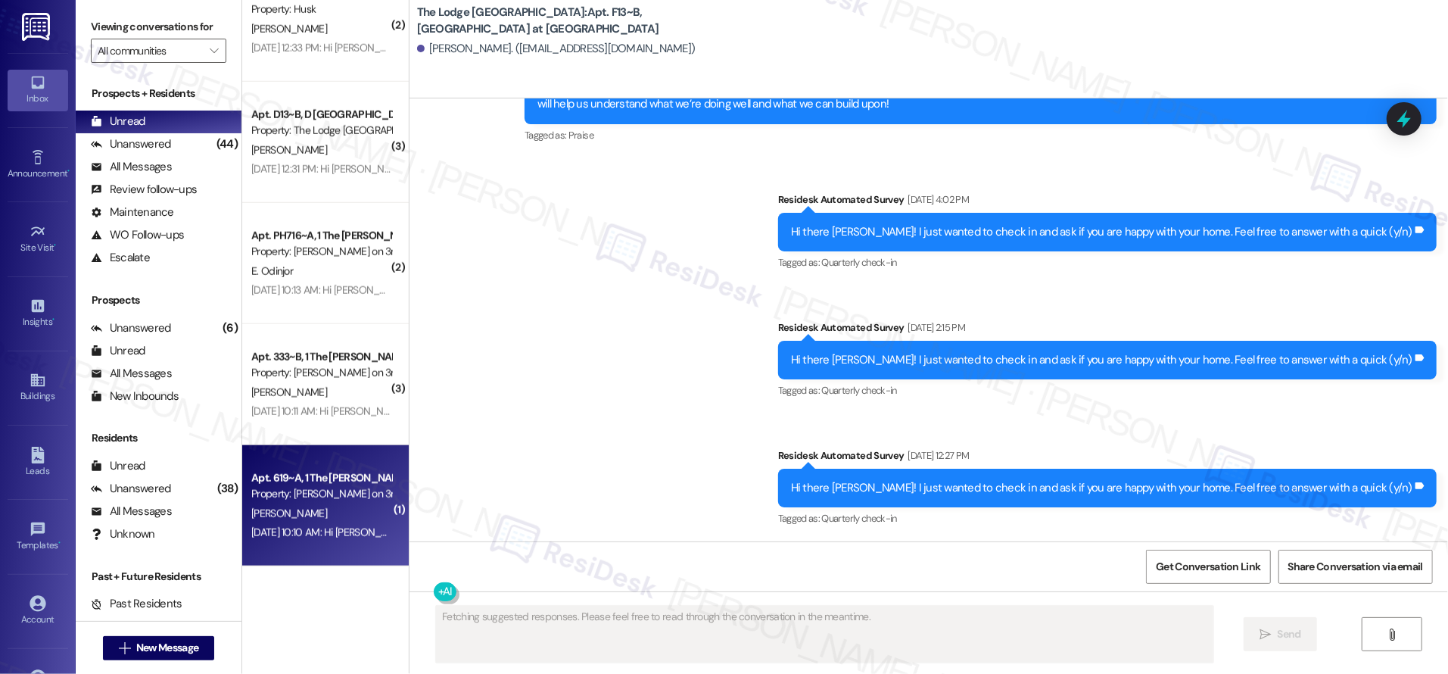
click at [334, 454] on div "Apt. 619~A, 1 The [PERSON_NAME] on 3rd Property: [PERSON_NAME] on 3rd [PERSON_N…" at bounding box center [325, 505] width 167 height 121
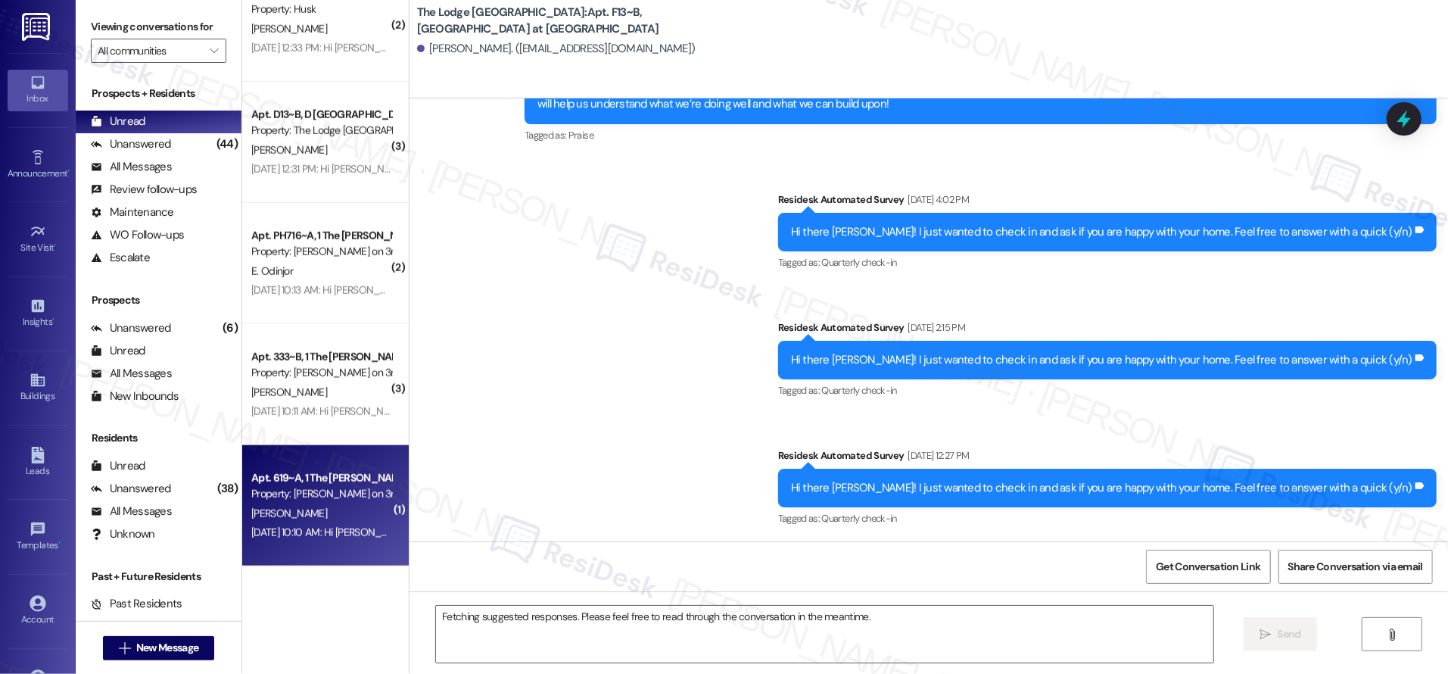
click at [335, 460] on div "Apt. 619~A, 1 The [PERSON_NAME] on 3rd Property: [PERSON_NAME] on 3rd [PERSON_N…" at bounding box center [325, 505] width 167 height 121
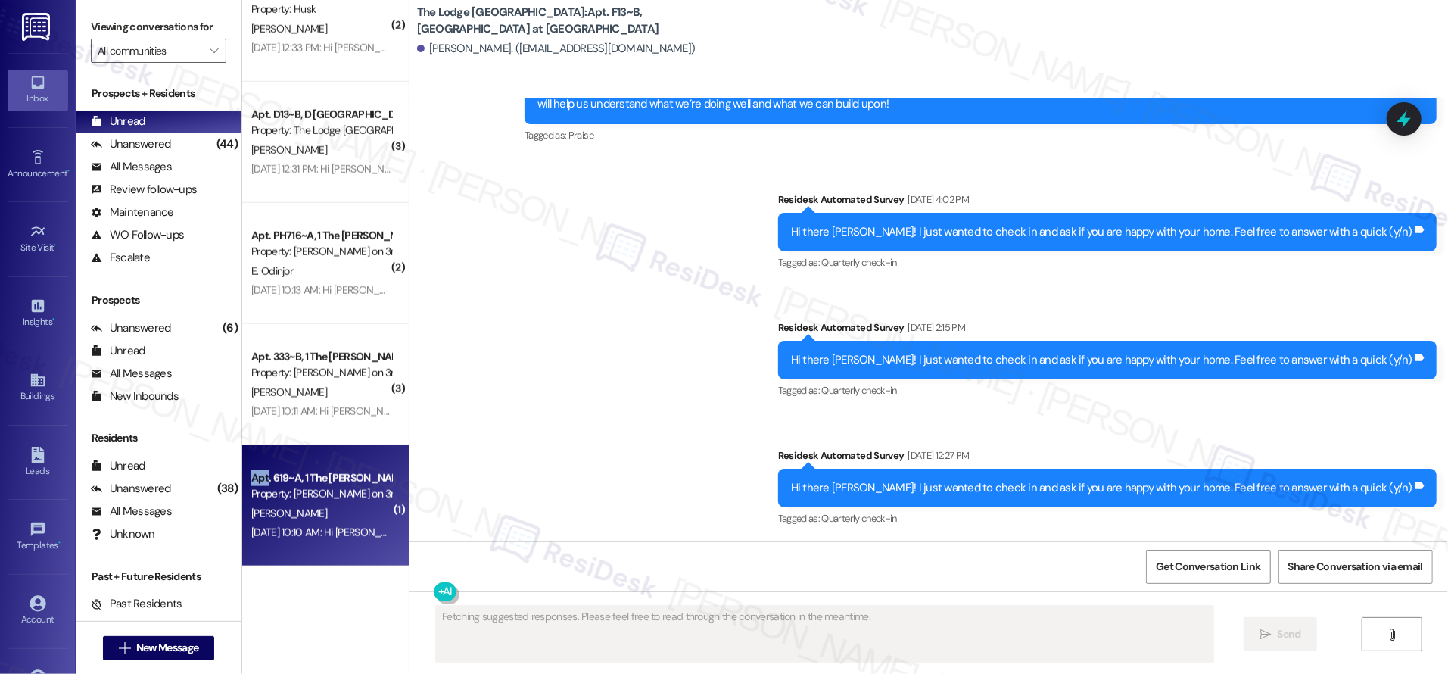
click at [335, 462] on div "Apt. 619~A, 1 The [PERSON_NAME] on 3rd Property: [PERSON_NAME] on 3rd [PERSON_N…" at bounding box center [325, 505] width 167 height 121
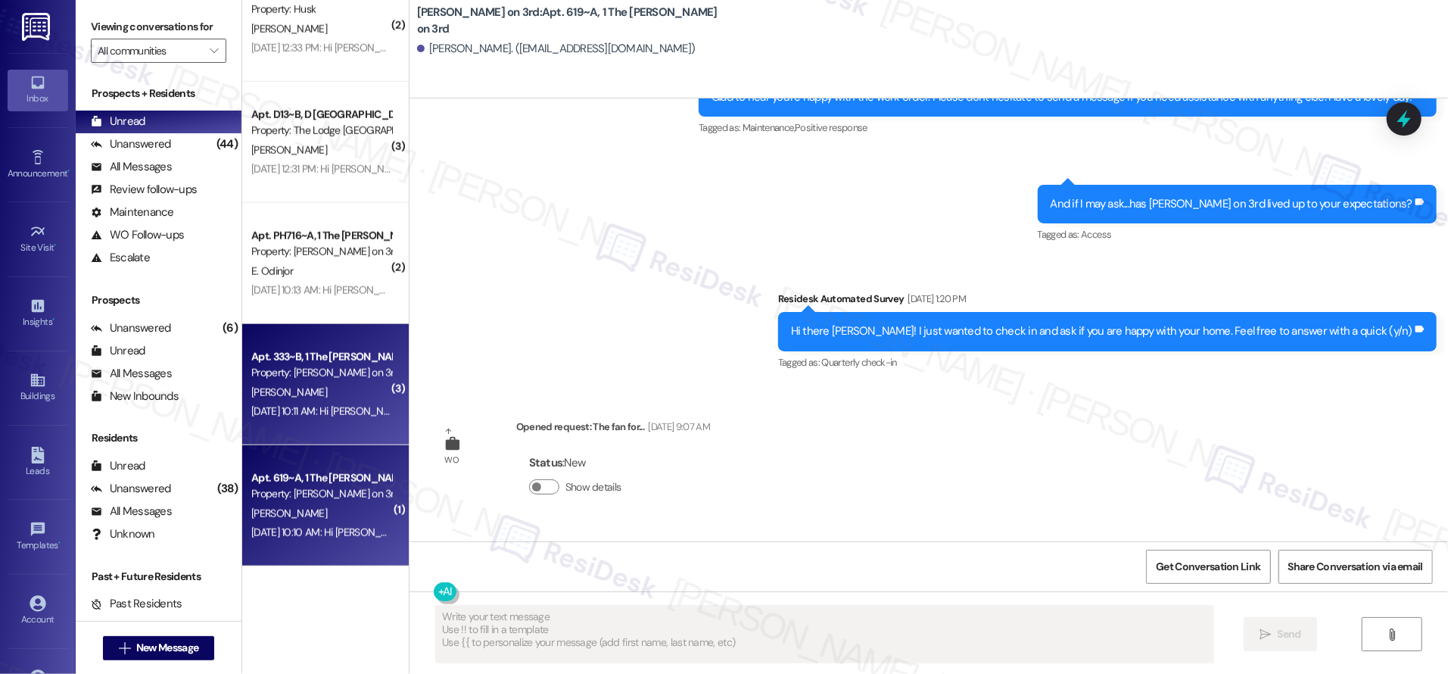
click at [336, 380] on div "Property: [PERSON_NAME] on 3rd" at bounding box center [321, 373] width 140 height 16
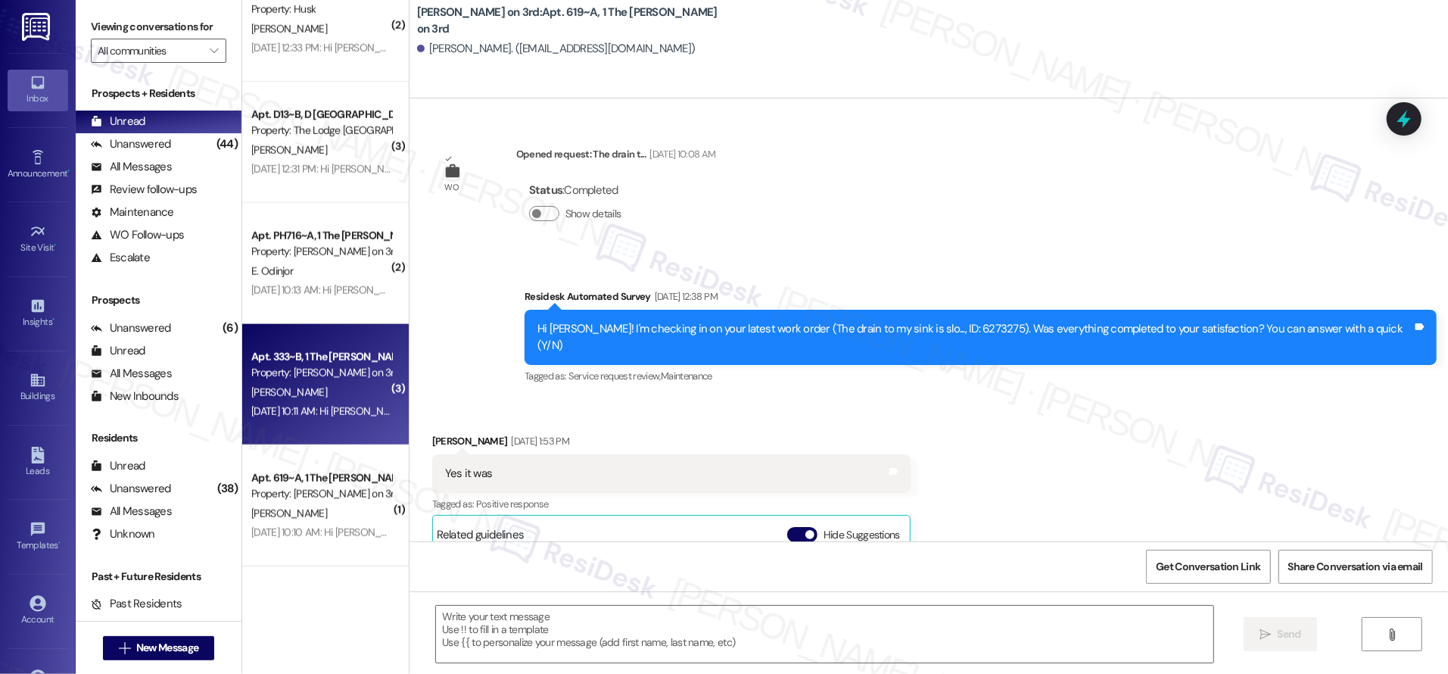
type textarea "Fetching suggested responses. Please feel free to read through the conversation…"
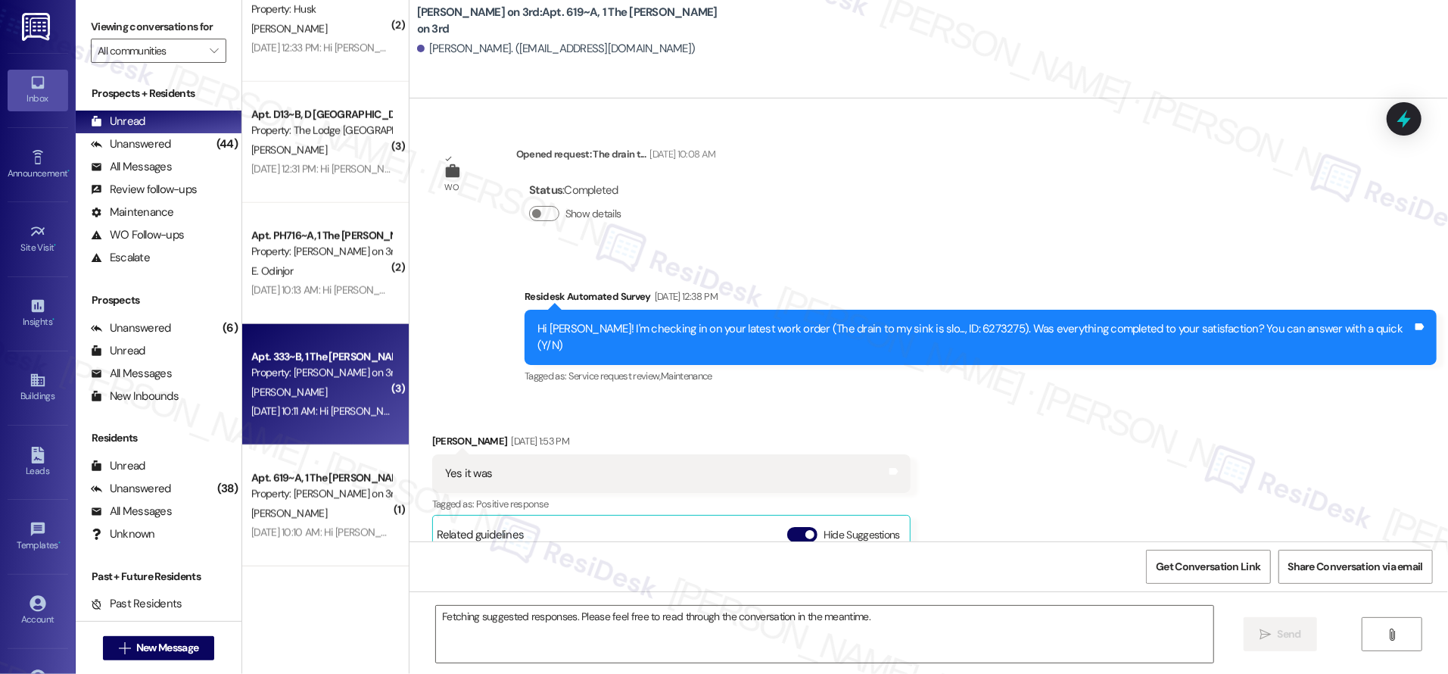
scroll to position [277, 0]
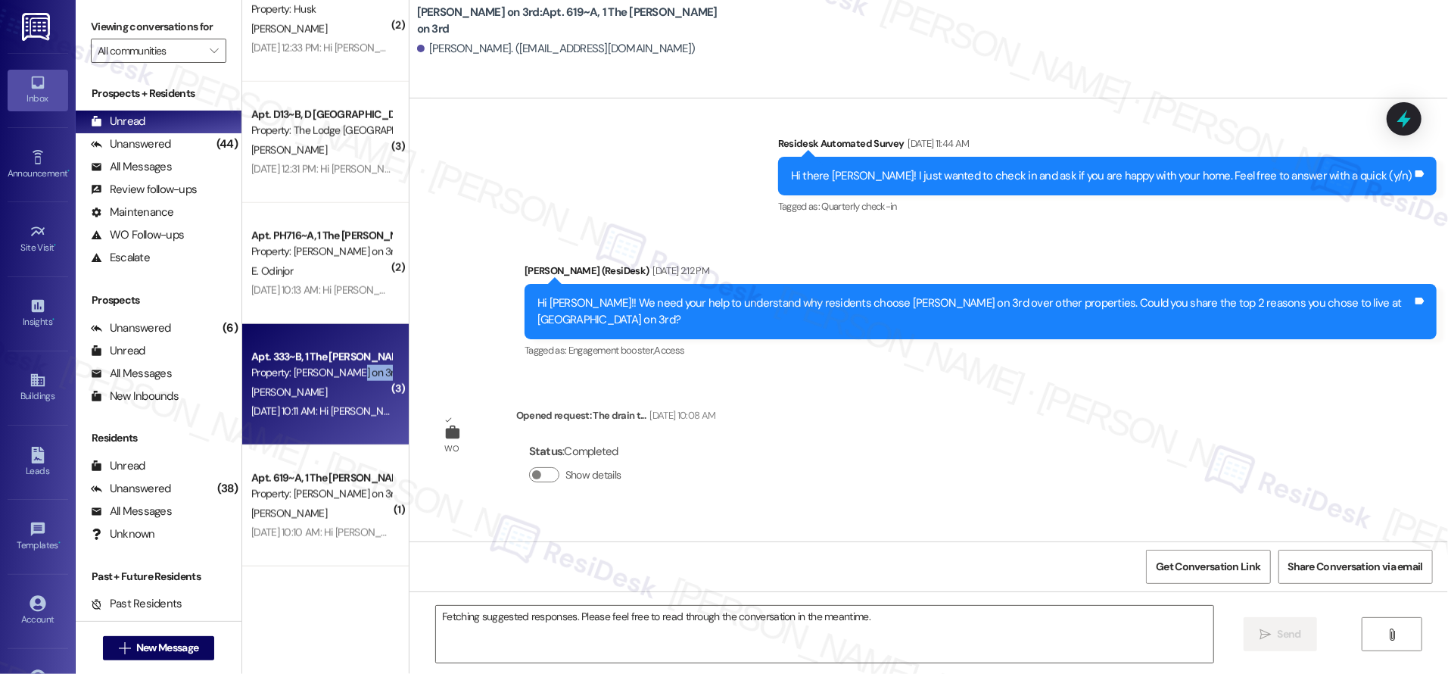
click at [333, 379] on div "Apt. 333~B, 1 The [PERSON_NAME] on 3rd Property: [PERSON_NAME] on 3rd" at bounding box center [321, 366] width 143 height 36
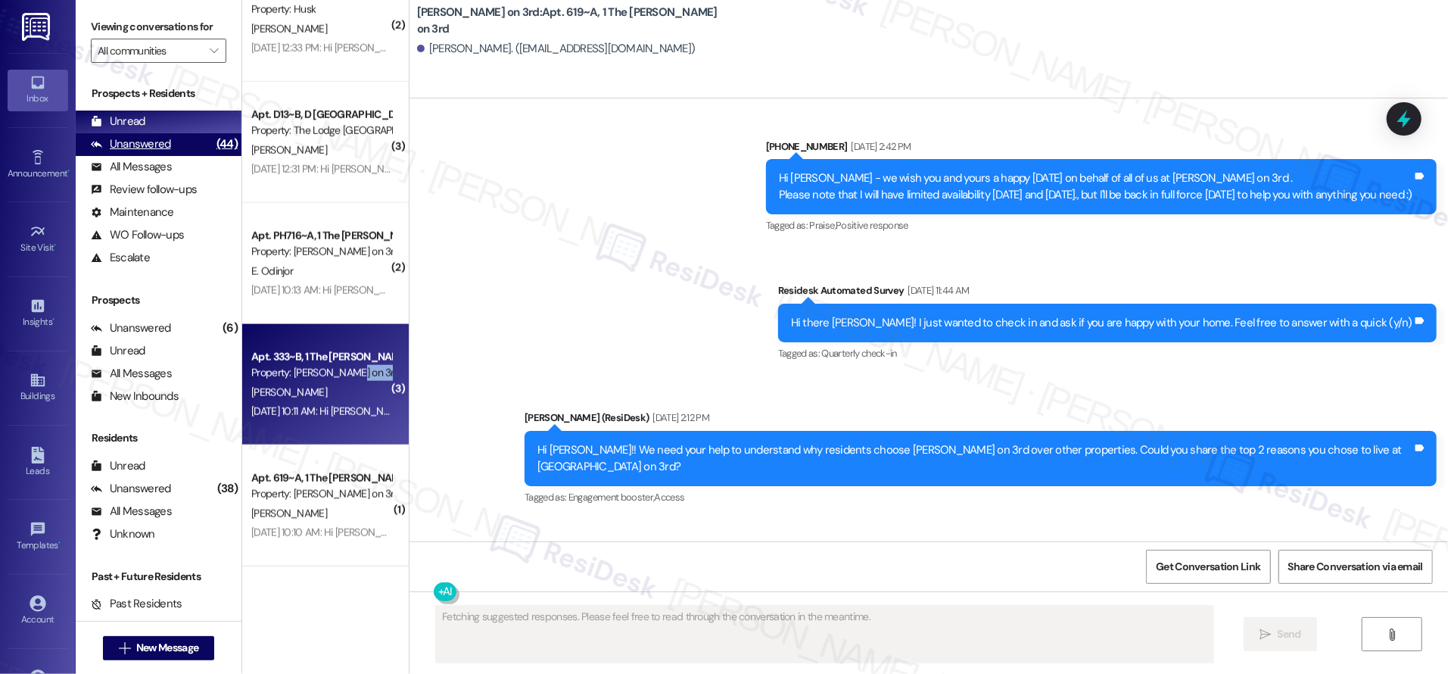
scroll to position [0, 0]
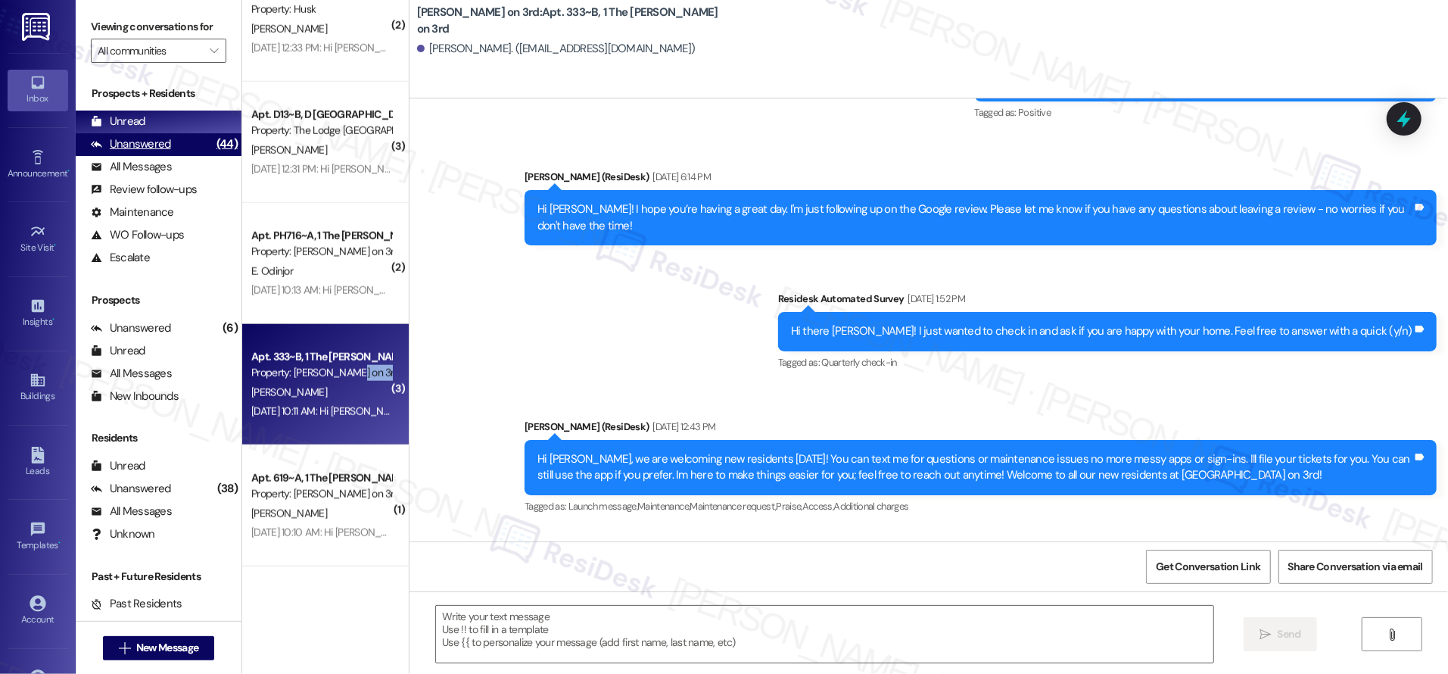
type textarea "Fetching suggested responses. Please feel free to read through the conversation…"
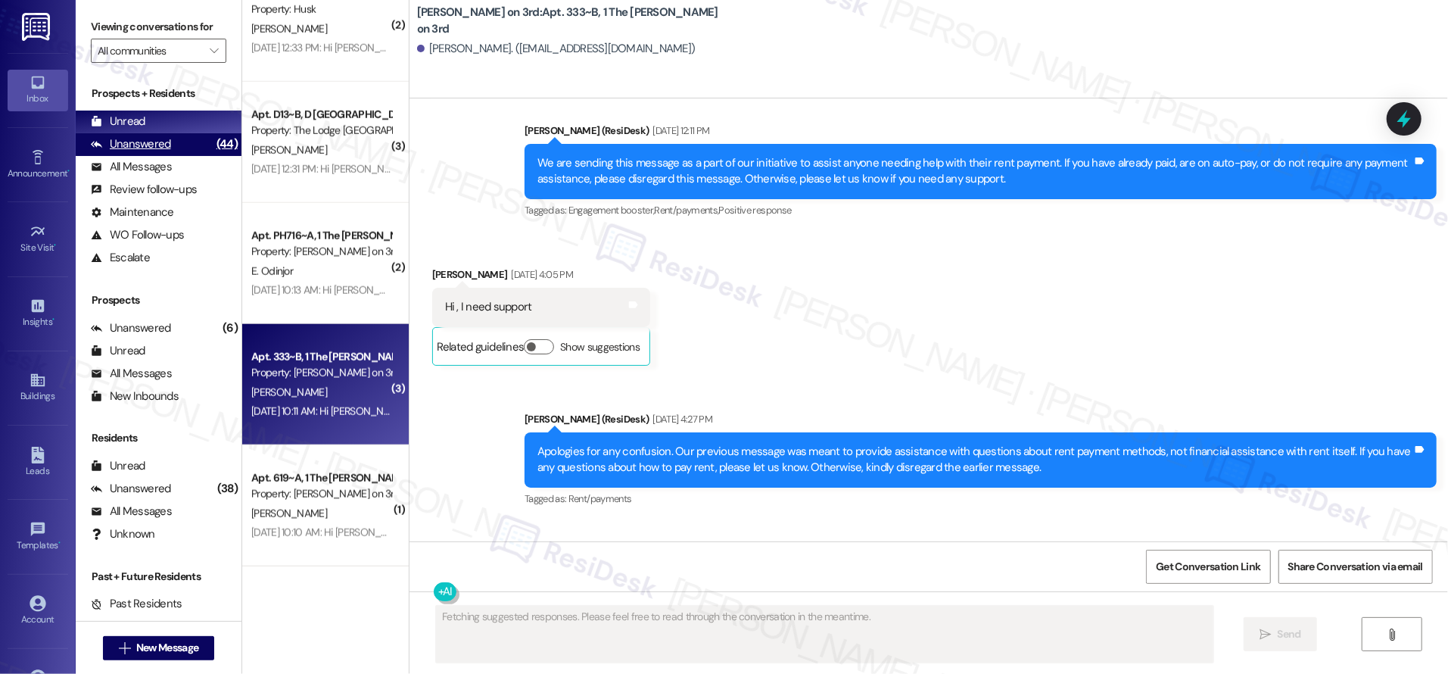
click at [178, 148] on div "Unanswered (44)" at bounding box center [159, 144] width 166 height 23
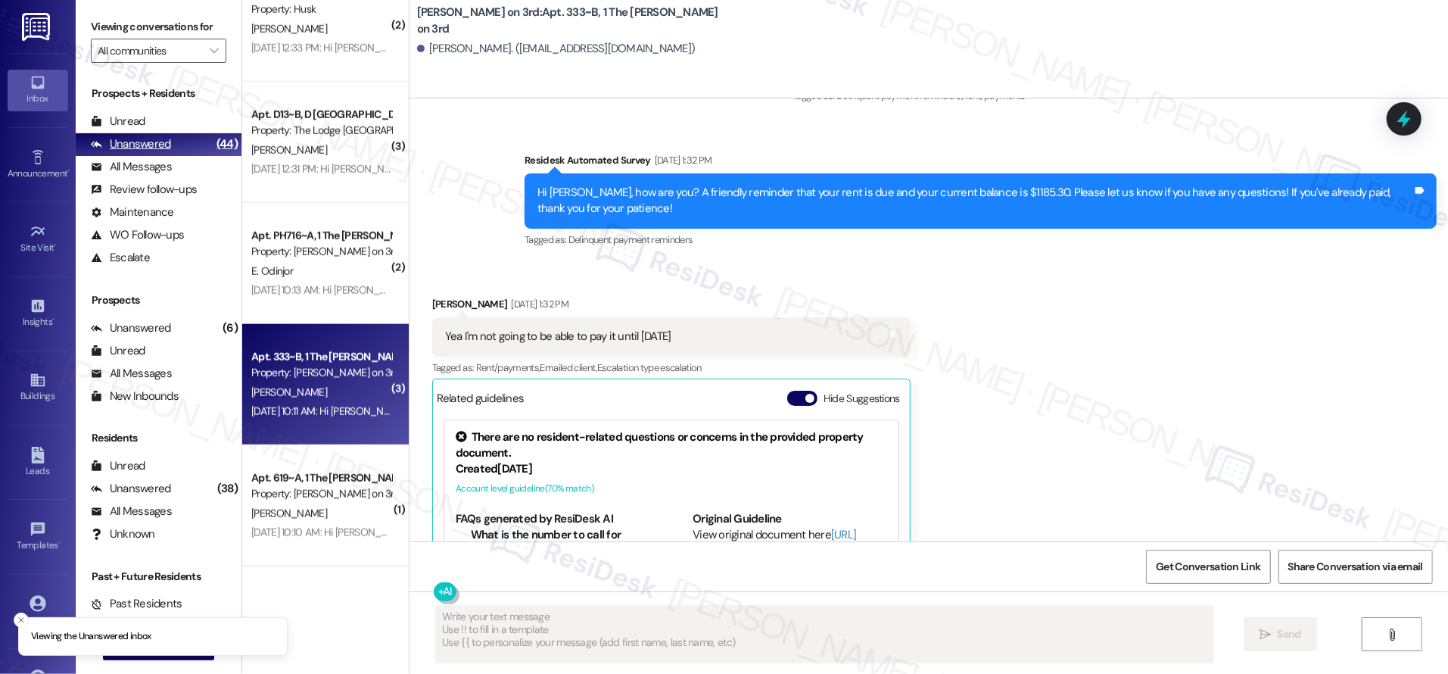
scroll to position [2629, 0]
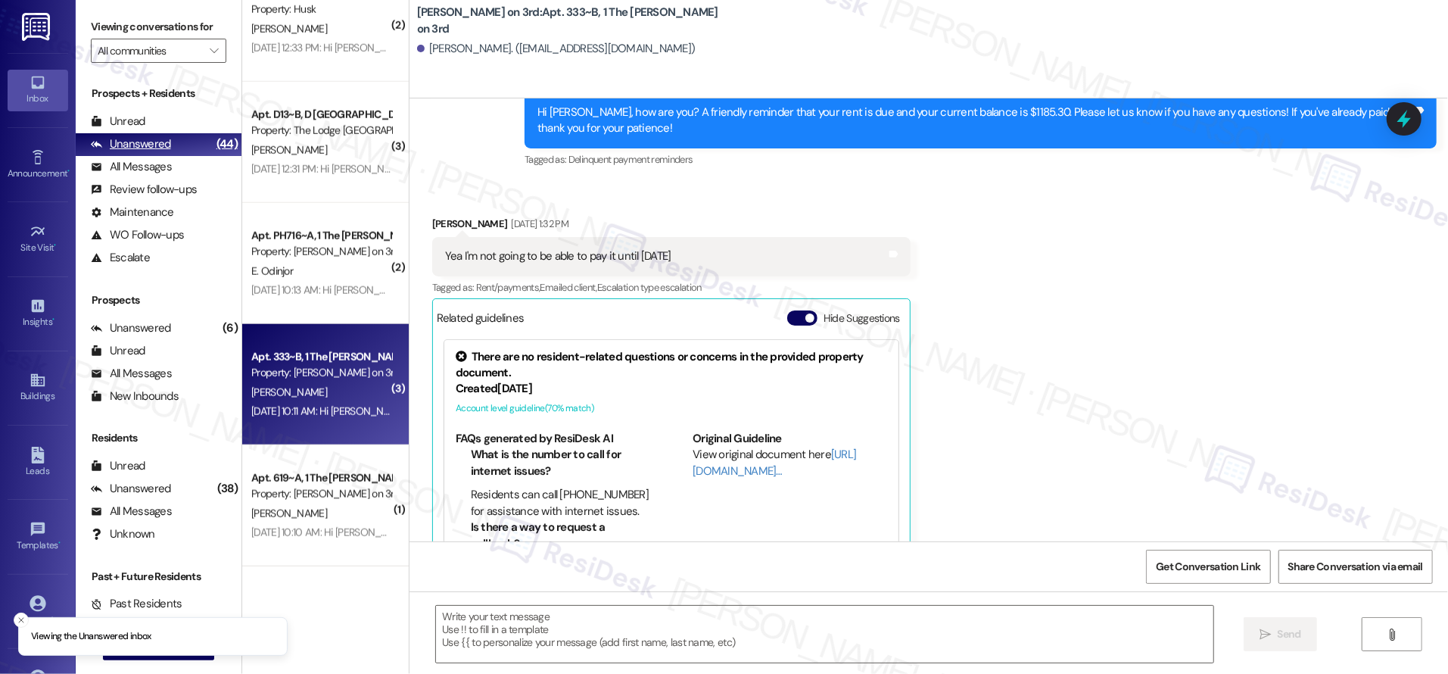
click at [178, 146] on div "Unanswered (44)" at bounding box center [159, 144] width 166 height 23
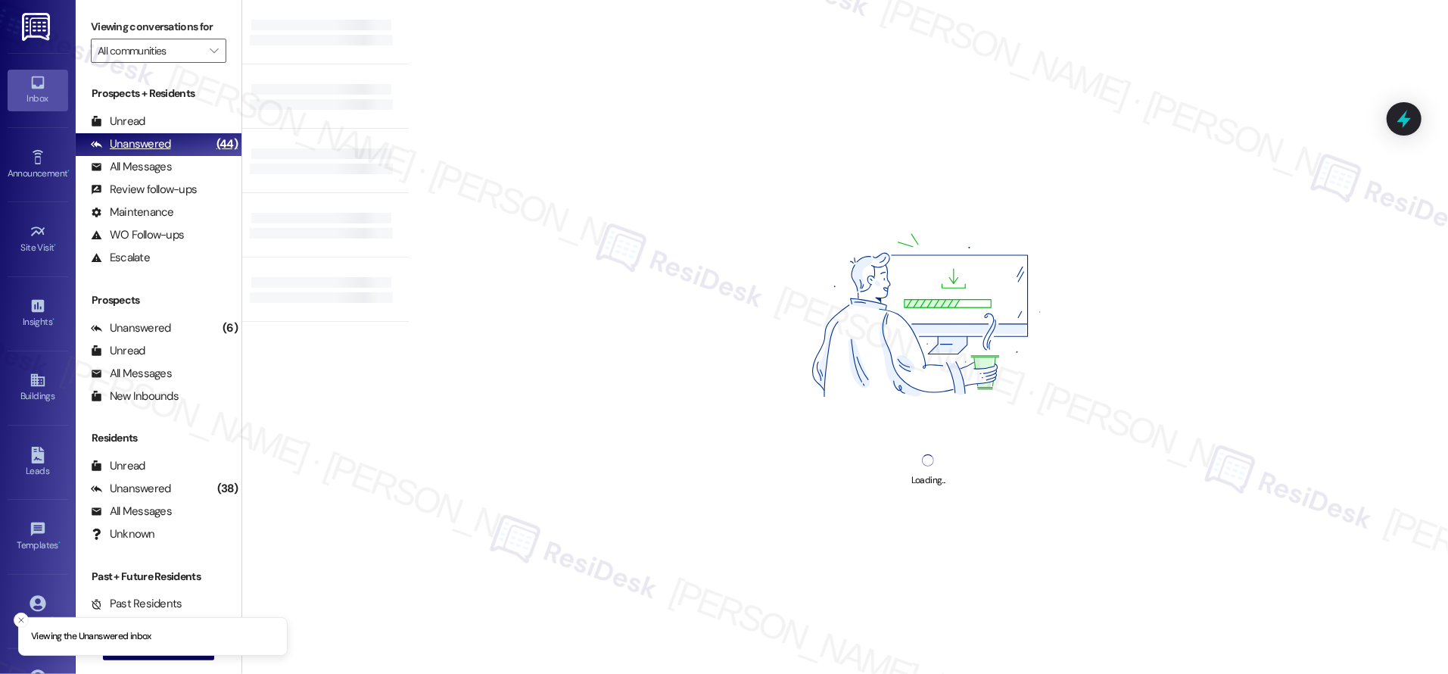
click at [177, 146] on div "Unanswered (44)" at bounding box center [159, 144] width 166 height 23
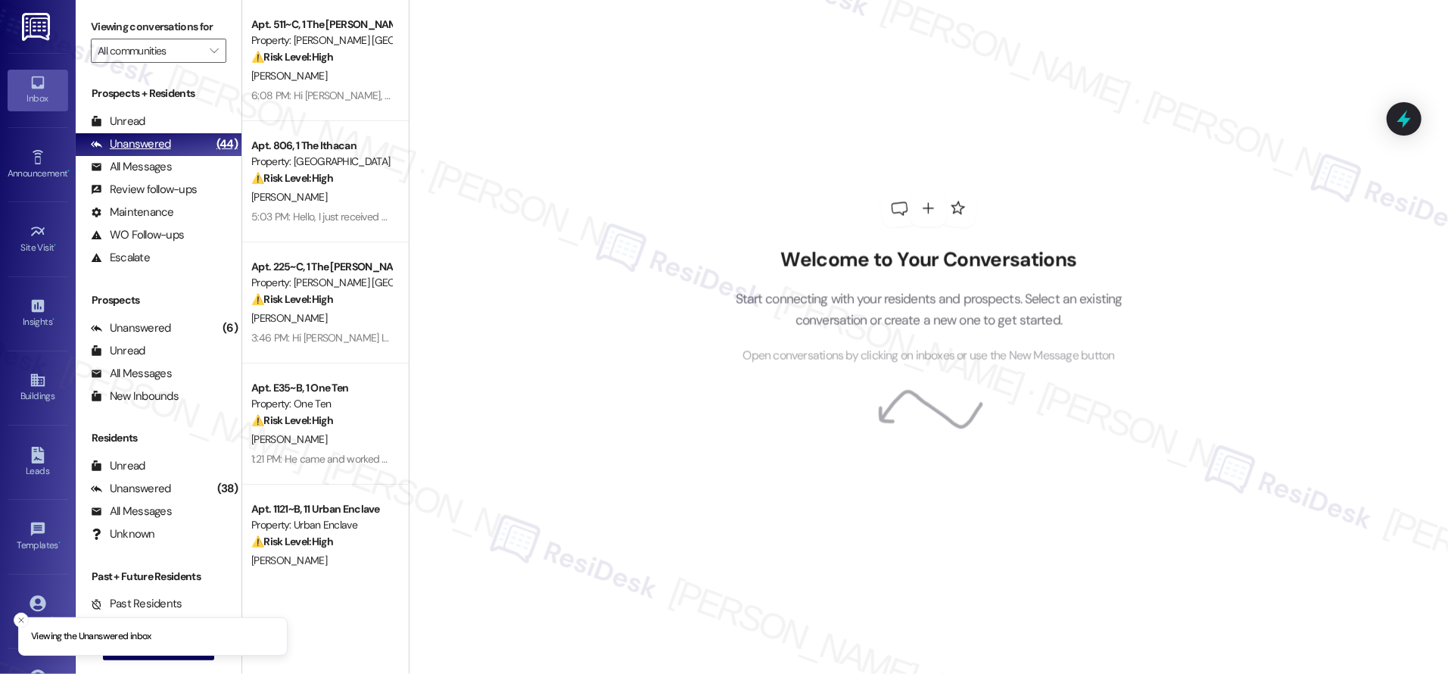
click at [177, 146] on div "Unanswered (44)" at bounding box center [159, 144] width 166 height 23
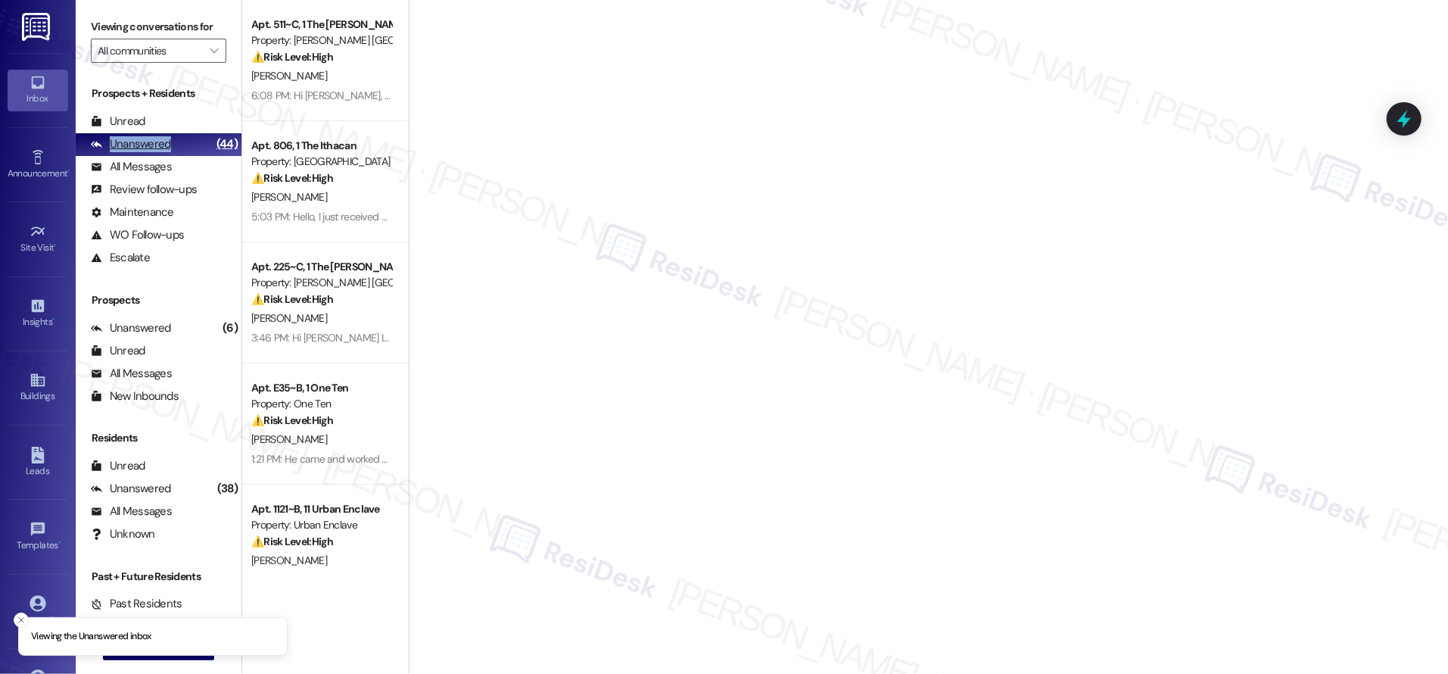
click at [179, 145] on div "Unanswered (44)" at bounding box center [159, 144] width 166 height 23
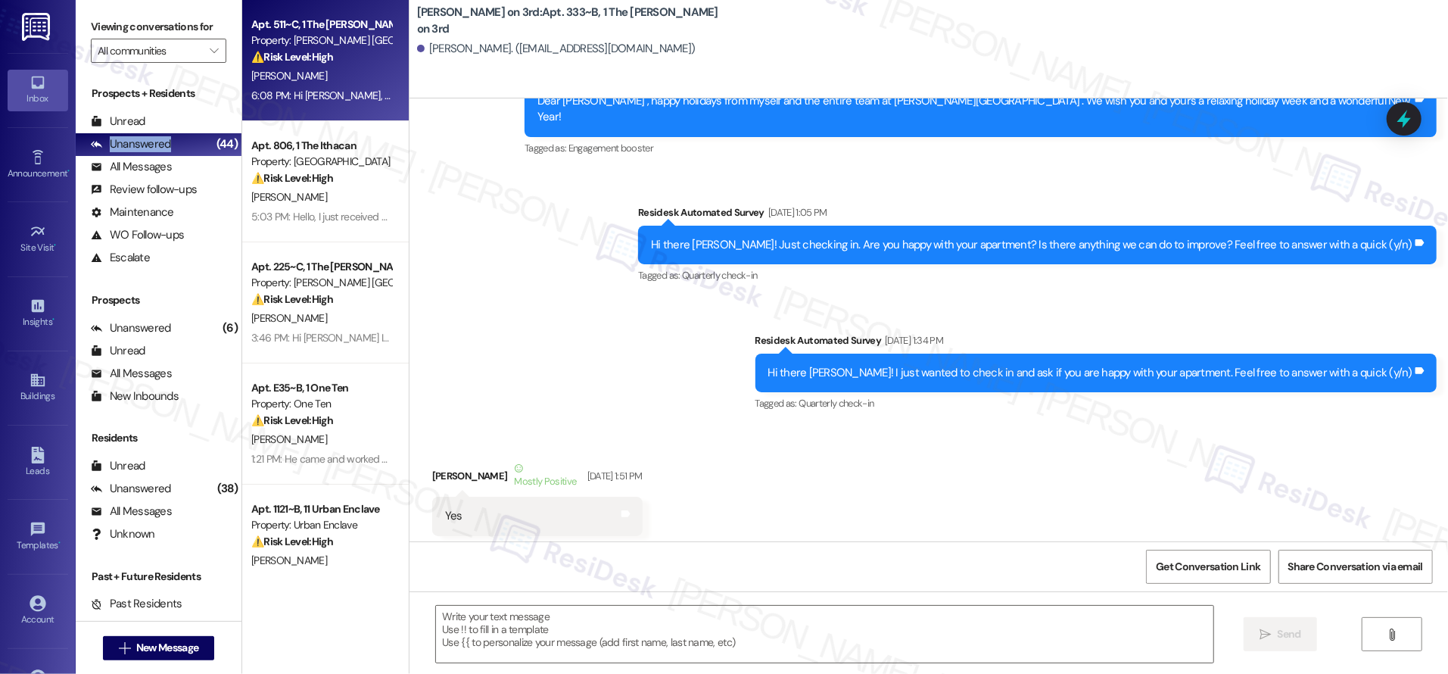
type textarea "Fetching suggested responses. Please feel free to read through the conversation…"
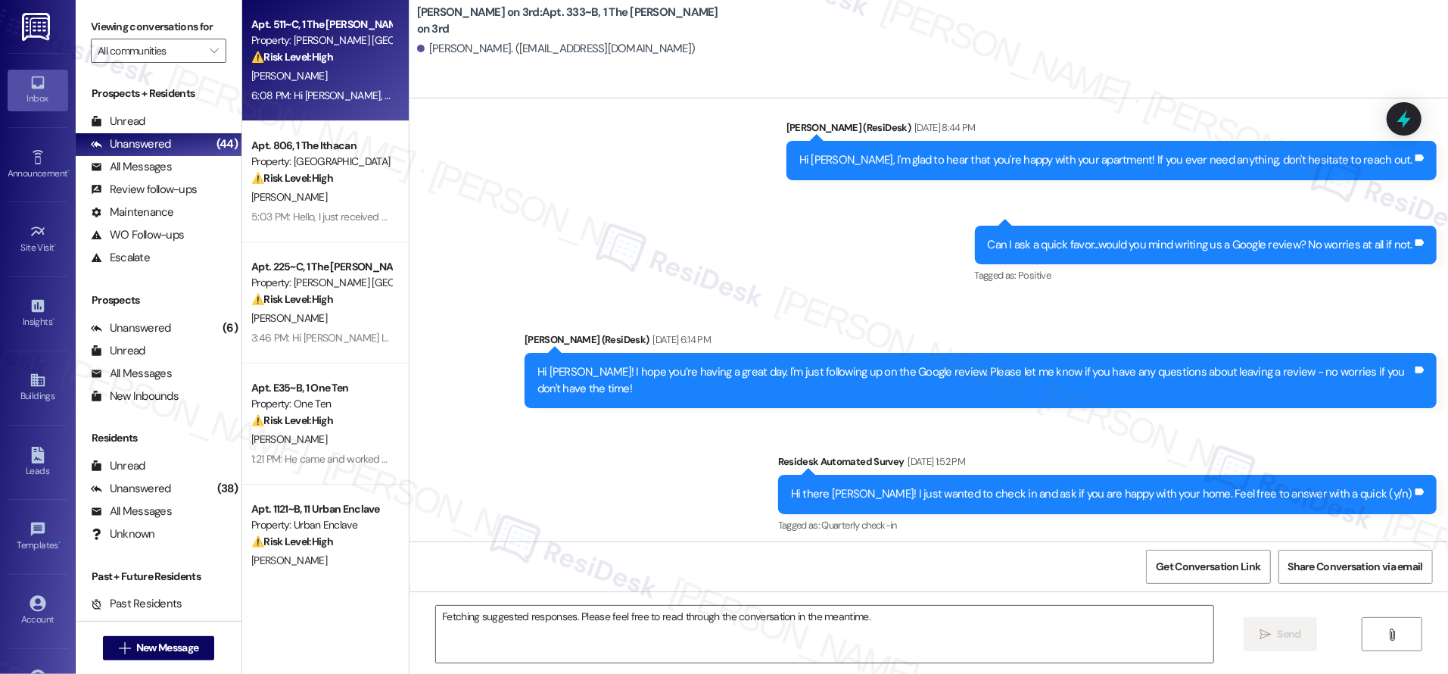
click at [323, 82] on div "[PERSON_NAME]" at bounding box center [321, 76] width 143 height 19
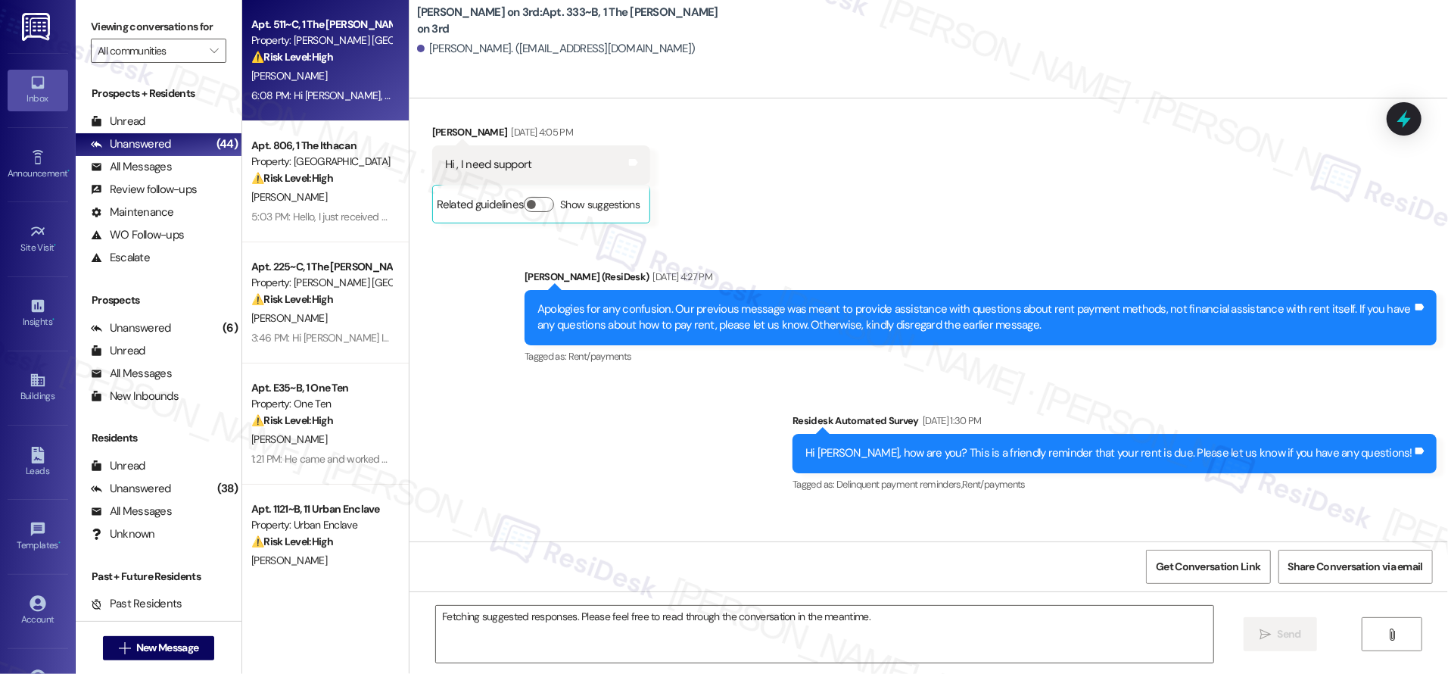
click at [323, 81] on div "[PERSON_NAME]" at bounding box center [321, 76] width 143 height 19
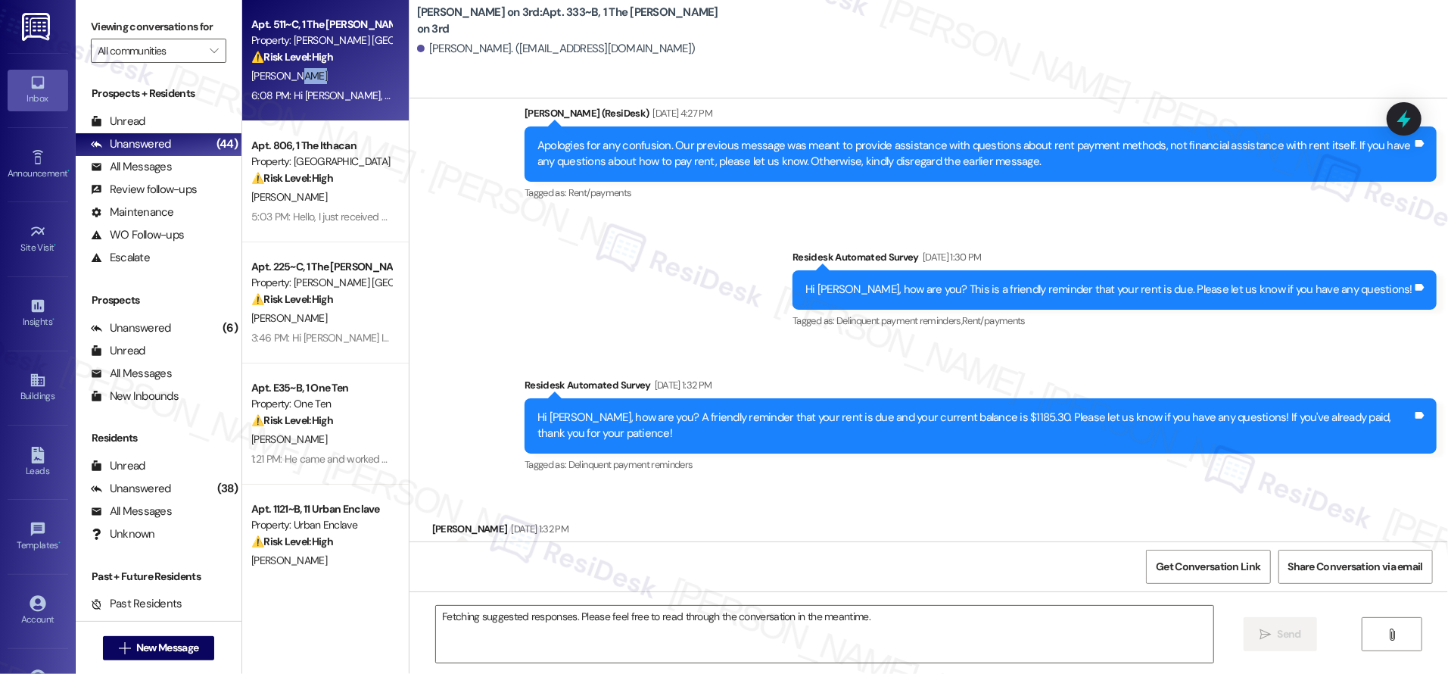
click at [323, 81] on div "[PERSON_NAME]" at bounding box center [321, 76] width 143 height 19
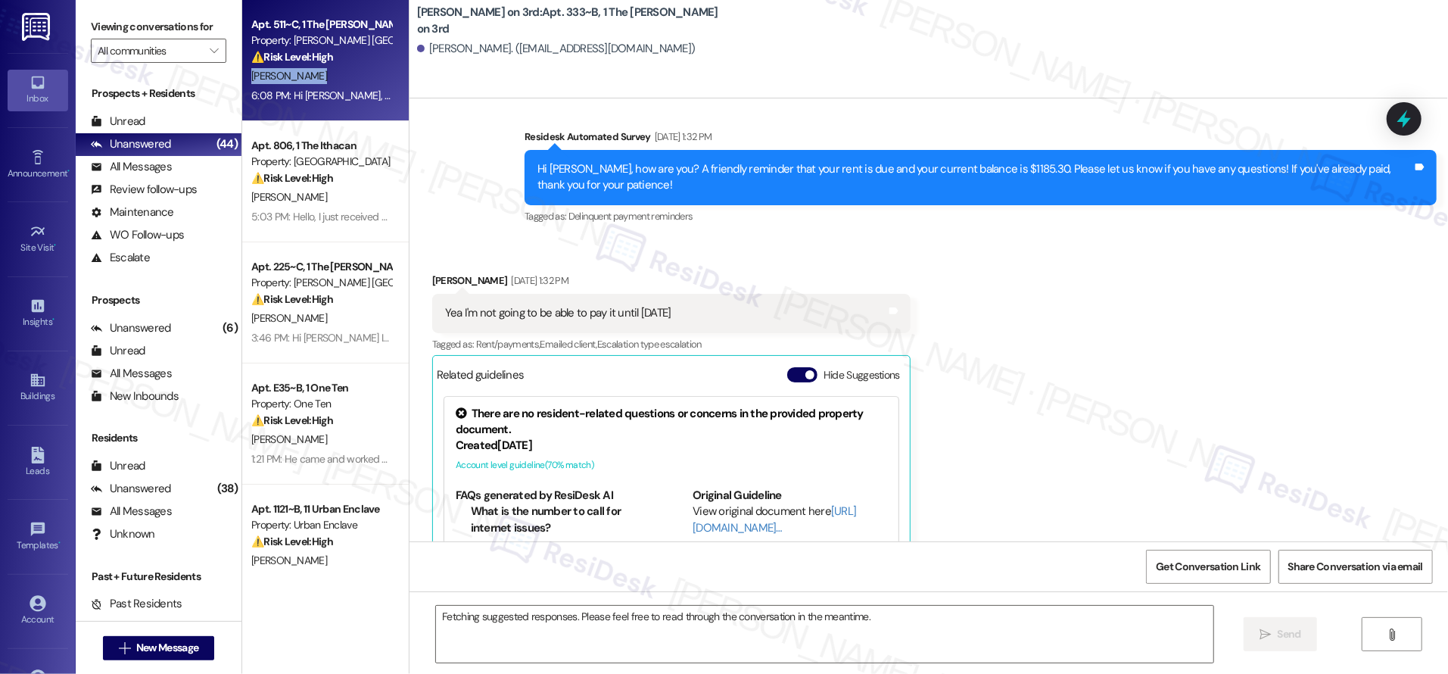
click at [323, 80] on div "[PERSON_NAME]" at bounding box center [321, 76] width 143 height 19
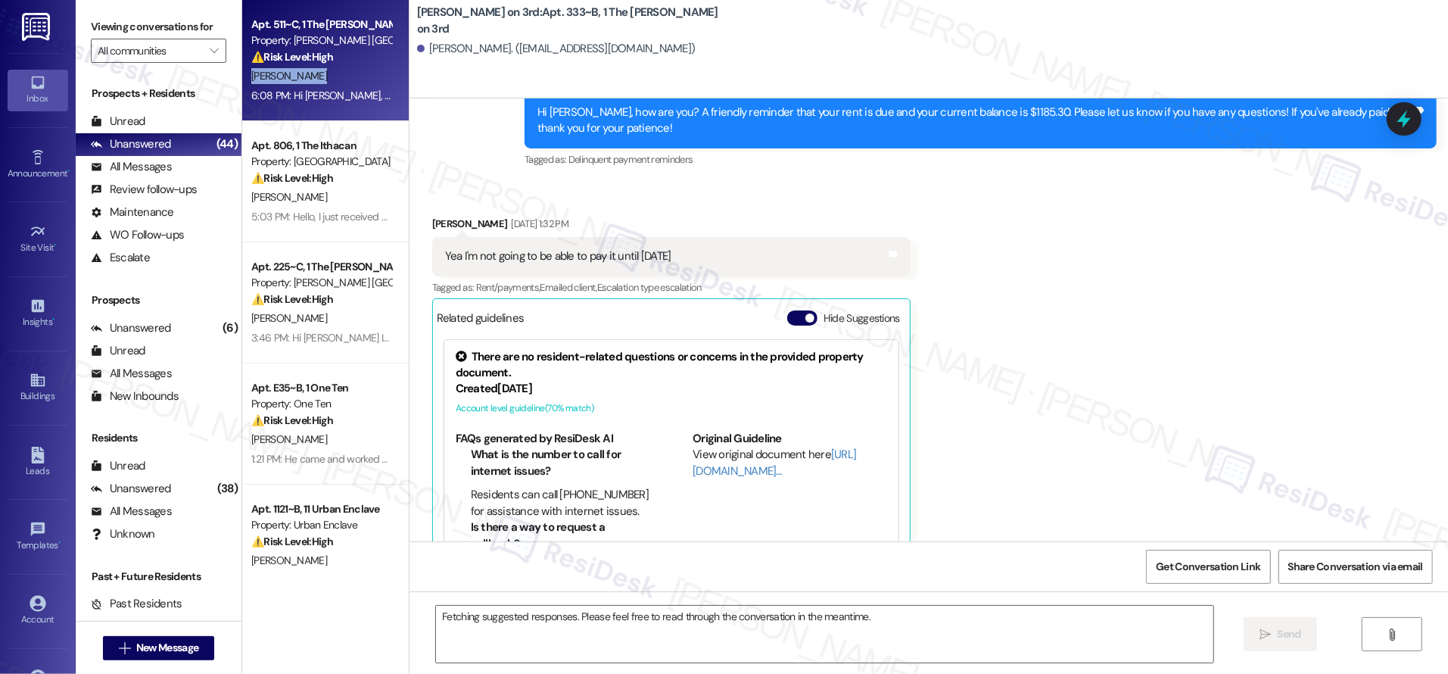
click at [323, 80] on div "[PERSON_NAME]" at bounding box center [321, 76] width 143 height 19
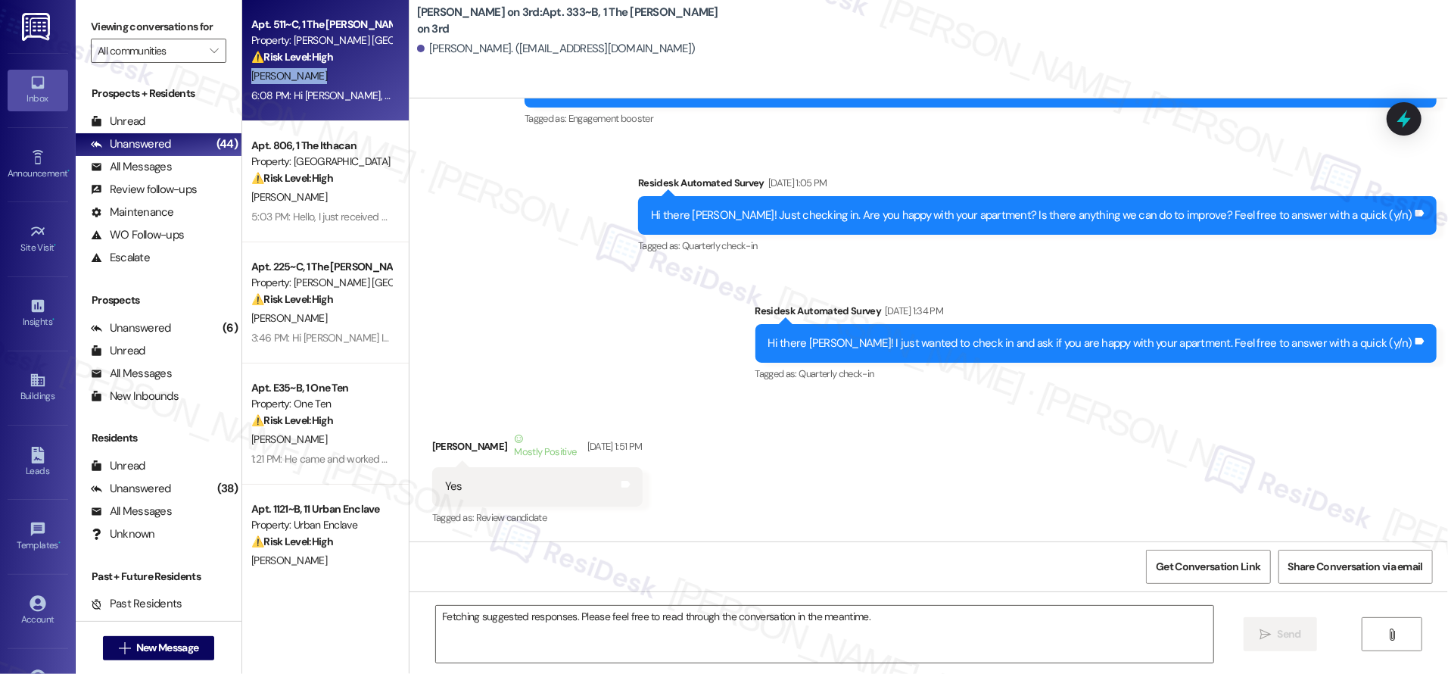
click at [323, 80] on div "[PERSON_NAME]" at bounding box center [321, 76] width 143 height 19
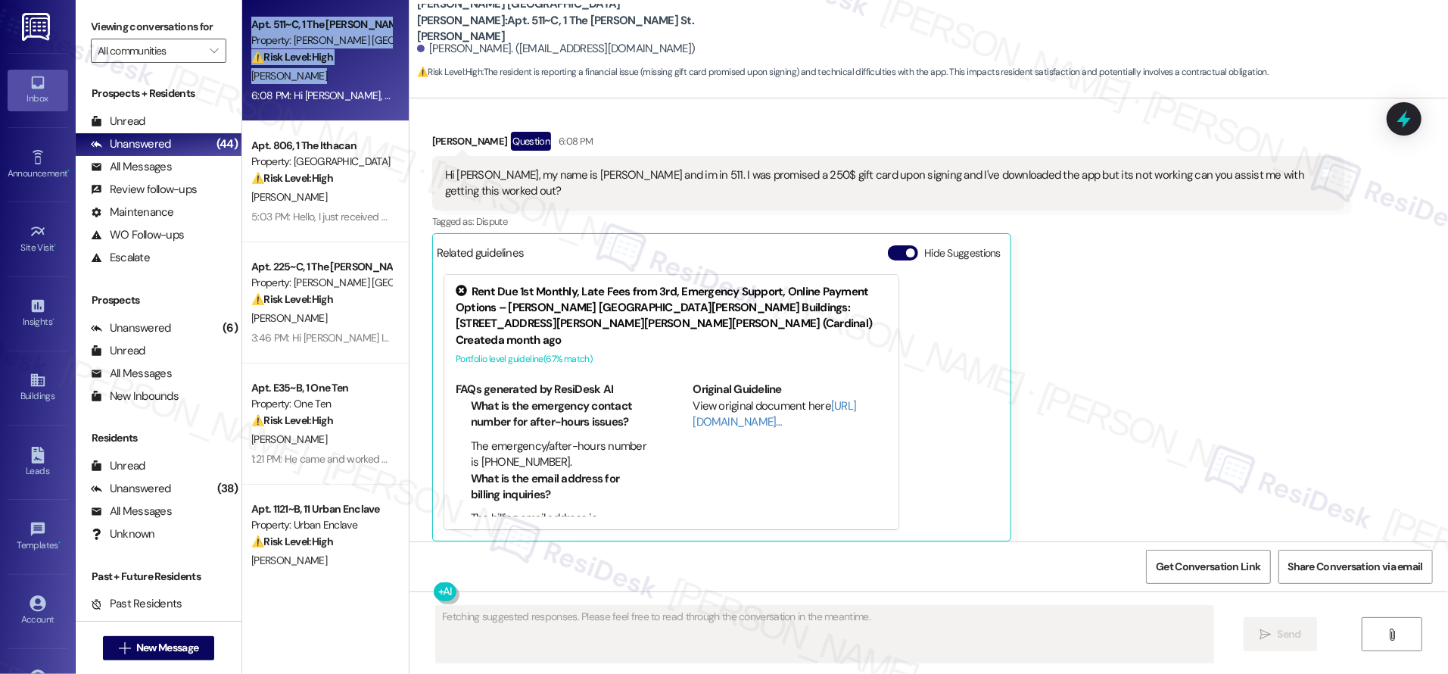
click at [320, 79] on div "Apt. 511~C, 1 The [PERSON_NAME] St. [PERSON_NAME] Property: [PERSON_NAME] St. […" at bounding box center [325, 283] width 167 height 566
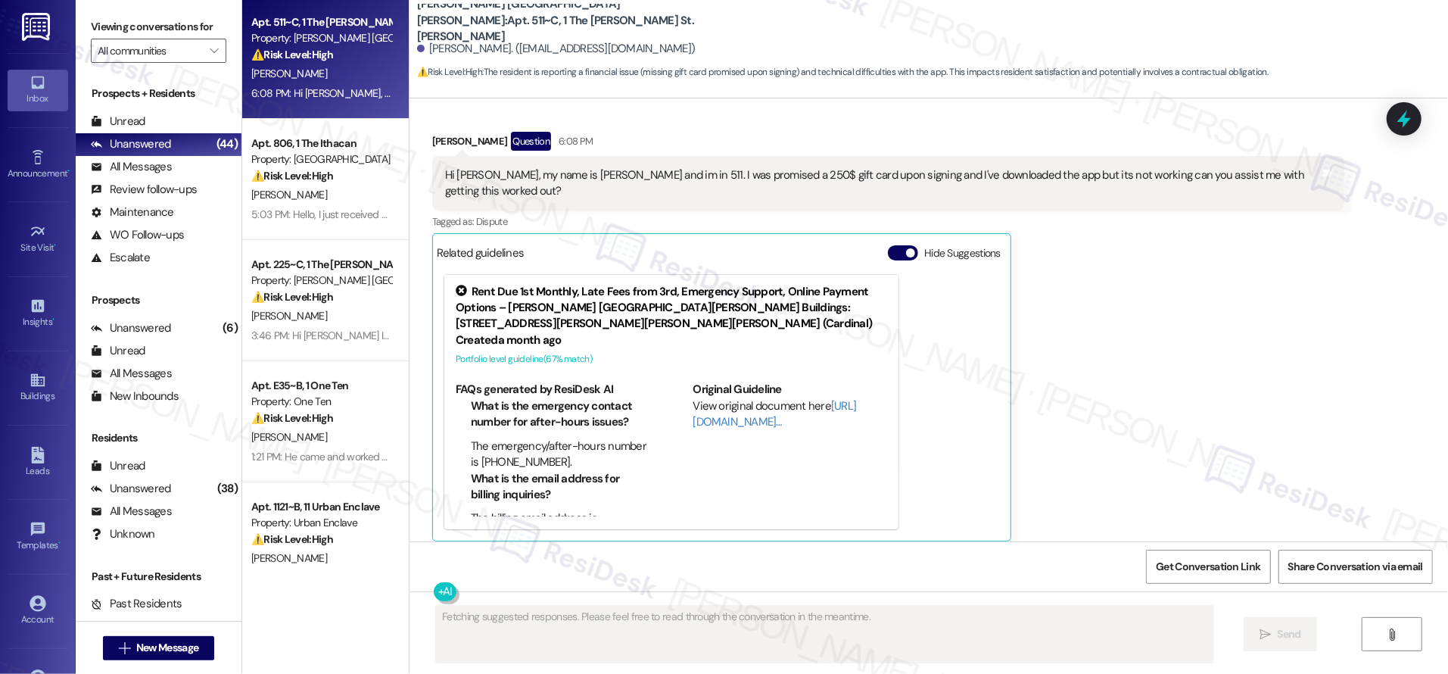
click at [320, 79] on div "Apt. 511~C, 1 The [PERSON_NAME] St. [PERSON_NAME] Property: [PERSON_NAME] St. […" at bounding box center [325, 283] width 167 height 566
drag, startPoint x: 320, startPoint y: 79, endPoint x: 344, endPoint y: 96, distance: 29.4
click at [320, 79] on div "Apt. 511~C, 1 The [PERSON_NAME] St. [PERSON_NAME] Property: [PERSON_NAME] St. […" at bounding box center [325, 283] width 167 height 566
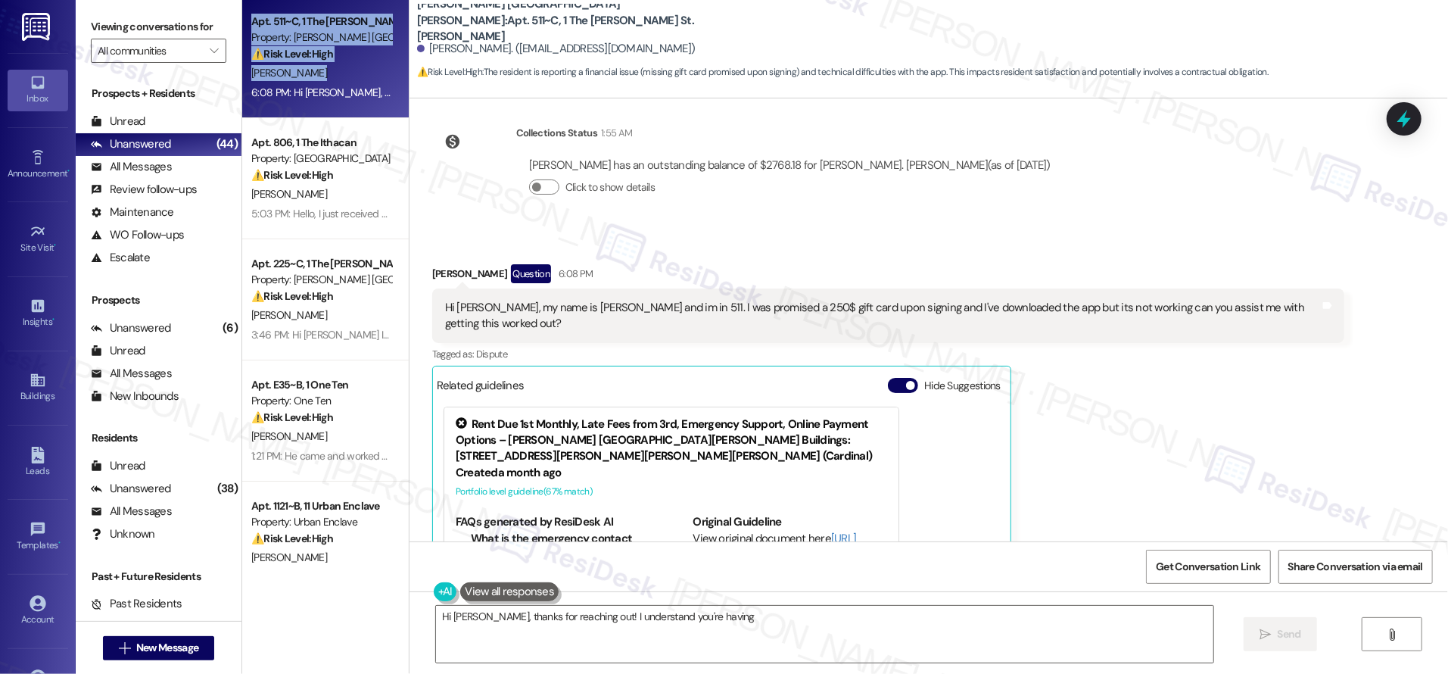
scroll to position [293, 0]
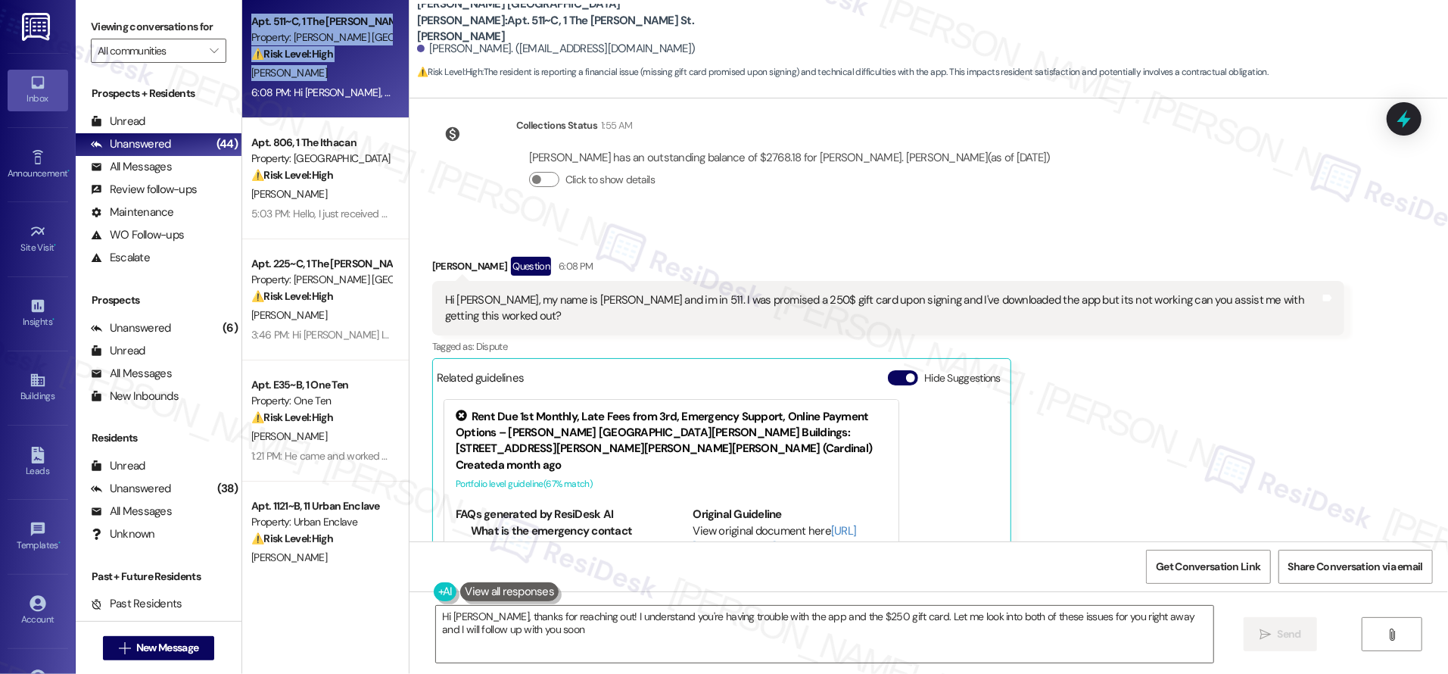
type textarea "Hi [PERSON_NAME], thanks for reaching out! I understand you're having trouble w…"
click at [539, 624] on textarea "Hi [PERSON_NAME], thanks for reaching out! I understand you're having trouble w…" at bounding box center [825, 634] width 778 height 57
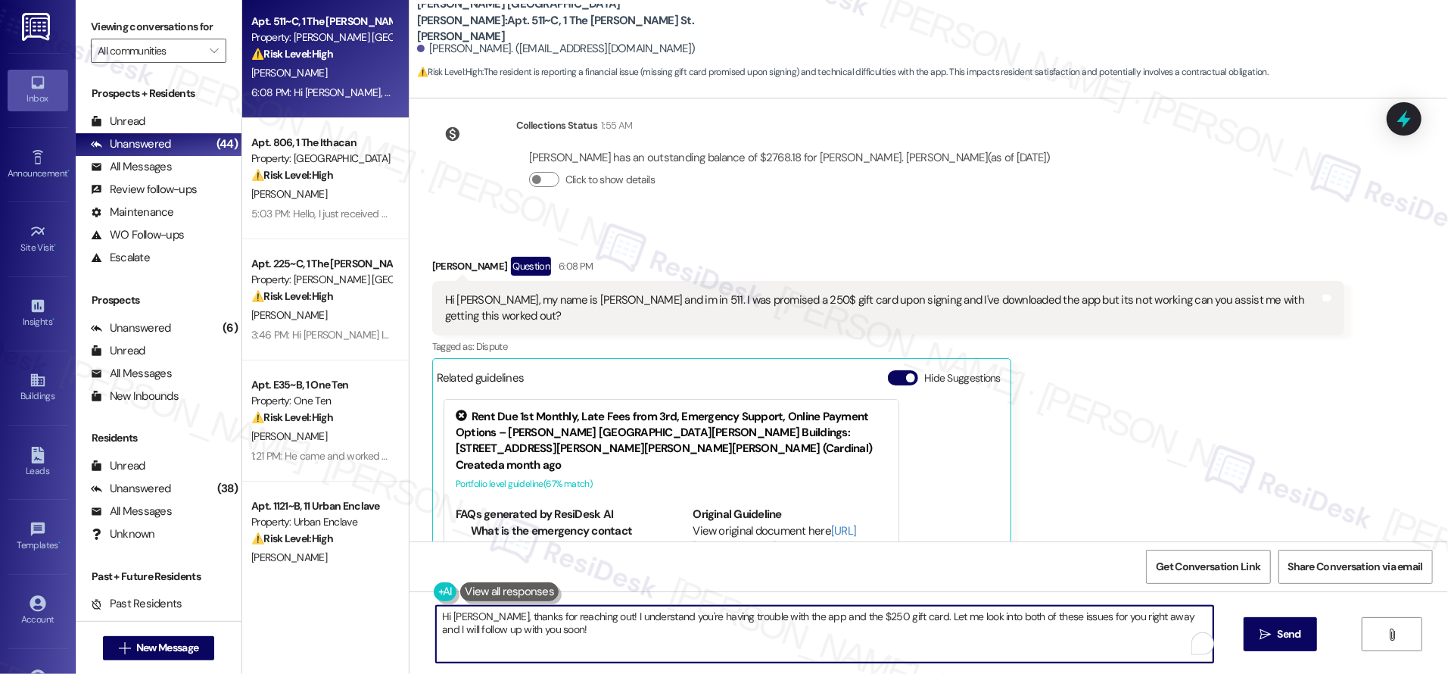
click at [541, 635] on textarea "Hi [PERSON_NAME], thanks for reaching out! I understand you're having trouble w…" at bounding box center [825, 634] width 778 height 57
drag, startPoint x: 542, startPoint y: 636, endPoint x: 432, endPoint y: 612, distance: 113.2
click at [436, 612] on textarea "Hi [PERSON_NAME], thanks for reaching out! I understand you're having trouble w…" at bounding box center [825, 634] width 778 height 57
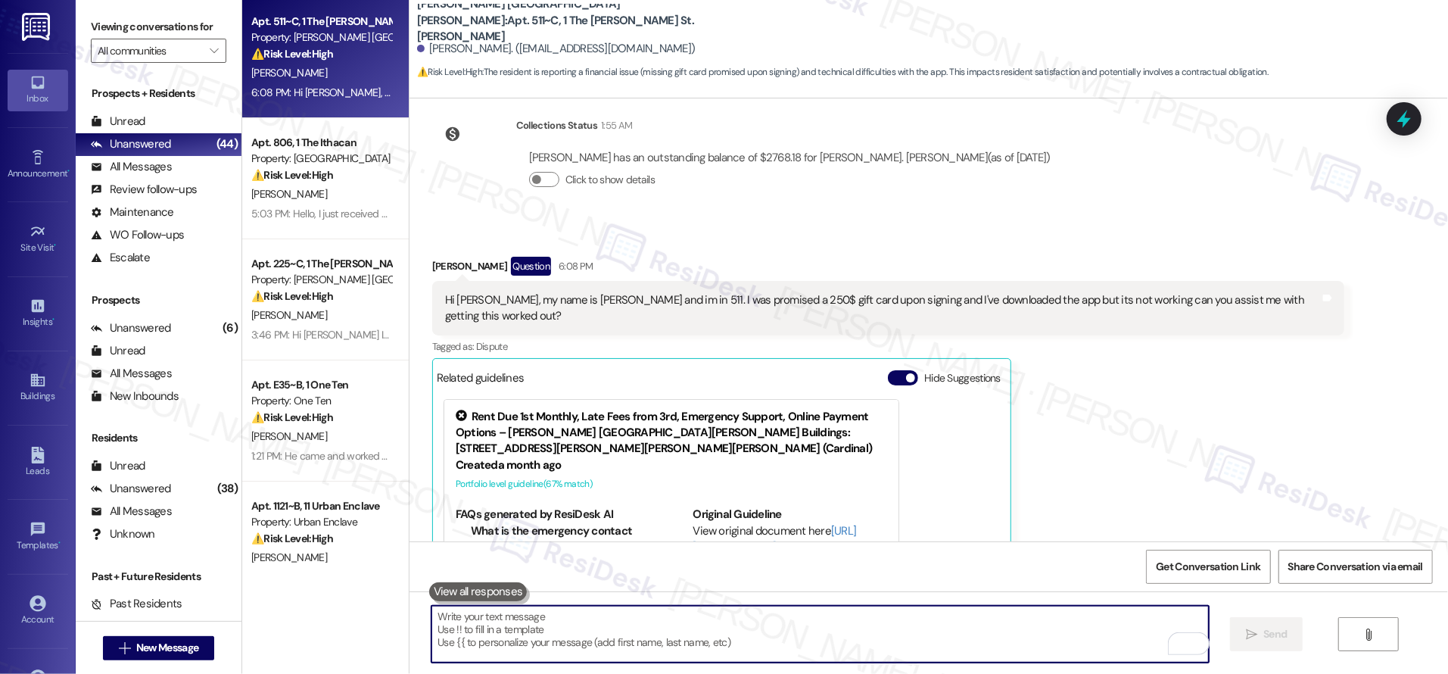
click at [594, 652] on textarea "To enrich screen reader interactions, please activate Accessibility in Grammarl…" at bounding box center [821, 634] width 778 height 57
click at [594, 651] on textarea "To enrich screen reader interactions, please activate Accessibility in Grammarl…" at bounding box center [821, 634] width 778 height 57
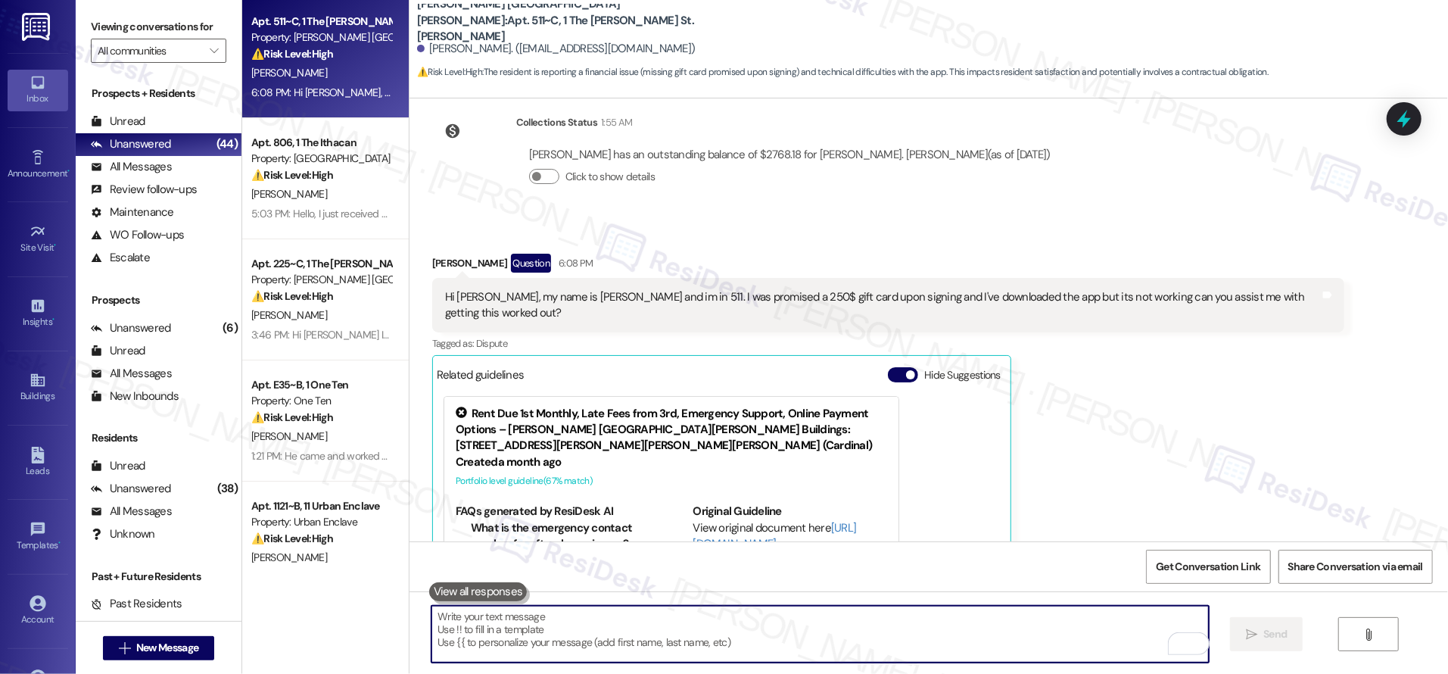
scroll to position [297, 0]
click at [579, 622] on textarea "To enrich screen reader interactions, please activate Accessibility in Grammarl…" at bounding box center [821, 634] width 778 height 57
drag, startPoint x: 579, startPoint y: 622, endPoint x: 1048, endPoint y: 558, distance: 473.1
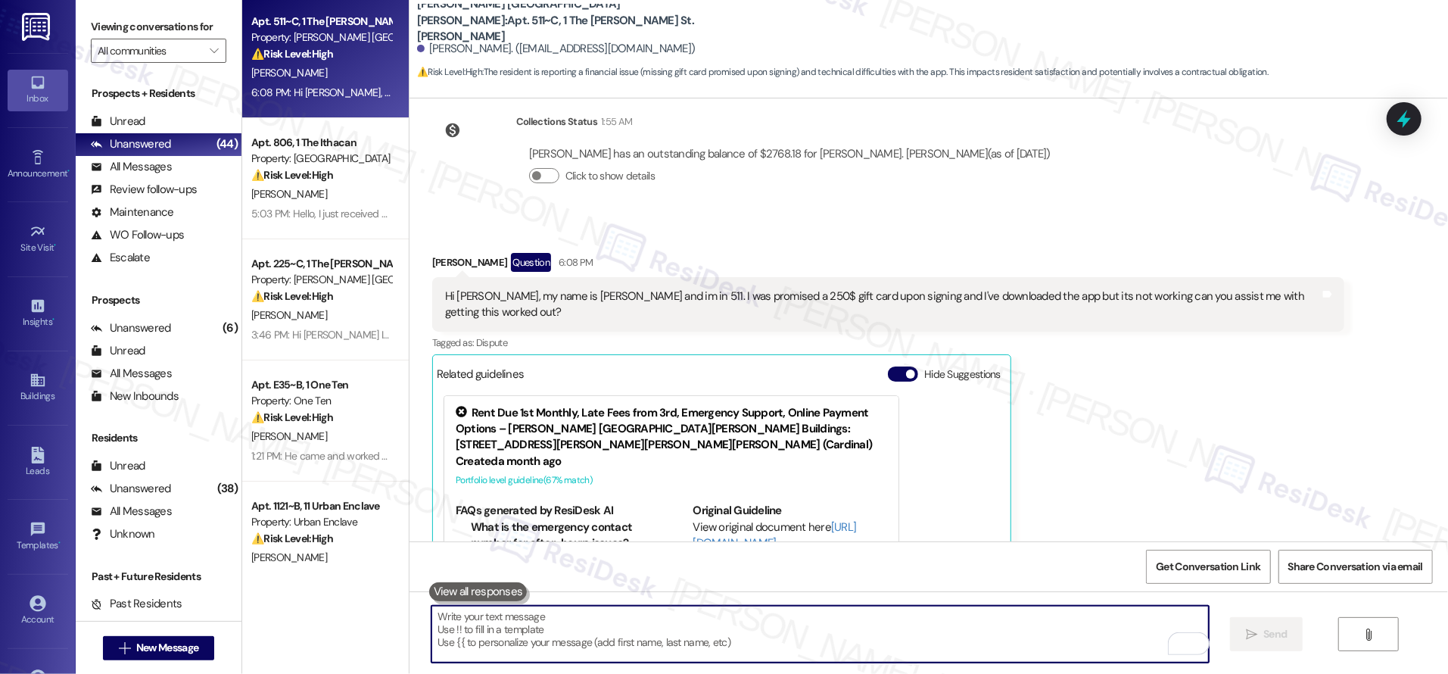
click at [579, 622] on textarea "To enrich screen reader interactions, please activate Accessibility in Grammarl…" at bounding box center [821, 634] width 778 height 57
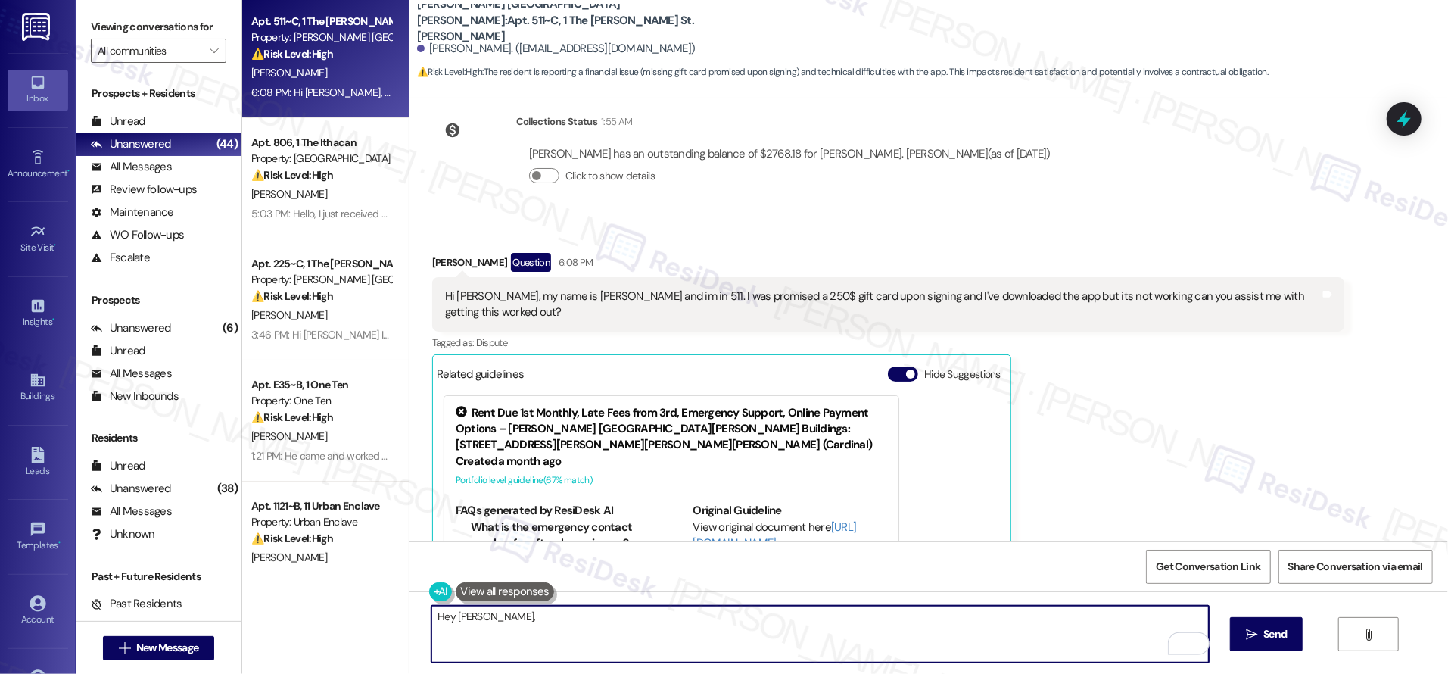
type textarea "Hey [PERSON_NAME],"
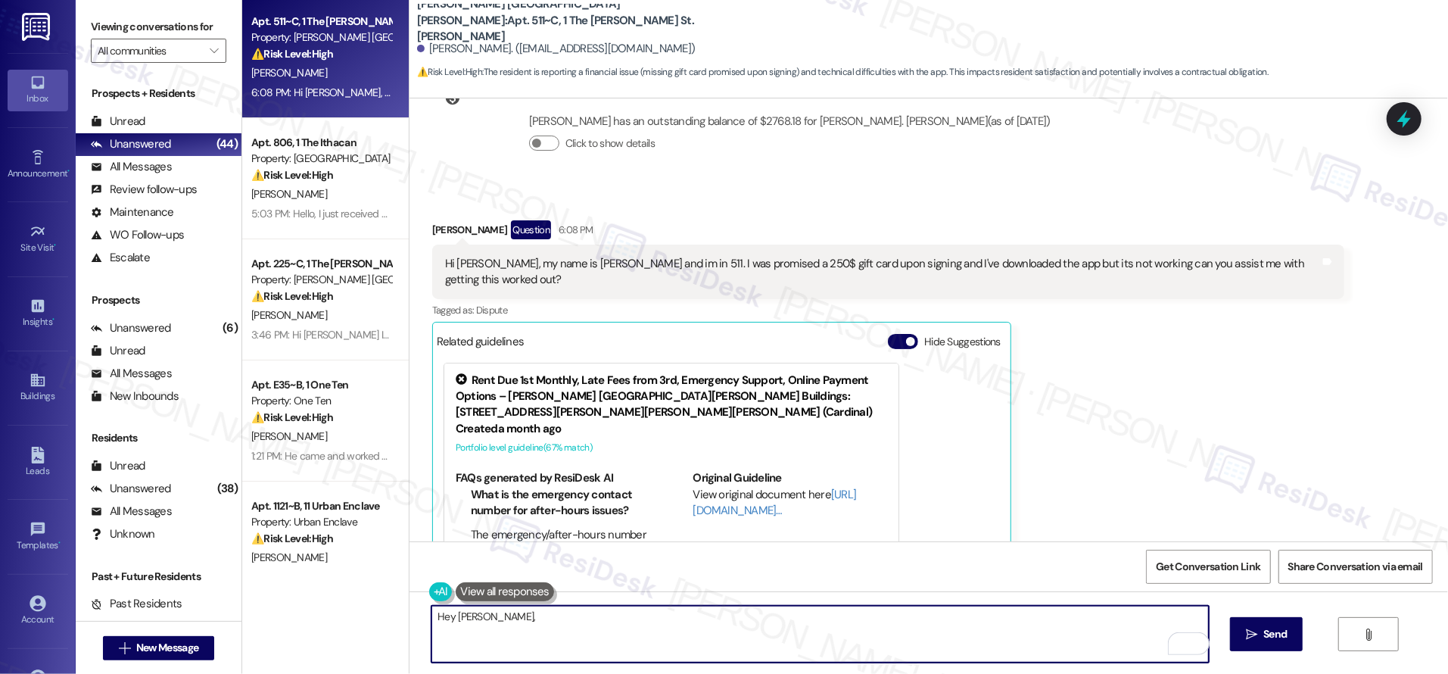
scroll to position [418, 0]
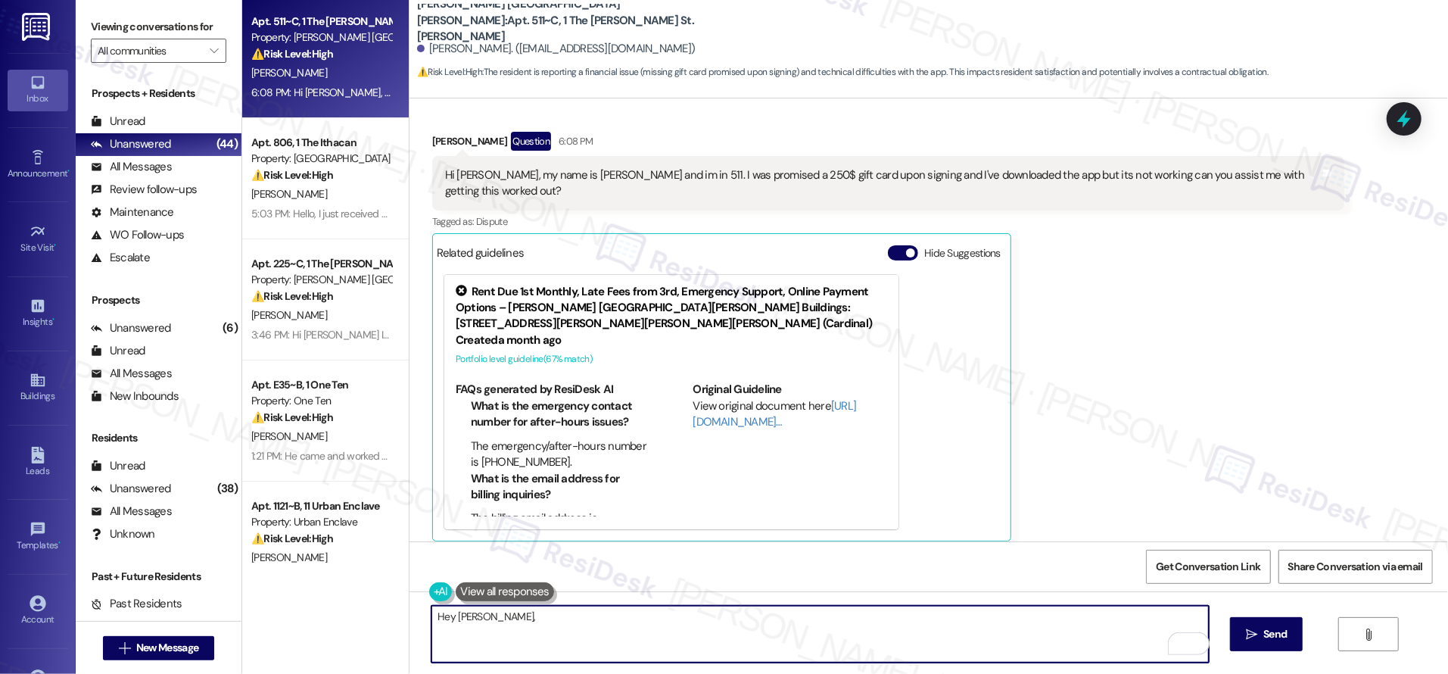
click at [636, 650] on textarea "Hey [PERSON_NAME]," at bounding box center [821, 634] width 778 height 57
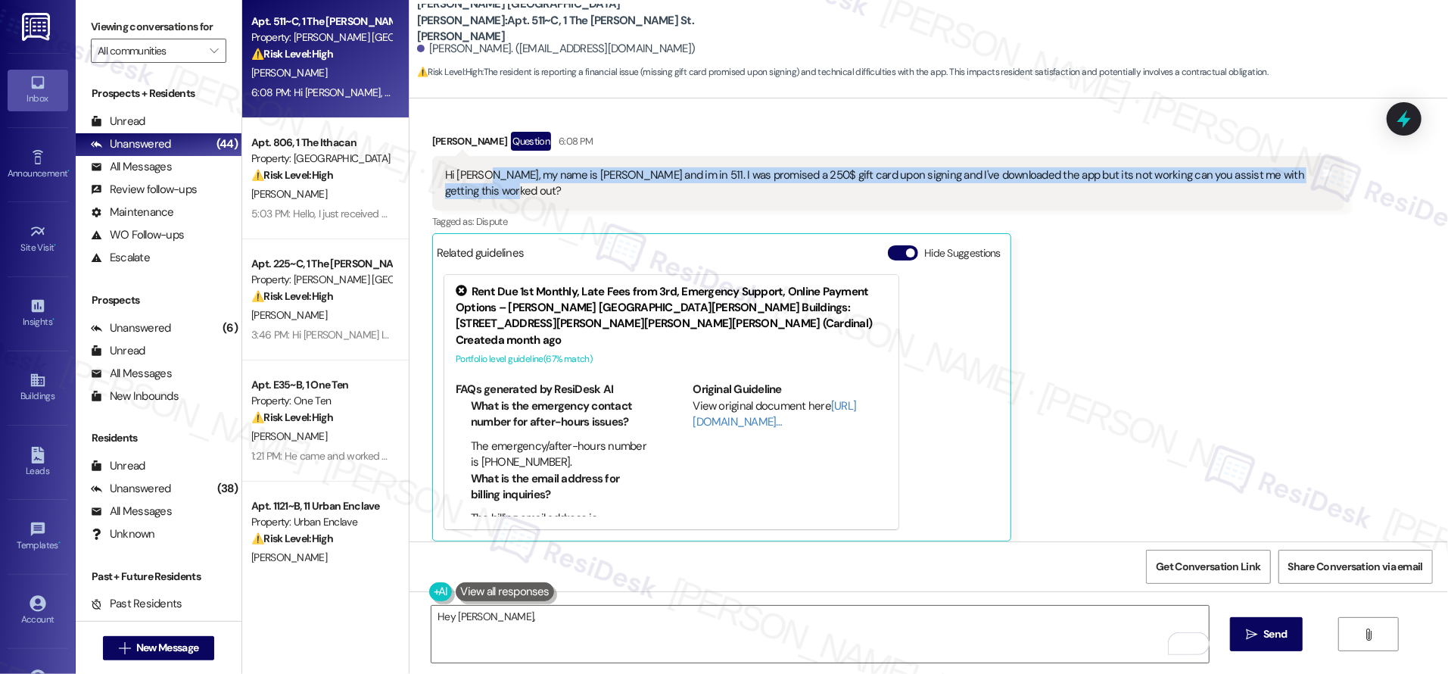
drag, startPoint x: 500, startPoint y: 190, endPoint x: 576, endPoint y: 388, distance: 211.9
click at [470, 175] on div "Hi [PERSON_NAME], my name is [PERSON_NAME] and im in 511. I was promised a 250$…" at bounding box center [882, 183] width 875 height 33
copy div "my name is [PERSON_NAME] and im in 511. I was promised a 250$ gift card upon si…"
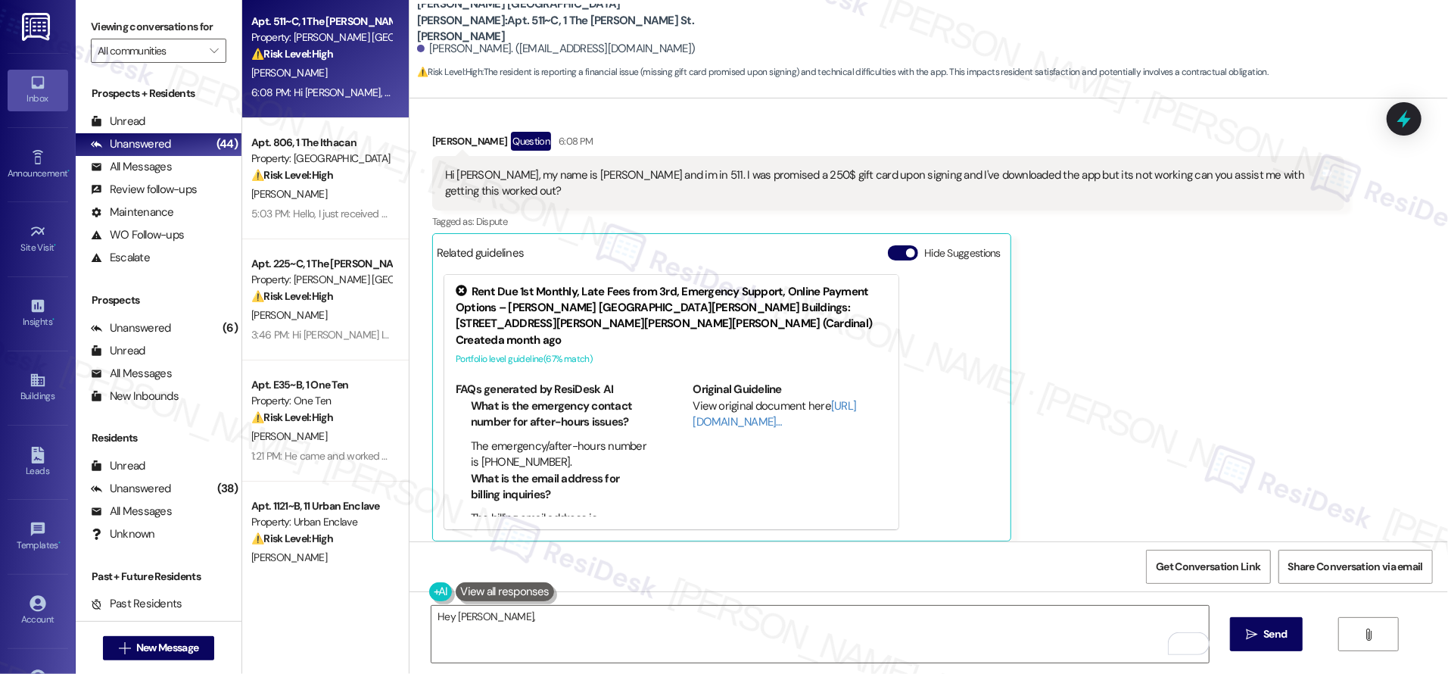
click at [414, 586] on div "Get Conversation Link Share Conversation via email" at bounding box center [929, 566] width 1039 height 50
click at [430, 591] on button at bounding box center [487, 591] width 116 height 19
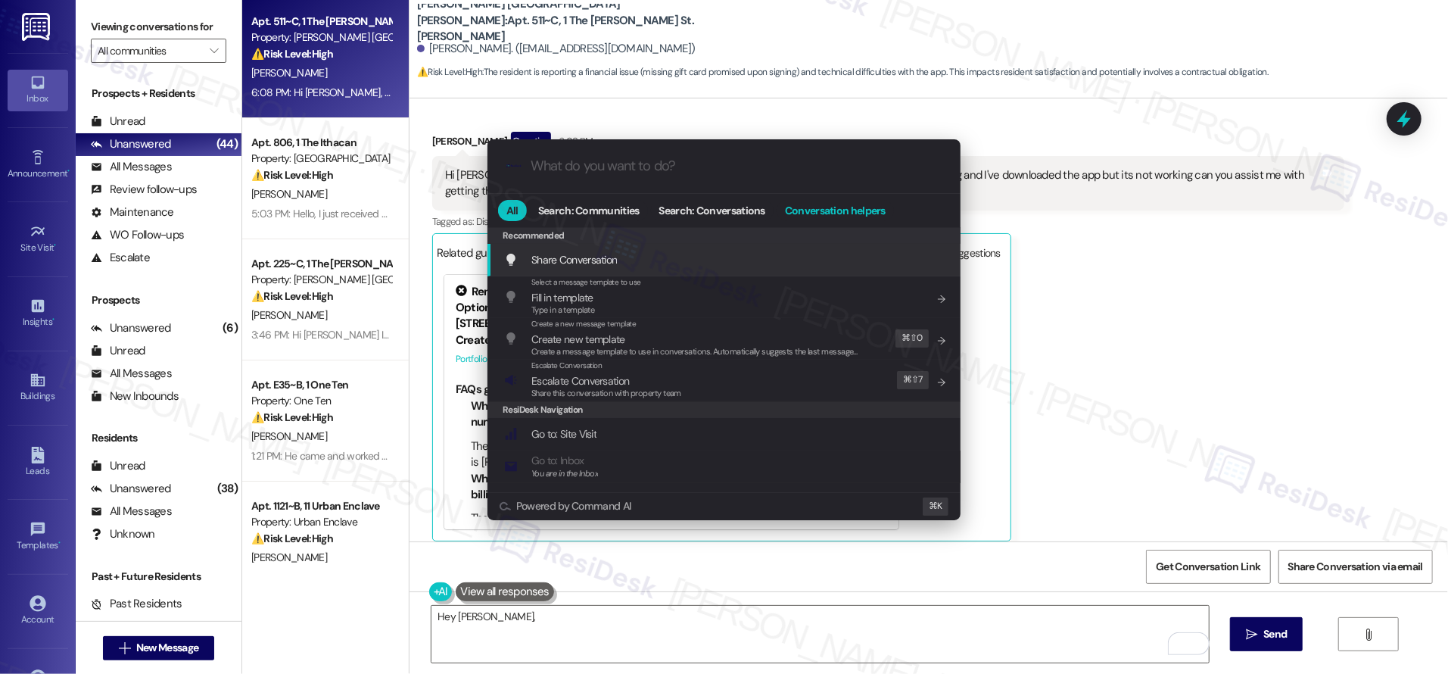
click at [852, 214] on span "Conversation helpers" at bounding box center [835, 210] width 101 height 11
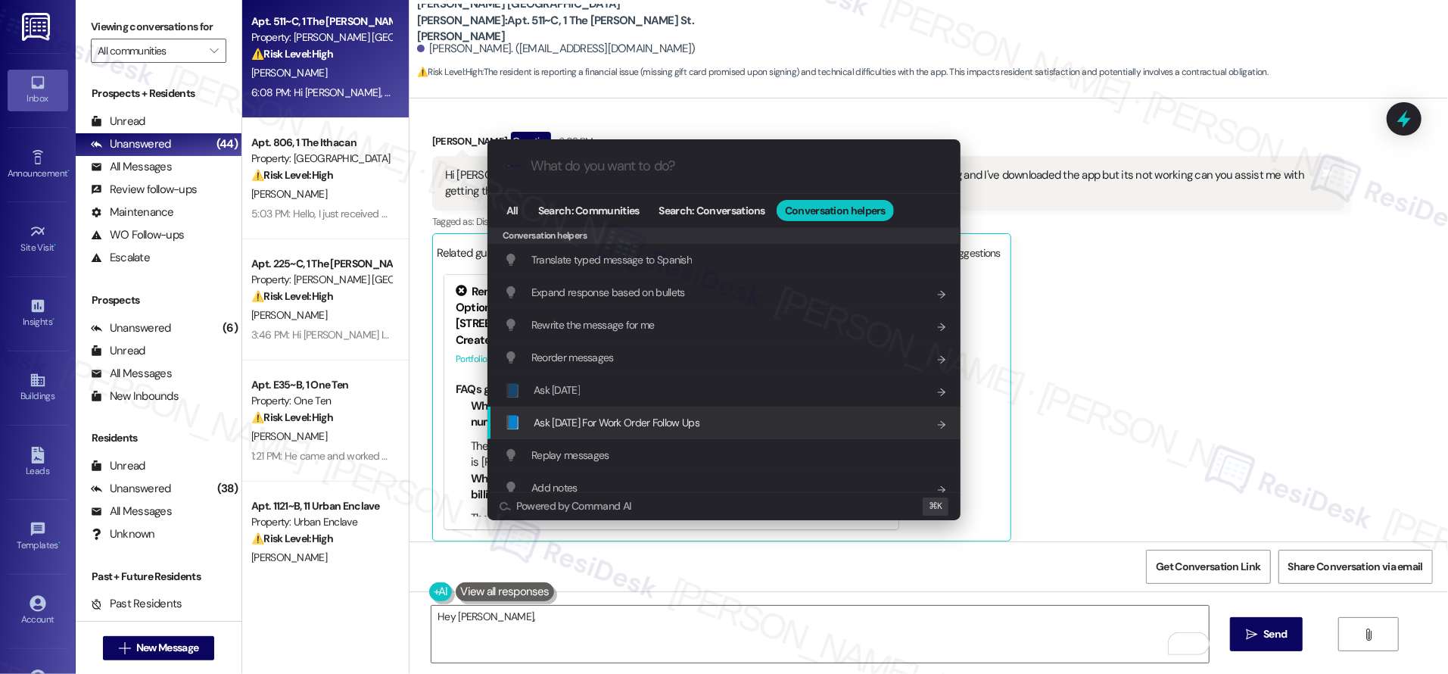
click at [713, 427] on div "📘 Ask [DATE] For Work Order Follow Ups Add shortcut" at bounding box center [725, 422] width 443 height 17
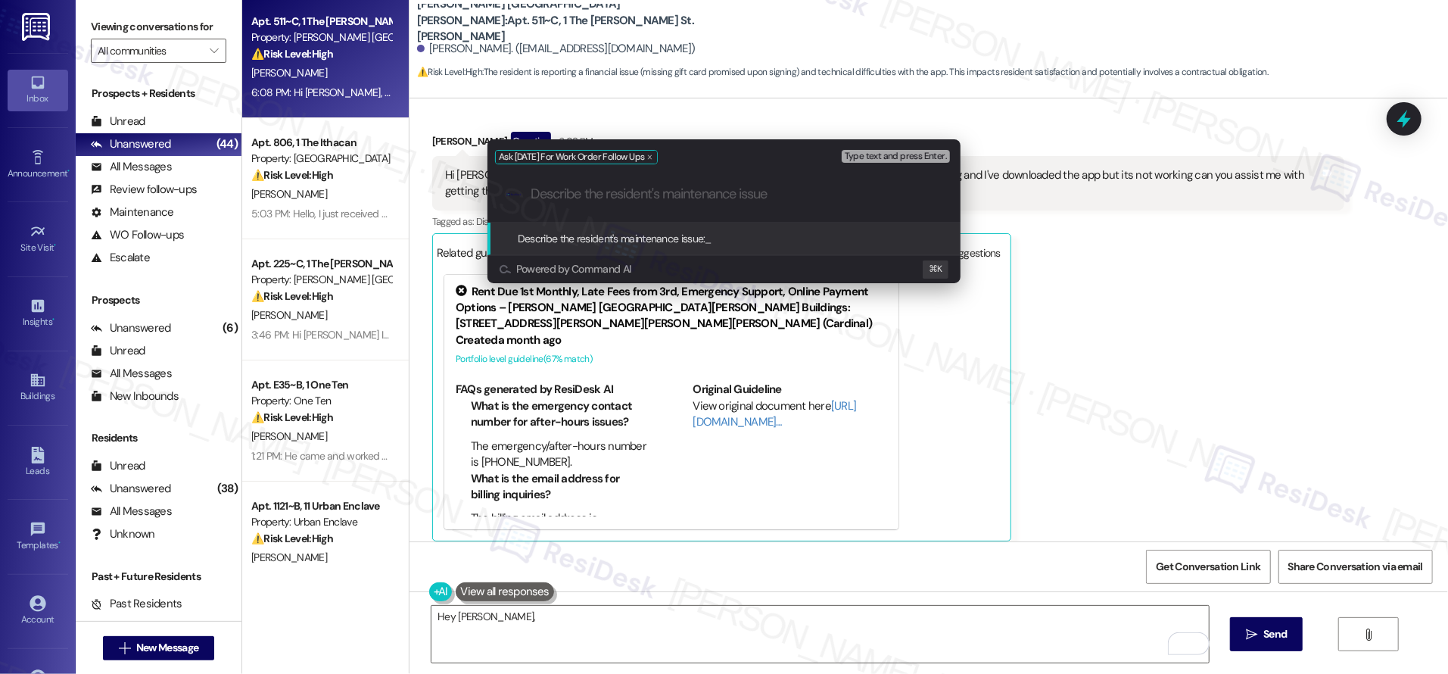
paste input "my name is [PERSON_NAME] and im in 511. I was promised a 250$ gift card upon si…"
type input "my name is [PERSON_NAME] and im in 511. I was promised a 250$ gift card upon si…"
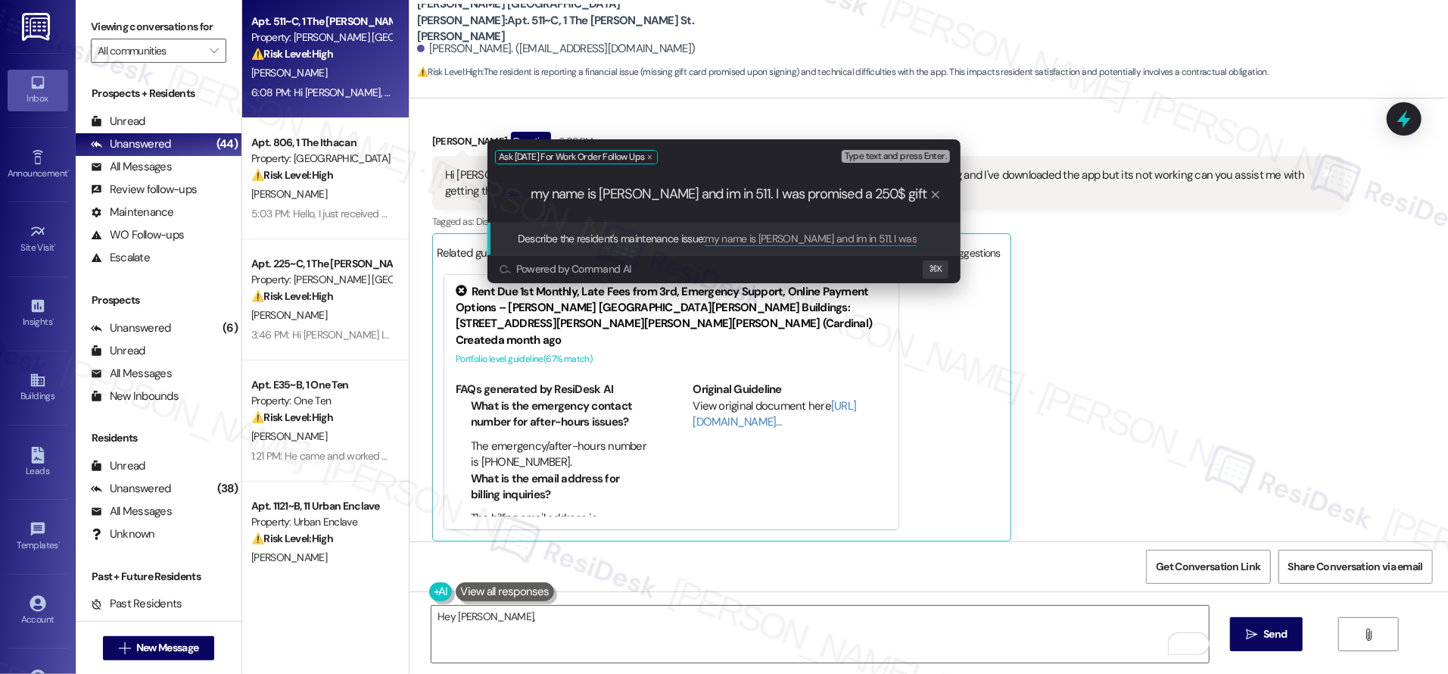
scroll to position [0, 633]
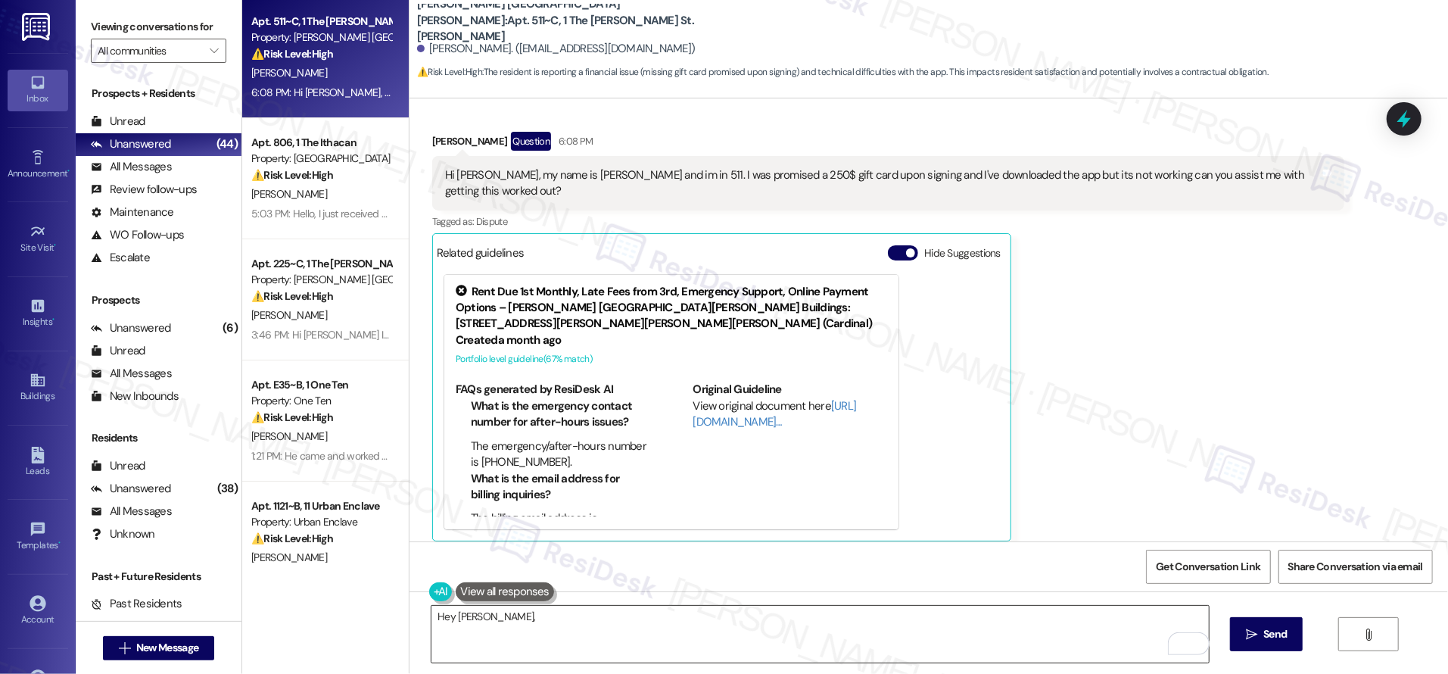
click at [577, 628] on textarea "Hey [PERSON_NAME]," at bounding box center [821, 634] width 778 height 57
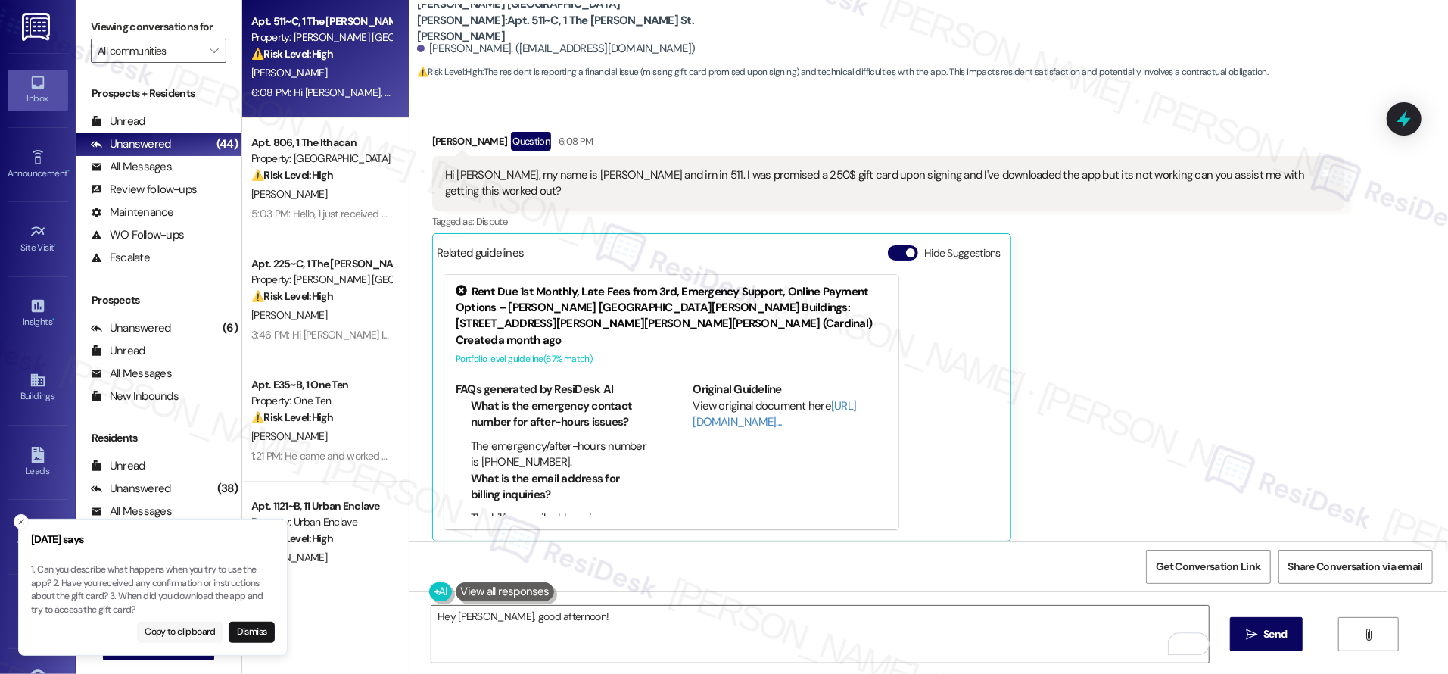
drag, startPoint x: 164, startPoint y: 621, endPoint x: 164, endPoint y: 630, distance: 9.1
click at [164, 623] on button "Copy to clipboard" at bounding box center [180, 632] width 87 height 21
click at [164, 630] on button "Copy to clipboard" at bounding box center [180, 632] width 87 height 21
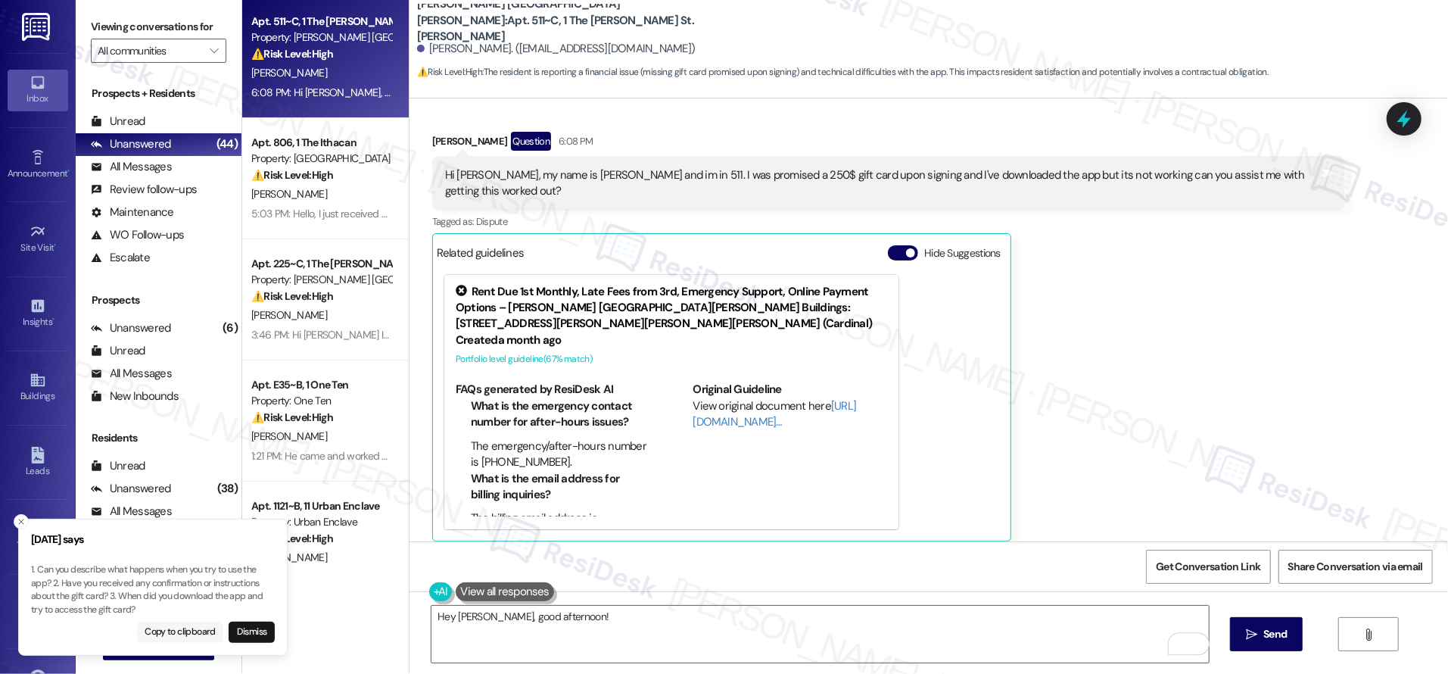
click at [167, 631] on button "Copy to clipboard" at bounding box center [180, 632] width 87 height 21
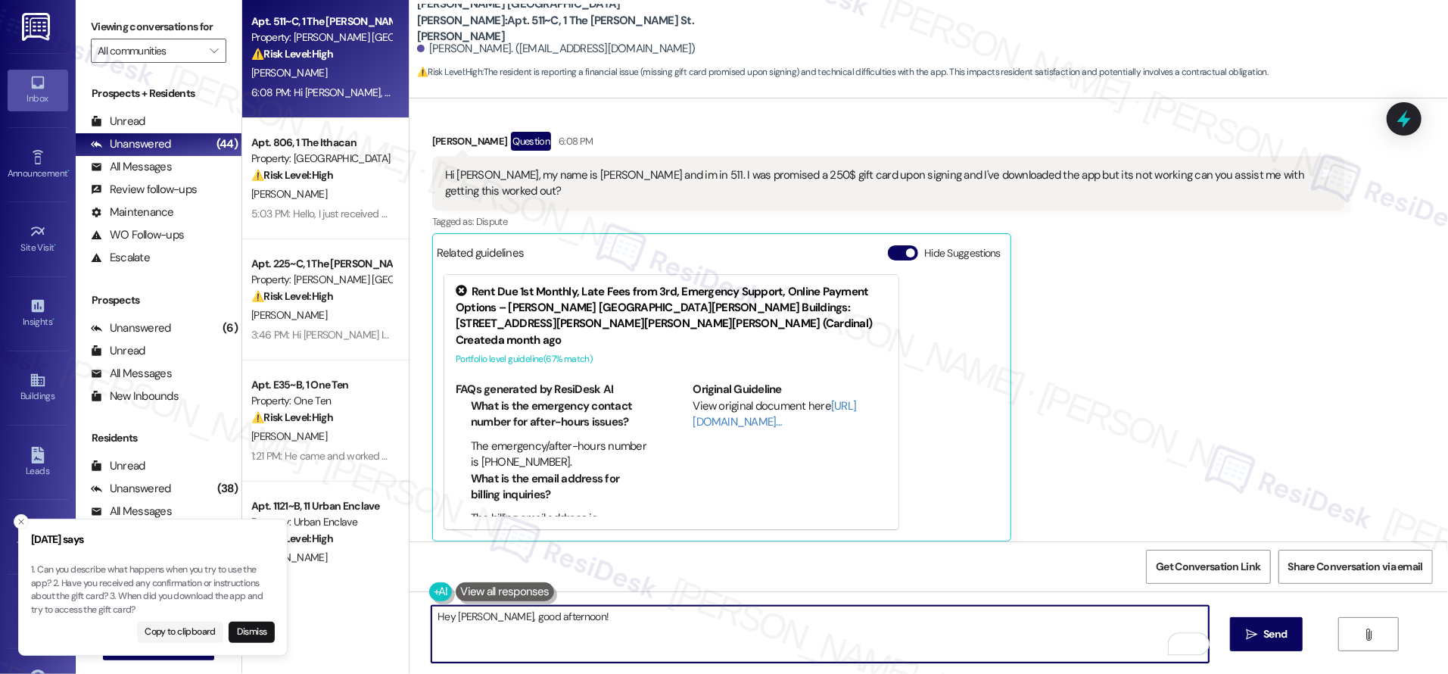
click at [581, 616] on textarea "Hey [PERSON_NAME], good afternoon!" at bounding box center [821, 634] width 778 height 57
paste textarea "1. Can you describe what happens when you try to use the app? 2. Have you recei…"
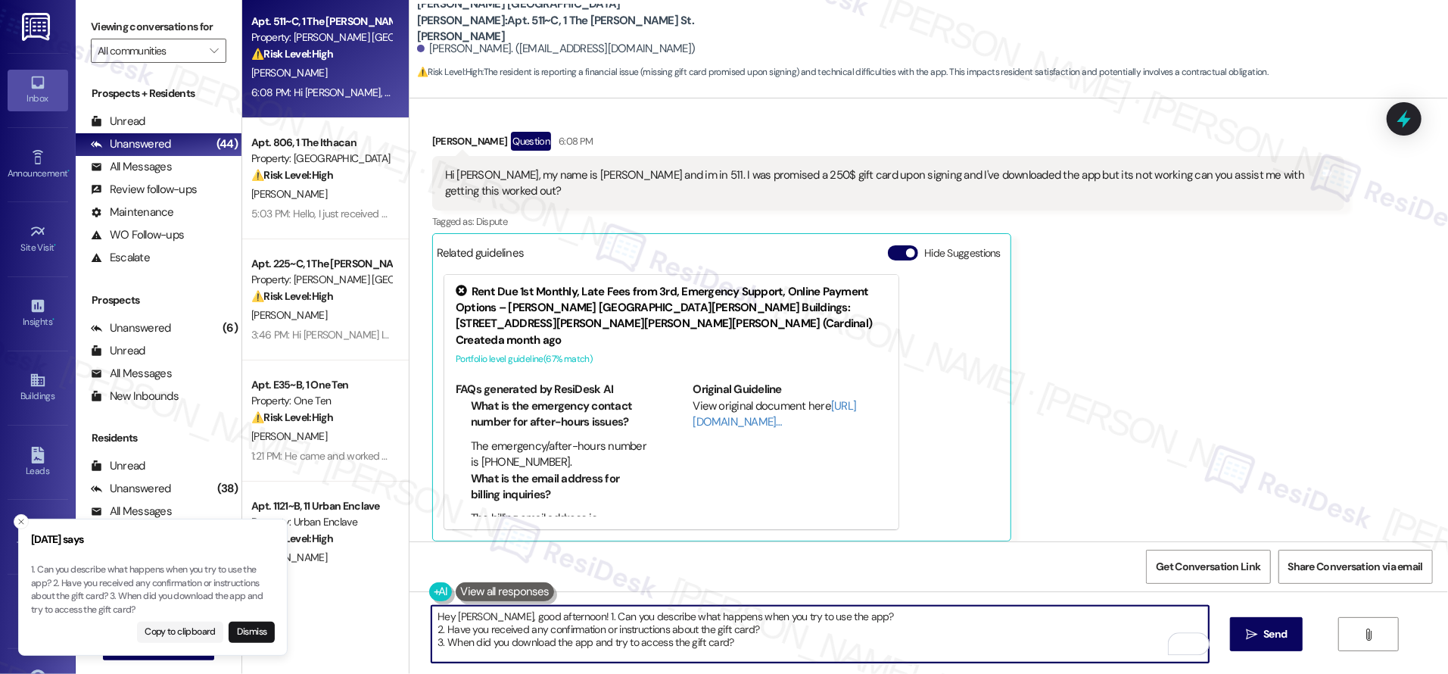
drag, startPoint x: 550, startPoint y: 616, endPoint x: 884, endPoint y: 637, distance: 334.6
click at [885, 637] on textarea "Hey [PERSON_NAME], good afternoon! 1. Can you describe what happens when you tr…" at bounding box center [821, 634] width 778 height 57
drag, startPoint x: 878, startPoint y: 624, endPoint x: 636, endPoint y: 616, distance: 242.4
click at [875, 624] on textarea "Hey [PERSON_NAME], good afternoon! 1. Can you describe what happens when you tr…" at bounding box center [821, 634] width 778 height 57
drag, startPoint x: 550, startPoint y: 616, endPoint x: 846, endPoint y: 621, distance: 295.3
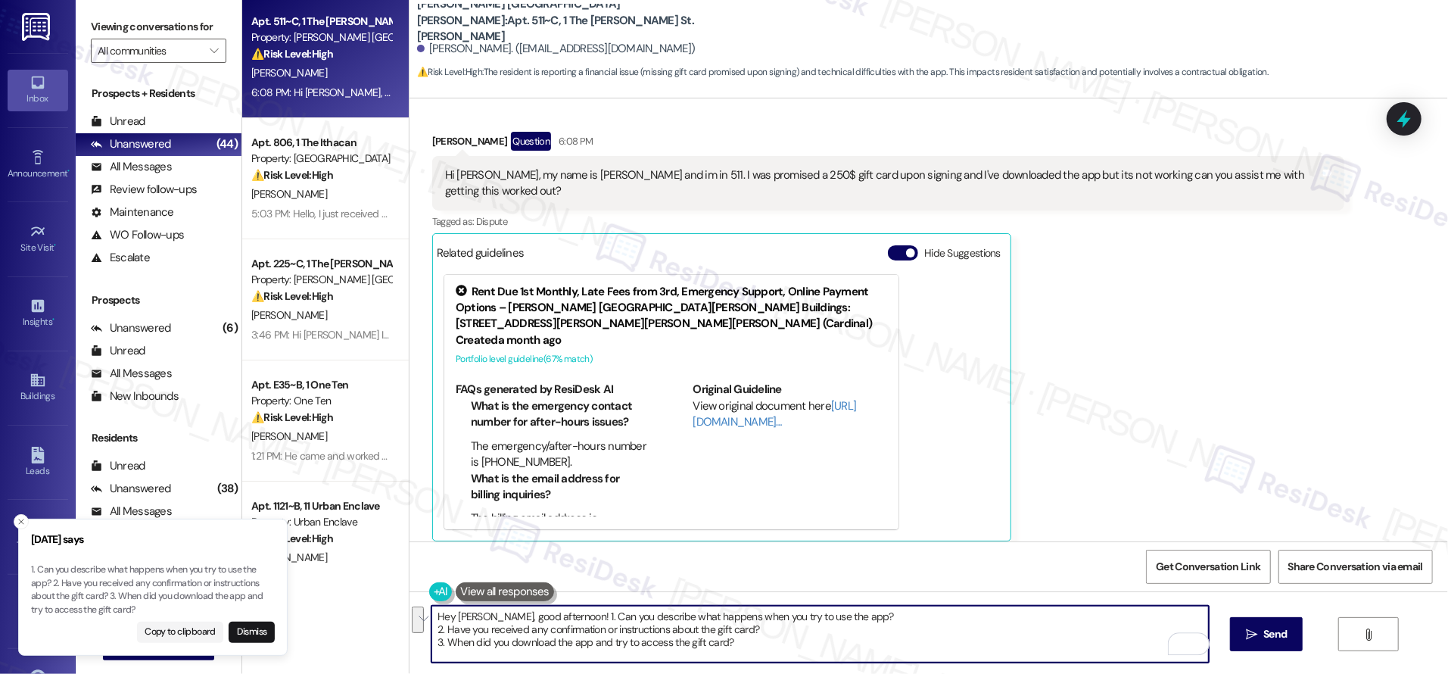
click at [846, 621] on textarea "Hey [PERSON_NAME], good afternoon! 1. Can you describe what happens when you tr…" at bounding box center [821, 634] width 778 height 57
click at [432, 628] on textarea "Hey [PERSON_NAME], good afternoon! 1. 2. Have you received any confirmation or …" at bounding box center [821, 634] width 778 height 57
drag, startPoint x: 737, startPoint y: 631, endPoint x: 421, endPoint y: 632, distance: 315.7
click at [421, 633] on div "Hey [PERSON_NAME], good afternoon! Have you received any confirmation or instru…" at bounding box center [929, 648] width 1039 height 114
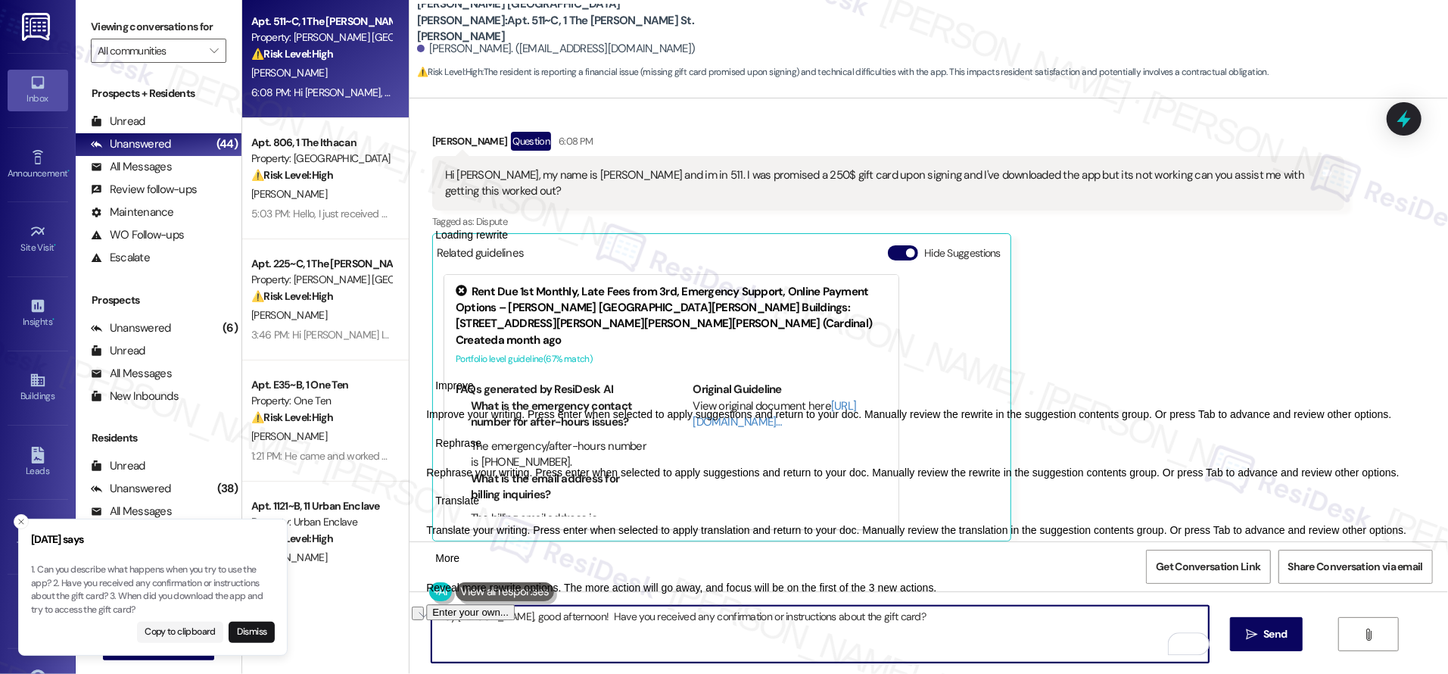
click at [650, 658] on textarea "Hey [PERSON_NAME], good afternoon! Have you received any confirmation or instru…" at bounding box center [821, 634] width 778 height 57
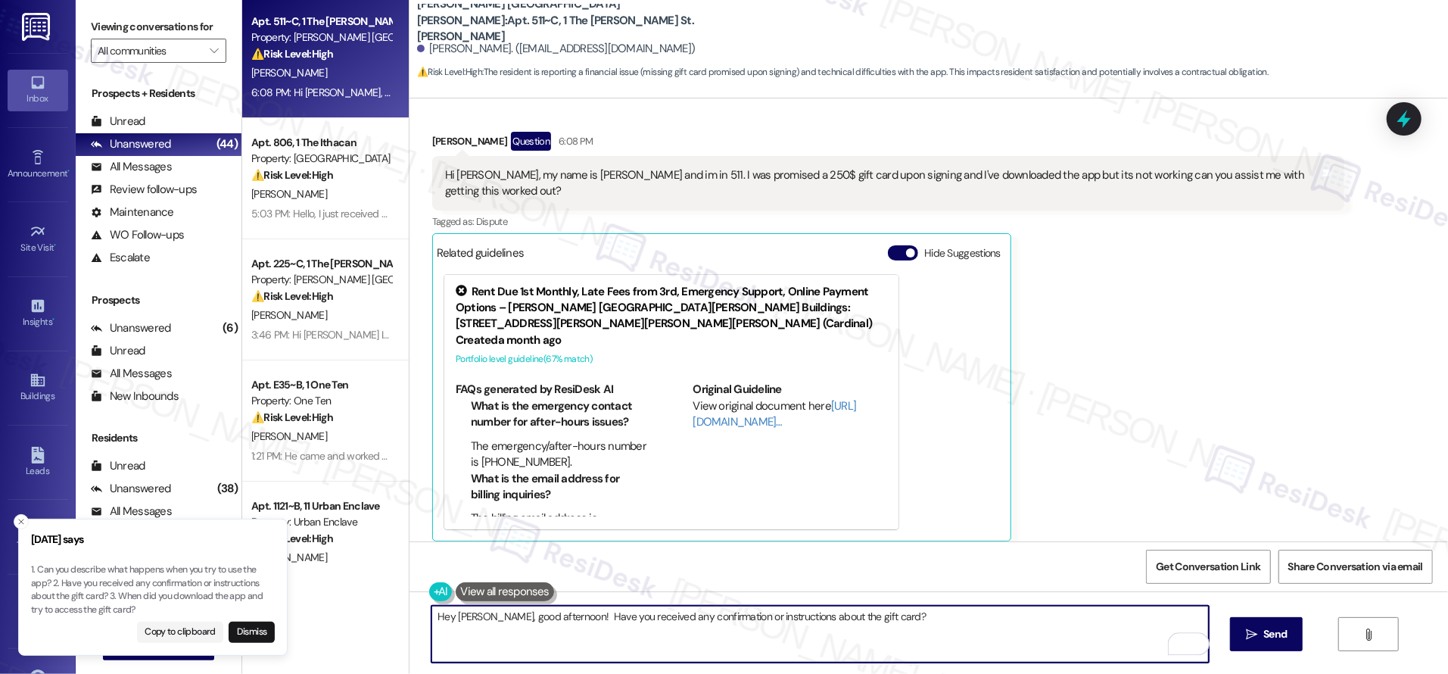
click at [544, 614] on textarea "Hey [PERSON_NAME], good afternoon! Have you received any confirmation or instru…" at bounding box center [821, 634] width 778 height 57
click at [1060, 636] on textarea "Hey [PERSON_NAME], good afternoon! Have you received any confirmation or instru…" at bounding box center [821, 634] width 778 height 57
type textarea "Hey [PERSON_NAME], good afternoon! Have you received any confirmation or instru…"
click at [1299, 637] on button " Send" at bounding box center [1266, 634] width 73 height 34
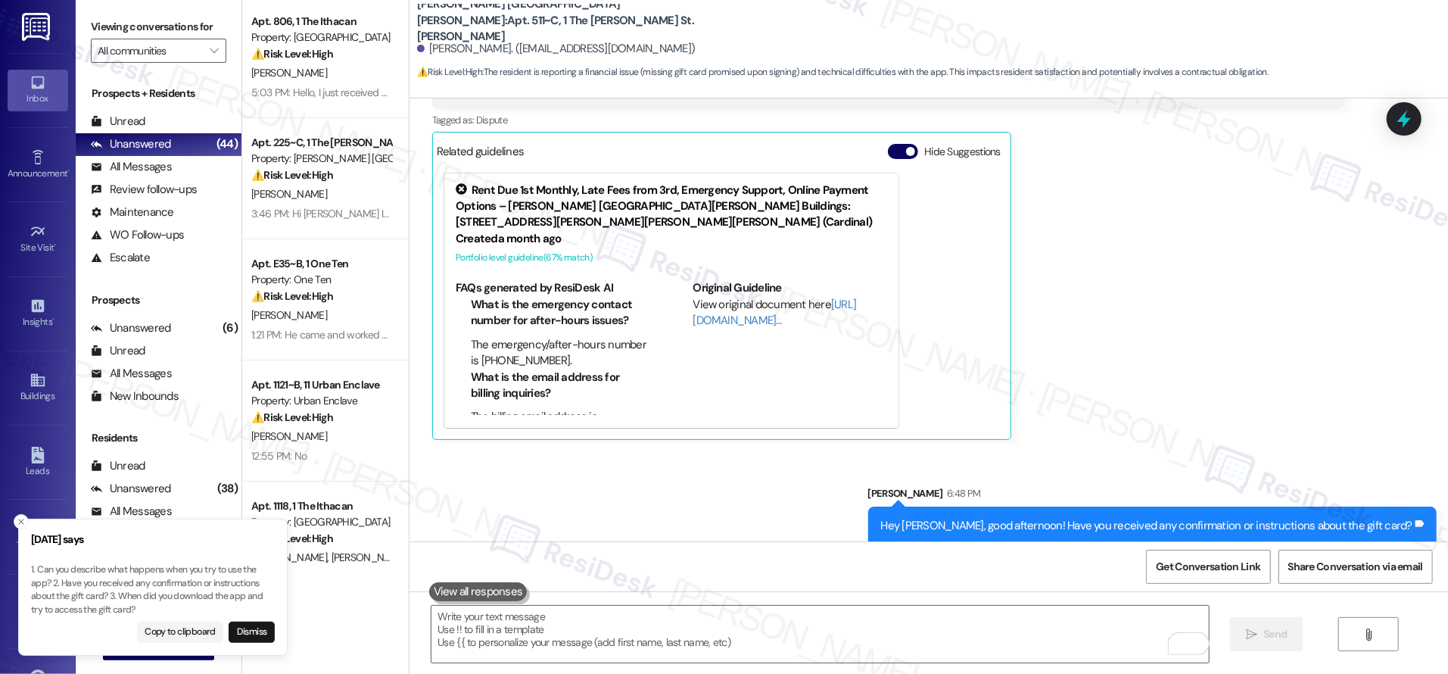
scroll to position [523, 0]
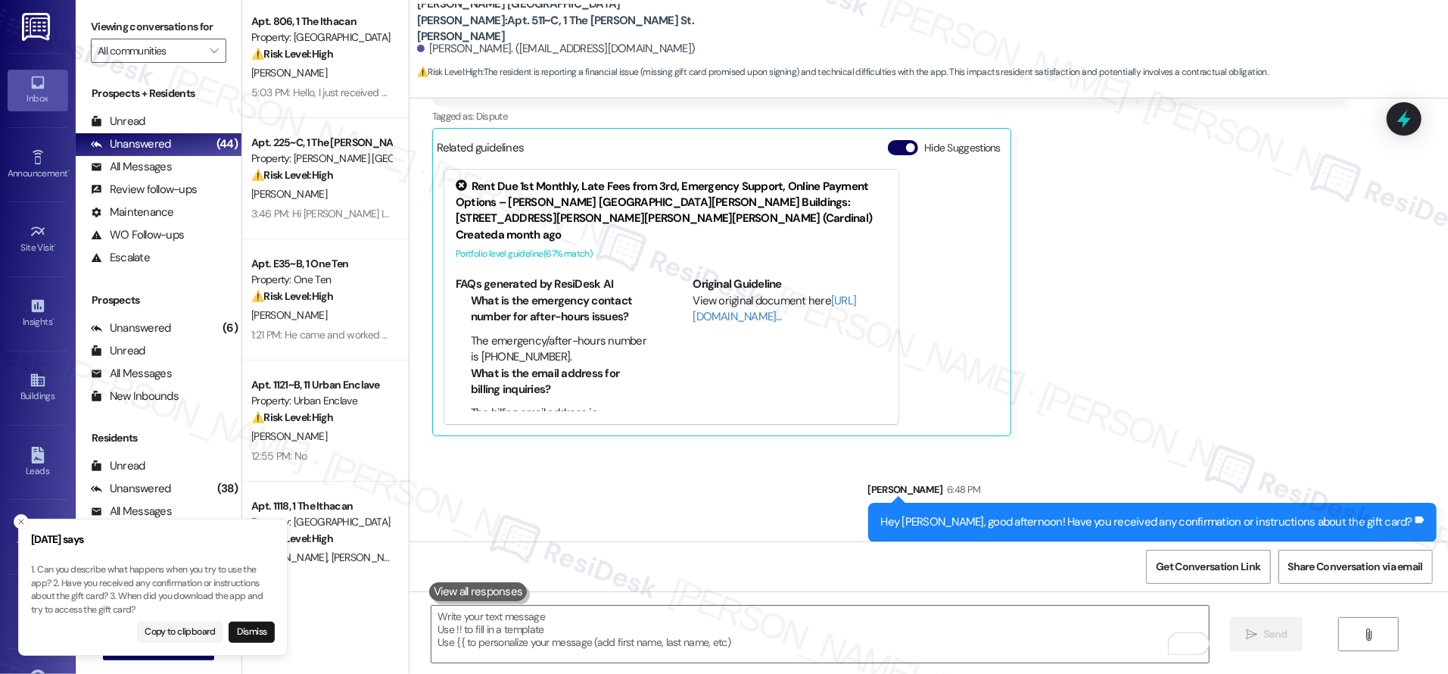
drag, startPoint x: 1180, startPoint y: 394, endPoint x: 1159, endPoint y: 388, distance: 21.3
click at [1180, 394] on div "[PERSON_NAME] Question 6:08 PM Hi [PERSON_NAME], my name is [PERSON_NAME] and i…" at bounding box center [888, 231] width 912 height 410
click at [252, 633] on button "Dismiss" at bounding box center [252, 632] width 46 height 21
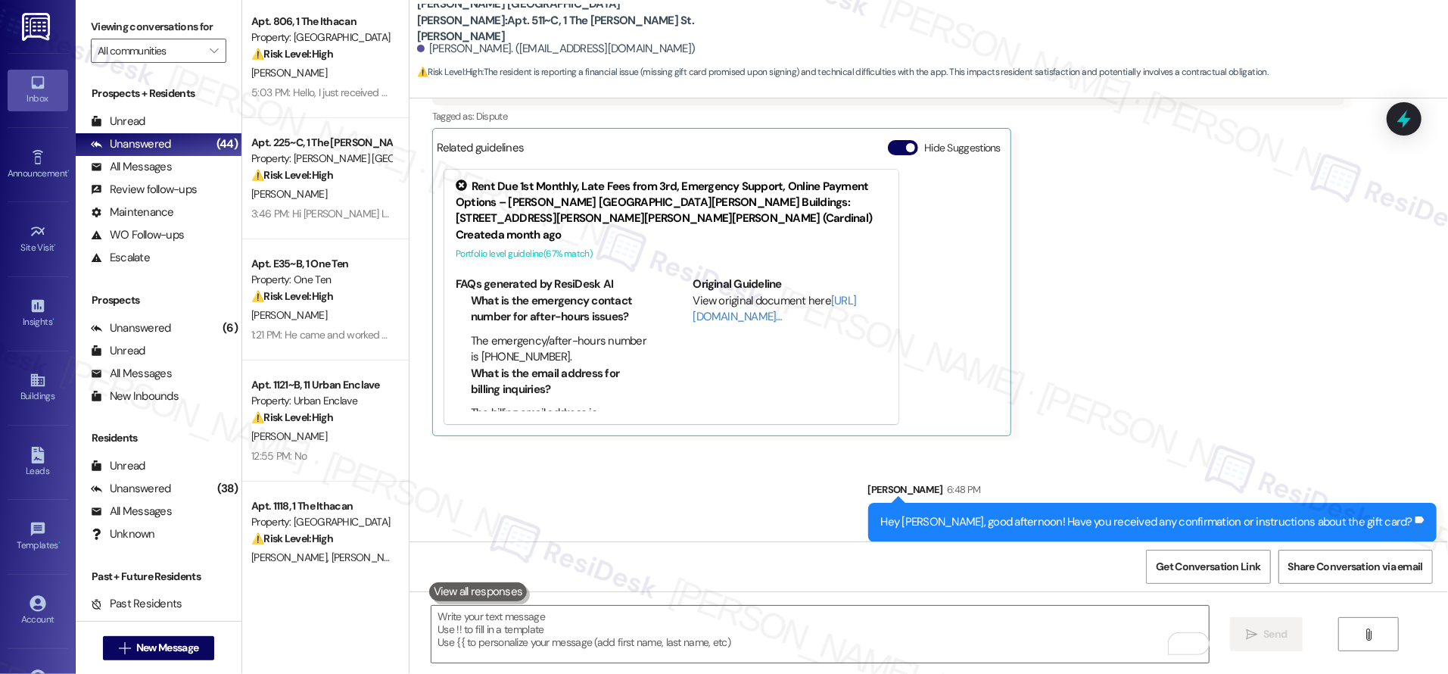
click at [1083, 370] on div "[PERSON_NAME] Question 6:08 PM Hi [PERSON_NAME], my name is [PERSON_NAME] and i…" at bounding box center [888, 231] width 912 height 410
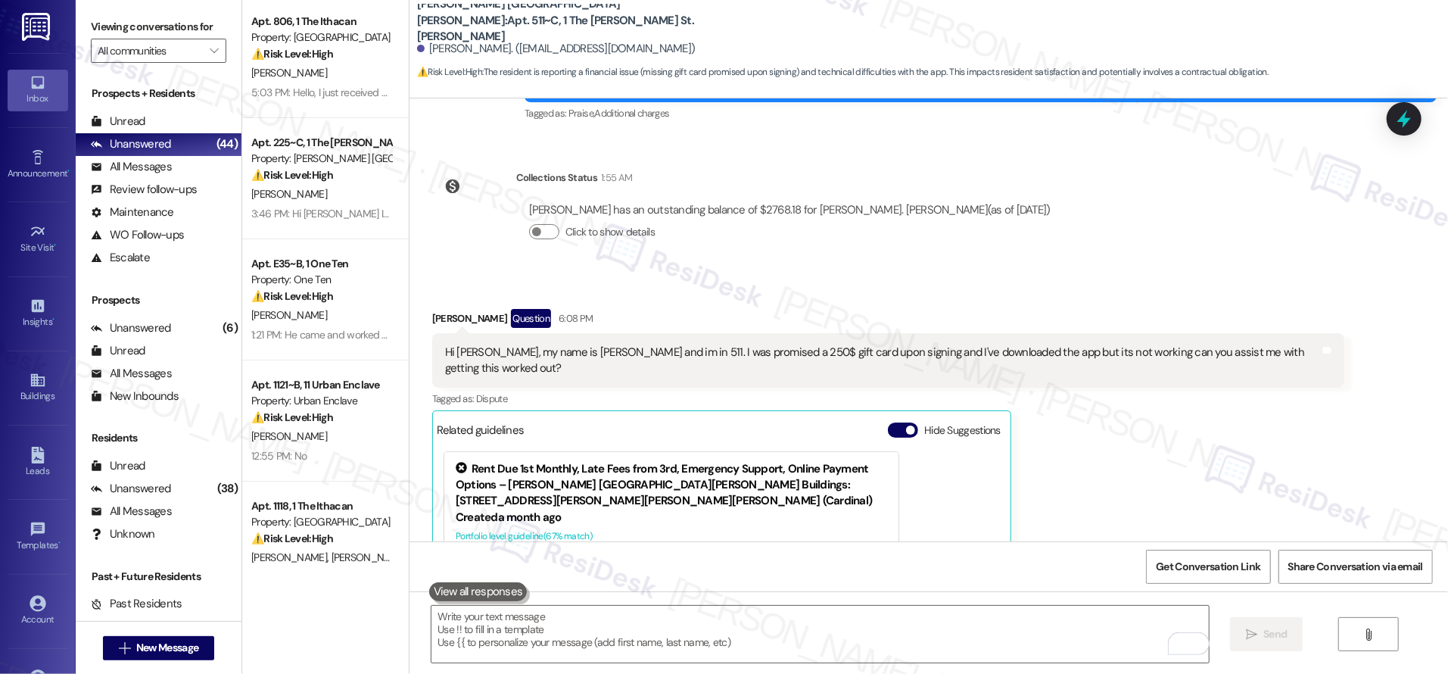
scroll to position [217, 0]
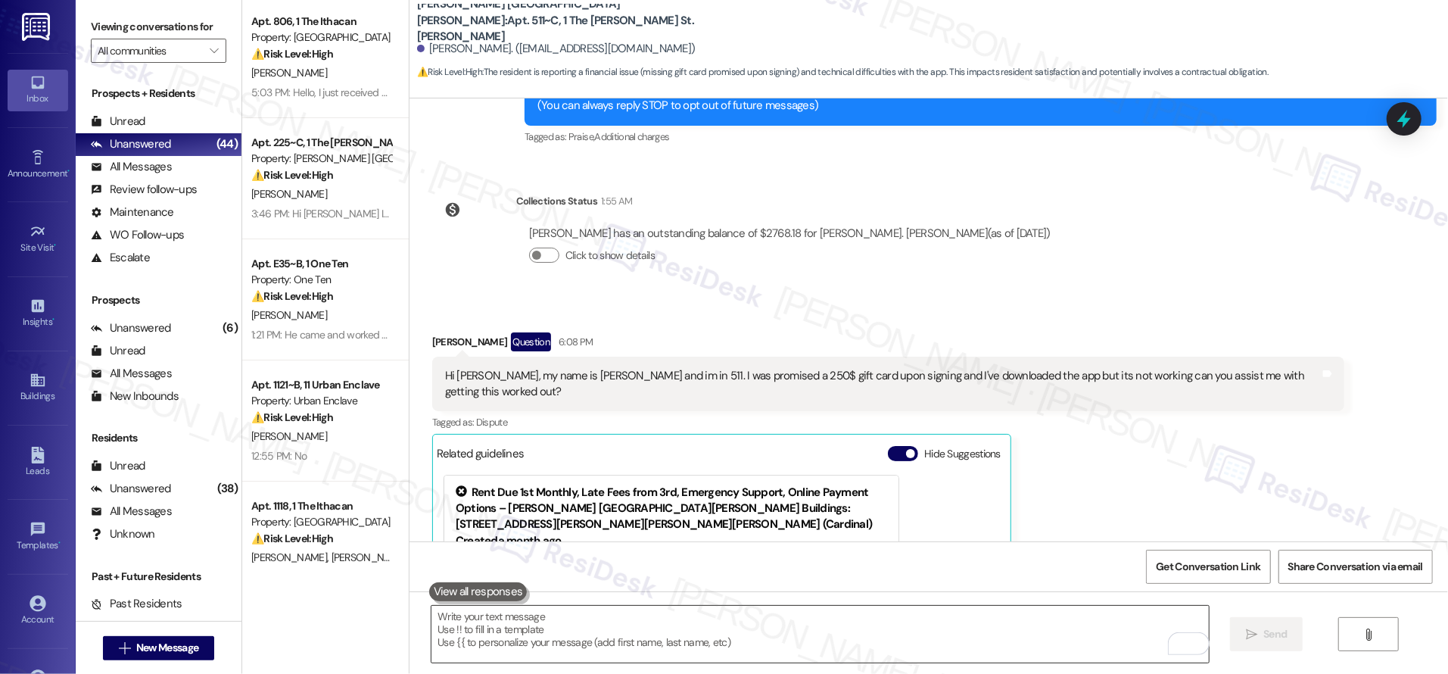
click at [500, 630] on textarea "To enrich screen reader interactions, please activate Accessibility in Grammarl…" at bounding box center [821, 634] width 778 height 57
paste textarea "1. Can you describe what happens when you try to use the app? 2. Have you recei…"
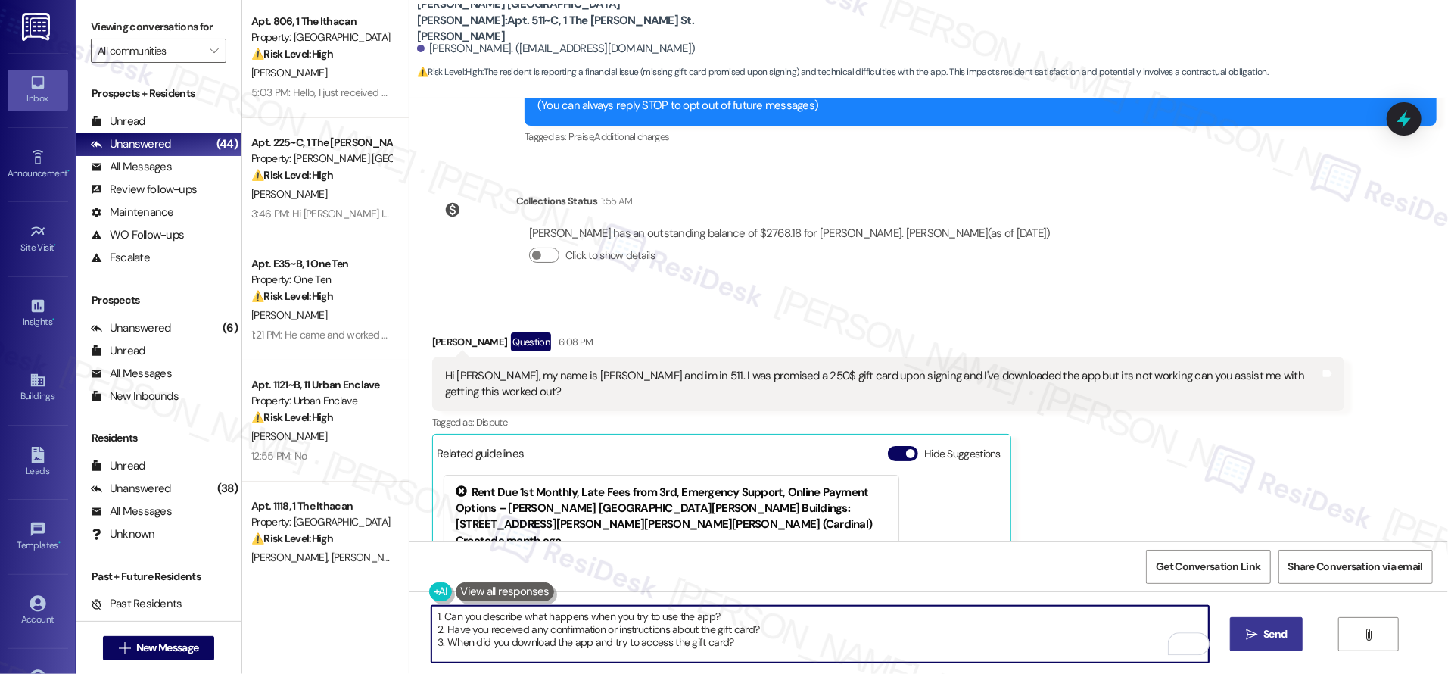
drag, startPoint x: 740, startPoint y: 616, endPoint x: 753, endPoint y: 653, distance: 38.8
click at [755, 653] on textarea "1. Can you describe what happens when you try to use the app? 2. Have you recei…" at bounding box center [821, 634] width 778 height 57
drag, startPoint x: 430, startPoint y: 613, endPoint x: 411, endPoint y: 609, distance: 19.2
click at [423, 609] on div "1. Can you describe what happens when you try to use the app?" at bounding box center [812, 634] width 779 height 58
type textarea "Can you describe what happens when you try to use the app?"
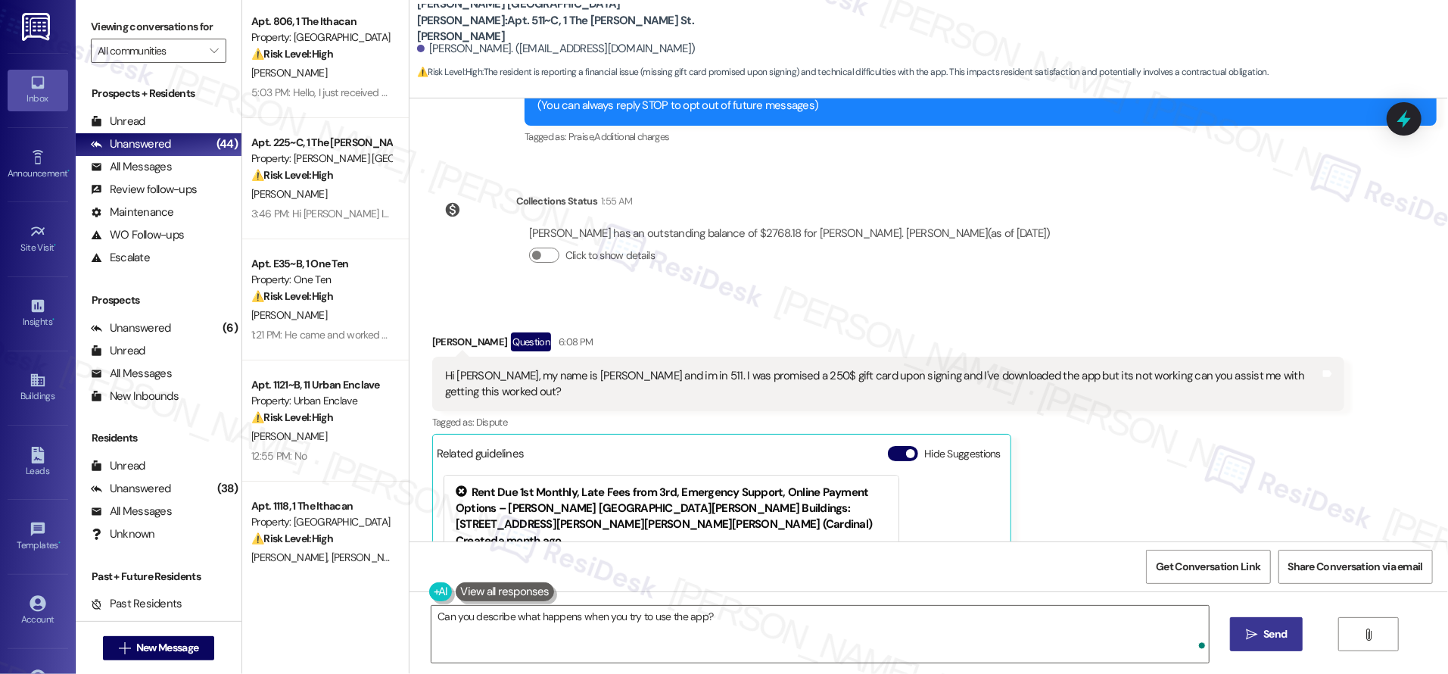
drag, startPoint x: 1220, startPoint y: 622, endPoint x: 1272, endPoint y: 641, distance: 55.6
click at [1226, 627] on div "Can you describe what happens when you try to use the app?  Send " at bounding box center [929, 648] width 1039 height 114
click at [1271, 639] on span "Send" at bounding box center [1275, 634] width 23 height 16
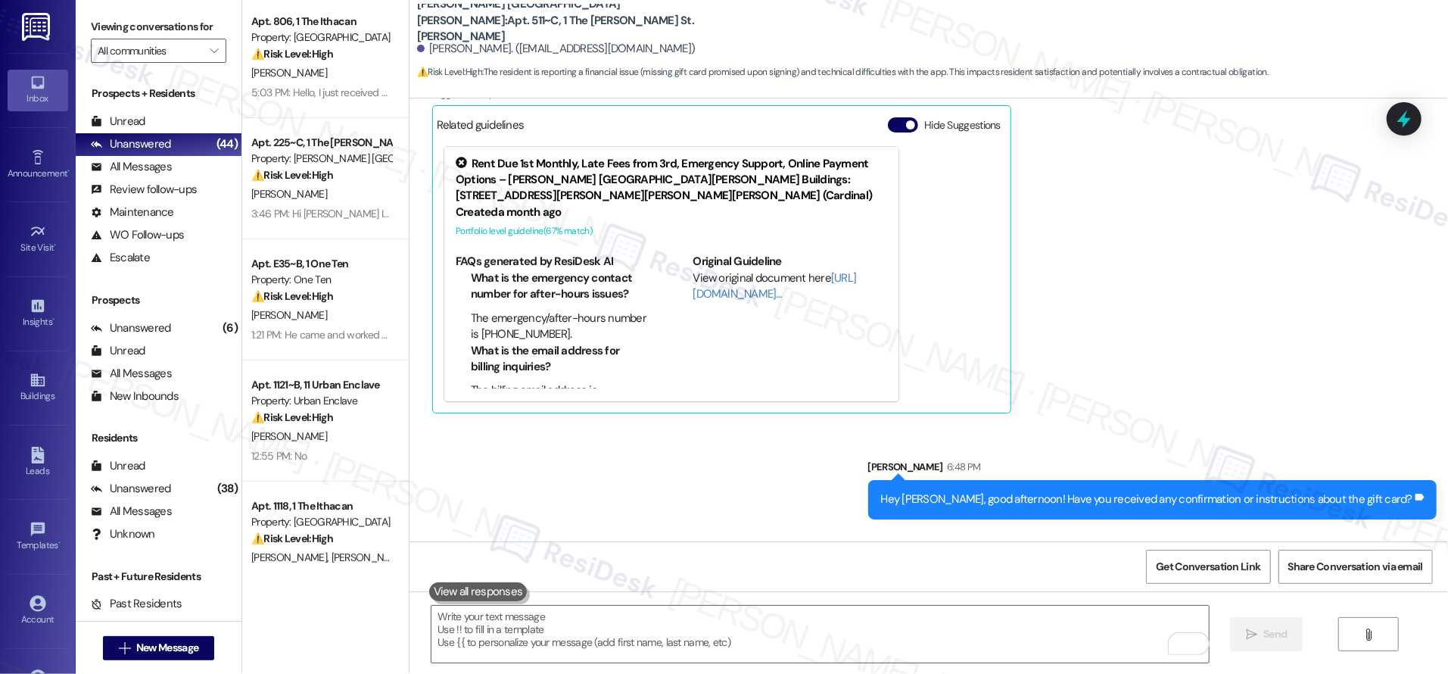
scroll to position [629, 0]
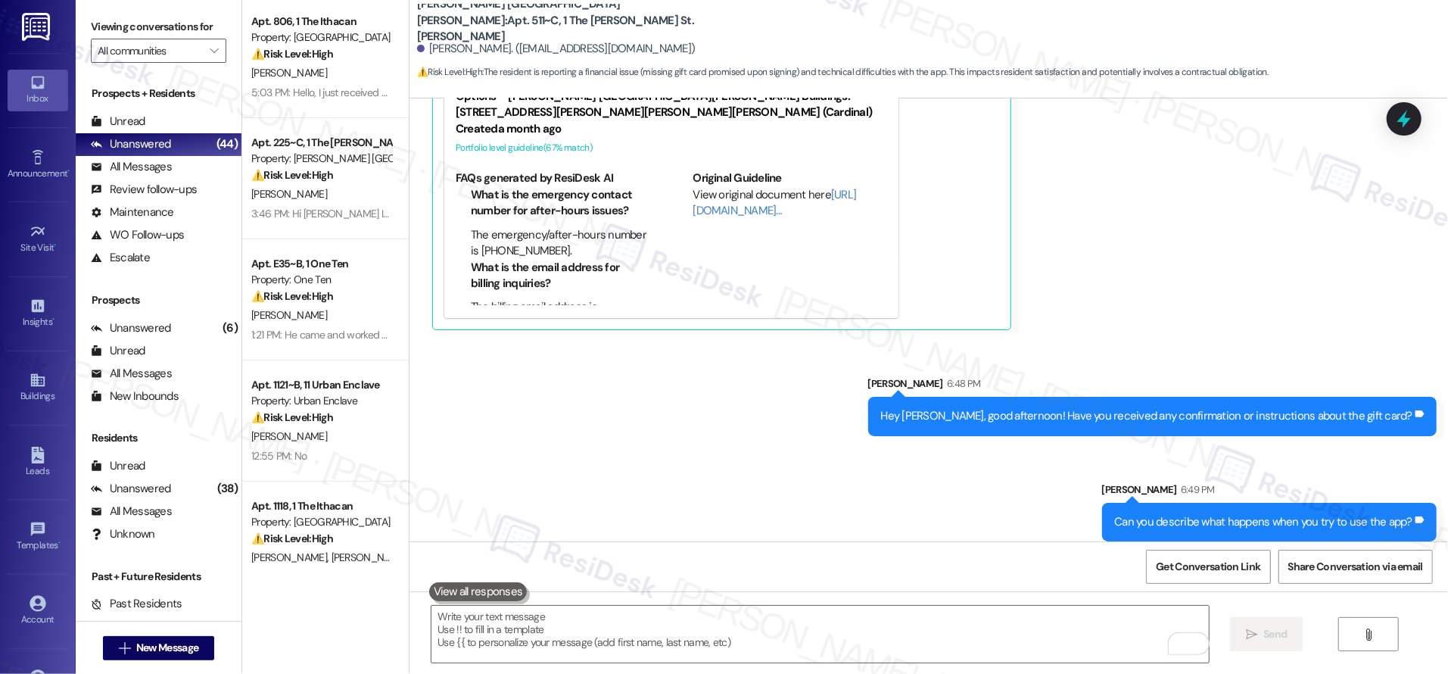
click at [877, 479] on div "Sent via SMS [PERSON_NAME] 6:48 PM Hey [PERSON_NAME], good afternoon! Have you …" at bounding box center [929, 446] width 1039 height 211
click at [42, 617] on div "Account" at bounding box center [38, 619] width 76 height 15
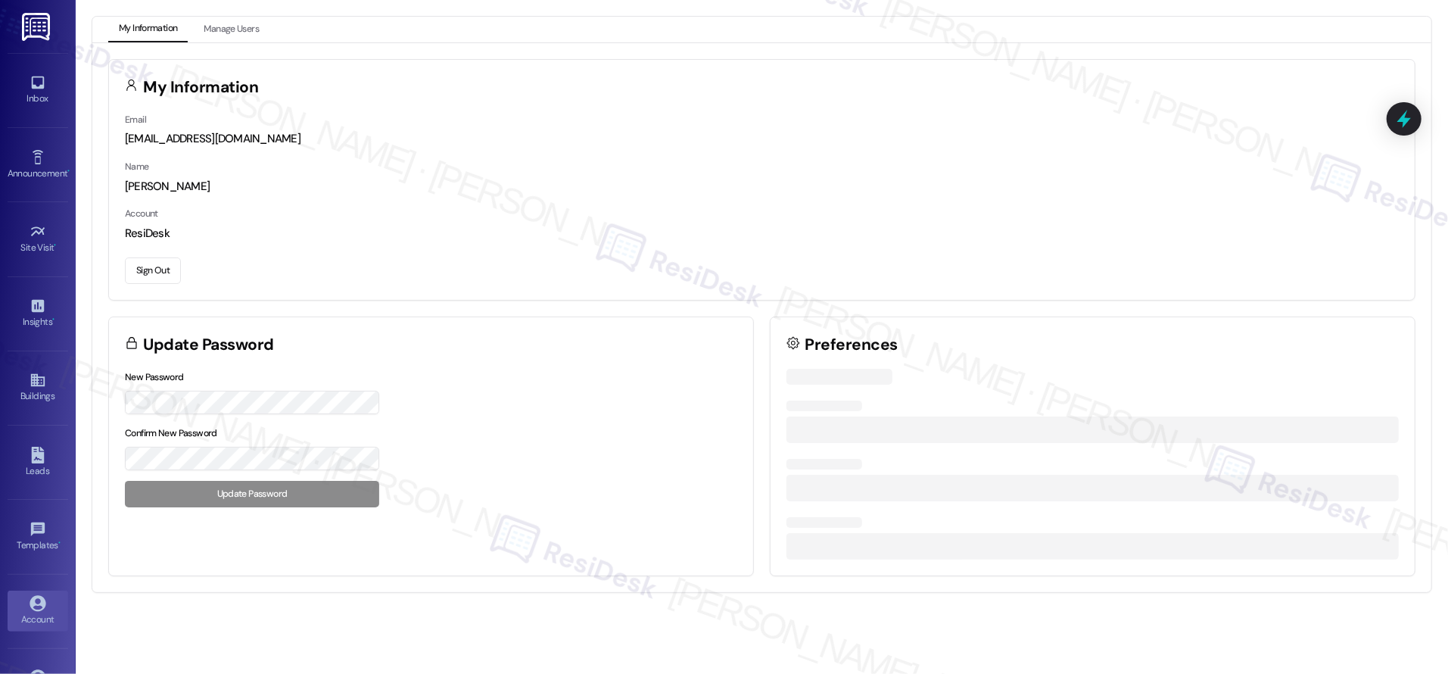
click at [153, 268] on button "Sign Out" at bounding box center [153, 270] width 56 height 26
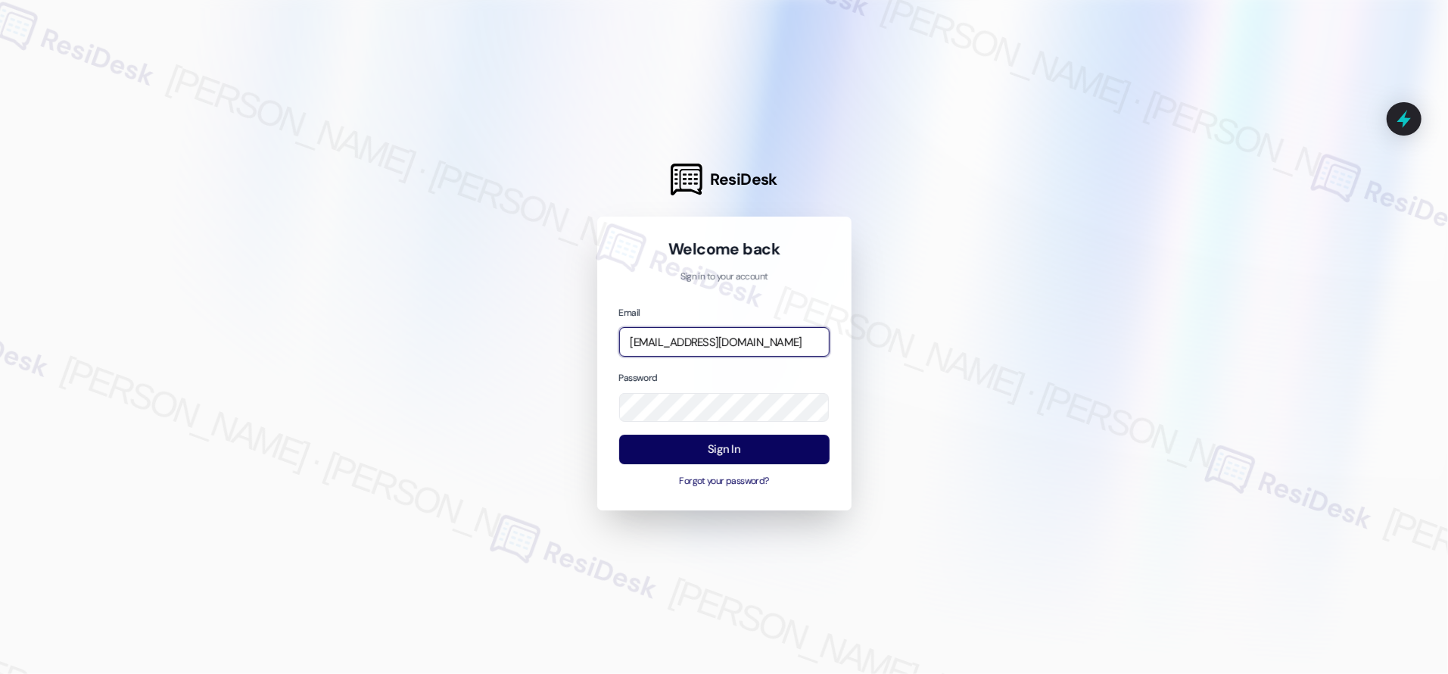
click at [775, 327] on input "[EMAIL_ADDRESS][DOMAIN_NAME]" at bounding box center [724, 342] width 210 height 30
click at [771, 342] on input "[EMAIL_ADDRESS][DOMAIN_NAME]" at bounding box center [724, 342] width 210 height 30
click at [772, 342] on input "[EMAIL_ADDRESS][DOMAIN_NAME]" at bounding box center [724, 342] width 210 height 30
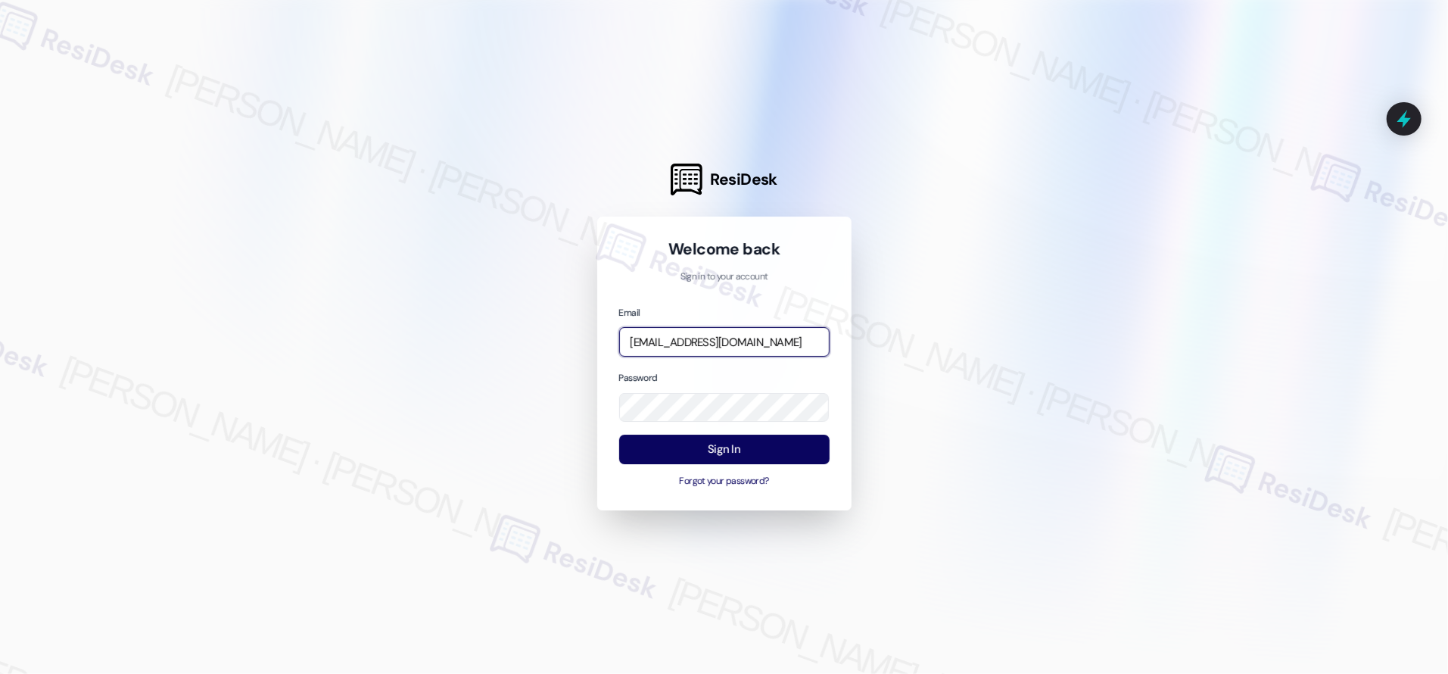
paste input "birchstone_[DOMAIN_NAME]@birchstone_residenti"
type input "automated-surveys-birchstone_[DOMAIN_NAME]@birchstone_[DOMAIN_NAME]"
click at [732, 447] on button "Sign In" at bounding box center [724, 450] width 210 height 30
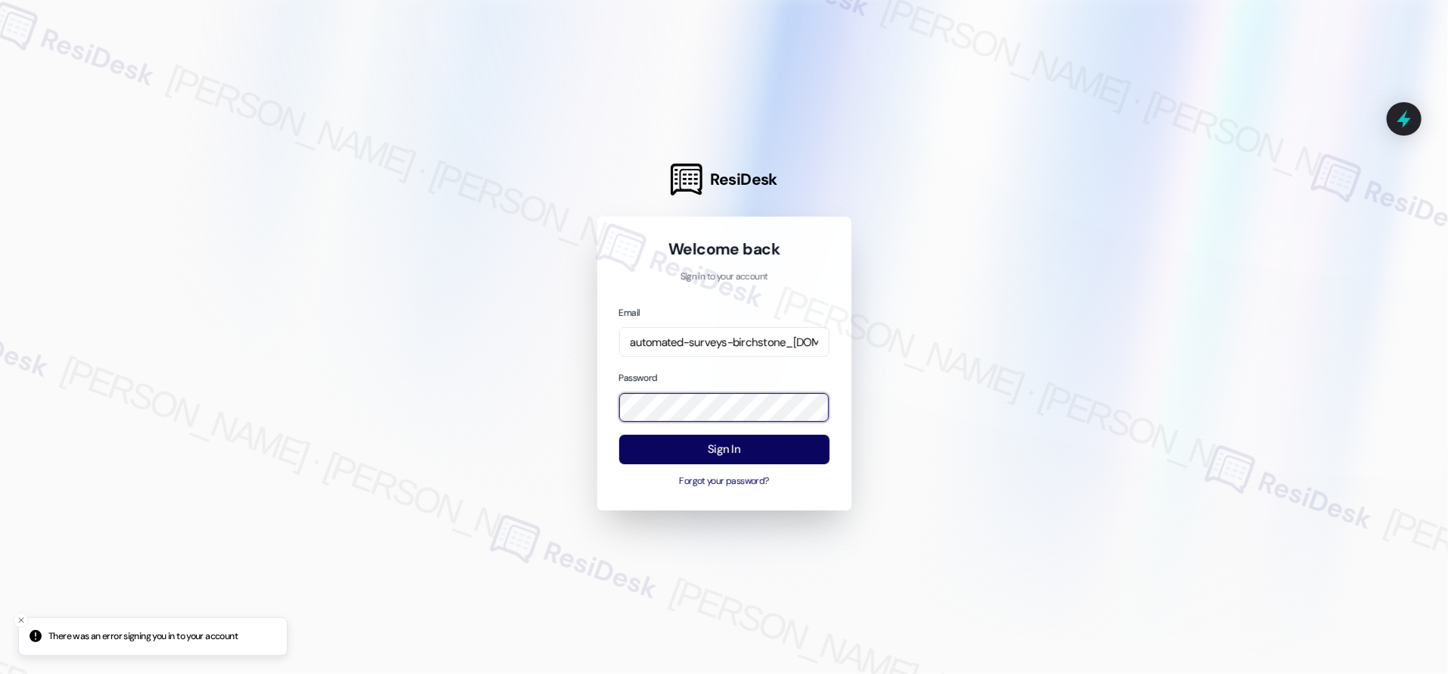
click at [597, 401] on div "Welcome back Sign in to your account Email automated-surveys-birchstone_[DOMAIN…" at bounding box center [724, 364] width 254 height 295
click at [659, 457] on button "Sign In" at bounding box center [724, 450] width 210 height 30
